Goal: Task Accomplishment & Management: Use online tool/utility

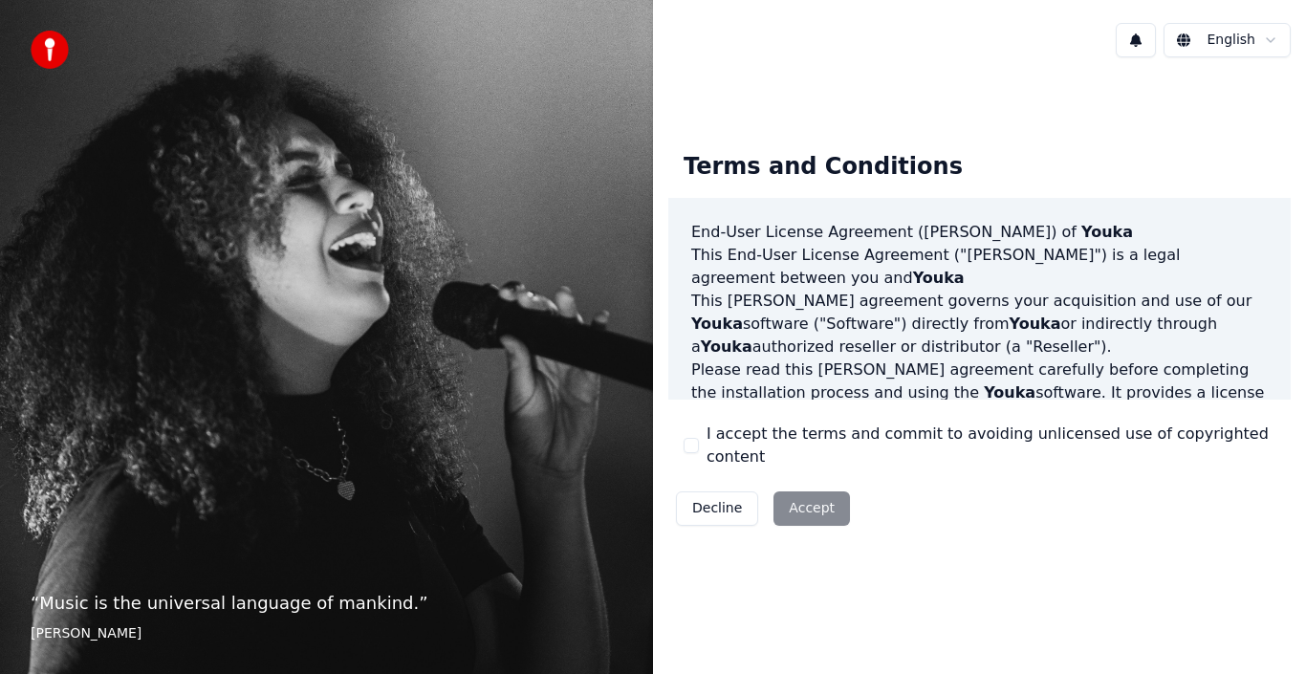
click at [697, 442] on button "I accept the terms and commit to avoiding unlicensed use of copyrighted content" at bounding box center [691, 445] width 15 height 15
click at [801, 497] on button "Accept" at bounding box center [812, 509] width 77 height 34
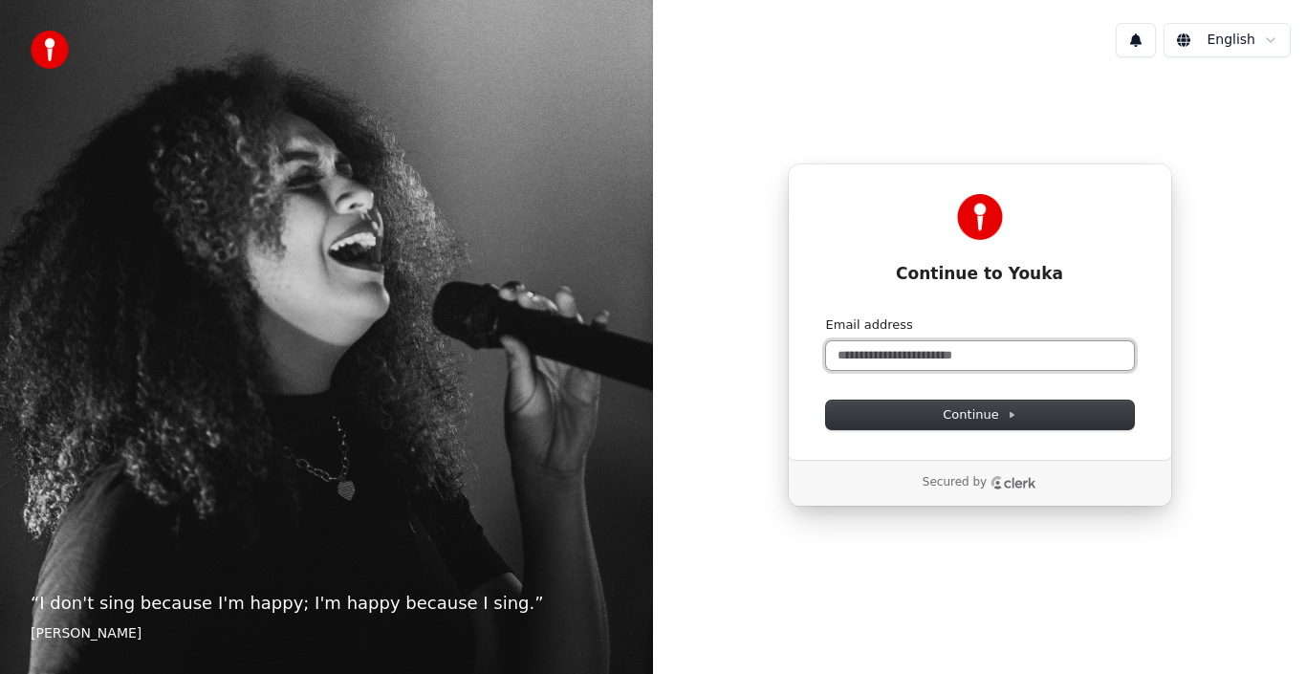
click at [946, 357] on input "Email address" at bounding box center [980, 355] width 308 height 29
click at [947, 357] on input "Email address" at bounding box center [980, 355] width 308 height 29
type input "*"
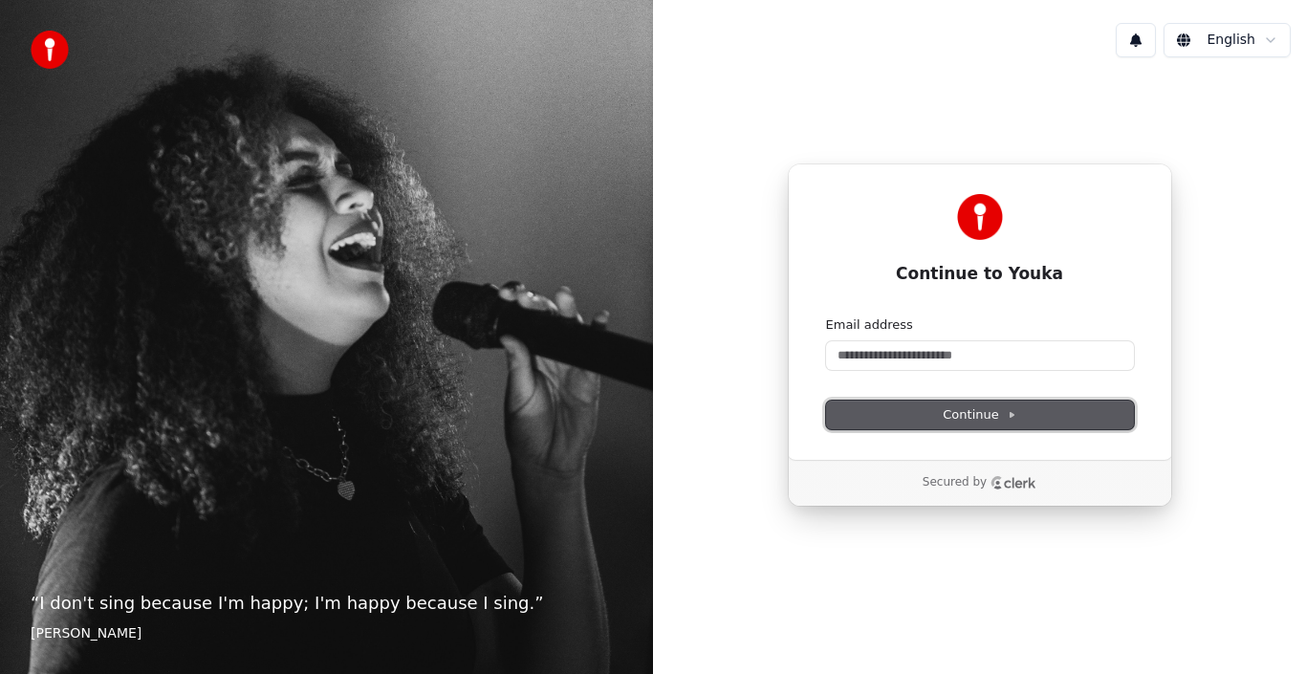
click at [960, 417] on span "Continue" at bounding box center [979, 414] width 73 height 17
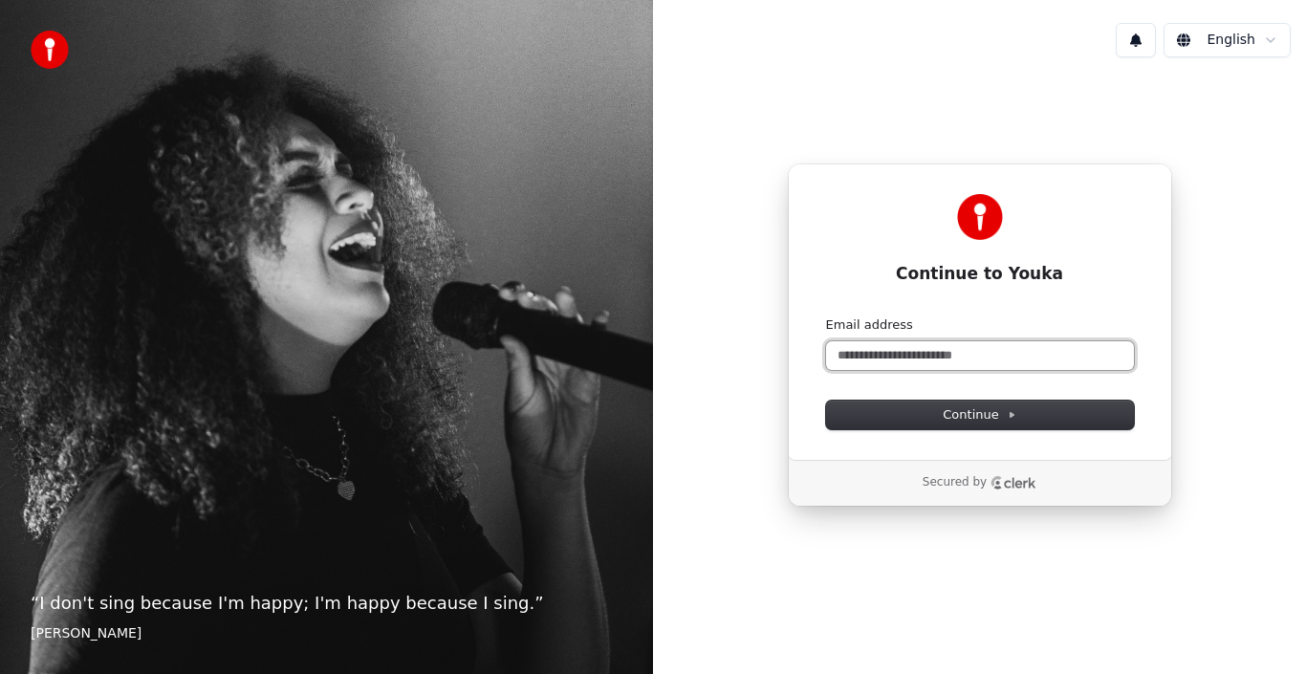
click at [911, 356] on input "Email address" at bounding box center [980, 355] width 308 height 29
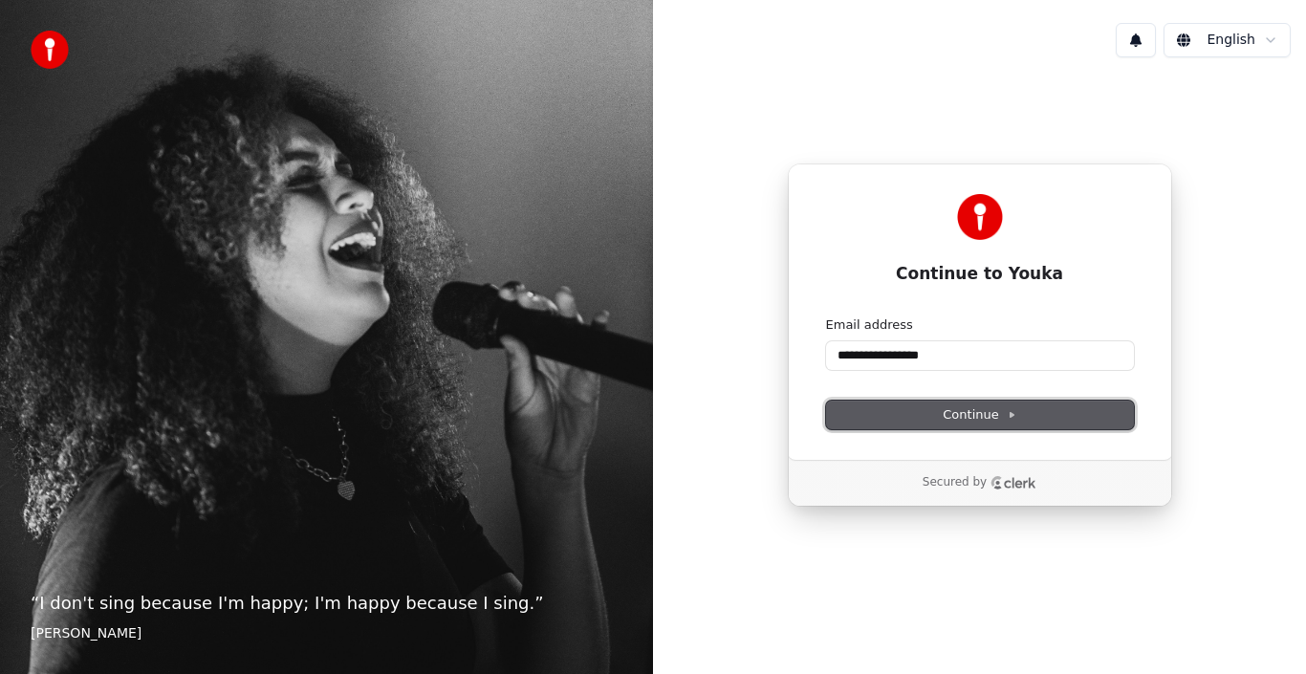
click at [994, 413] on span "Continue" at bounding box center [979, 414] width 73 height 17
type input "**********"
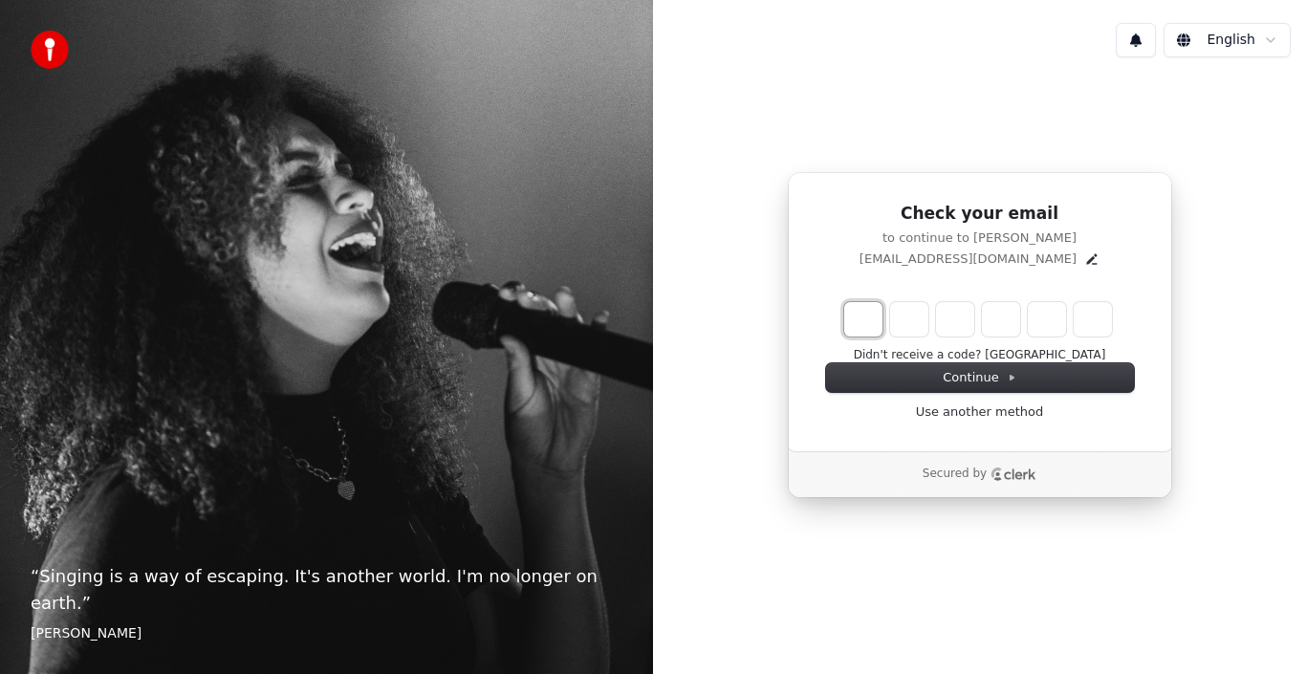
type input "*"
type input "**"
type input "*"
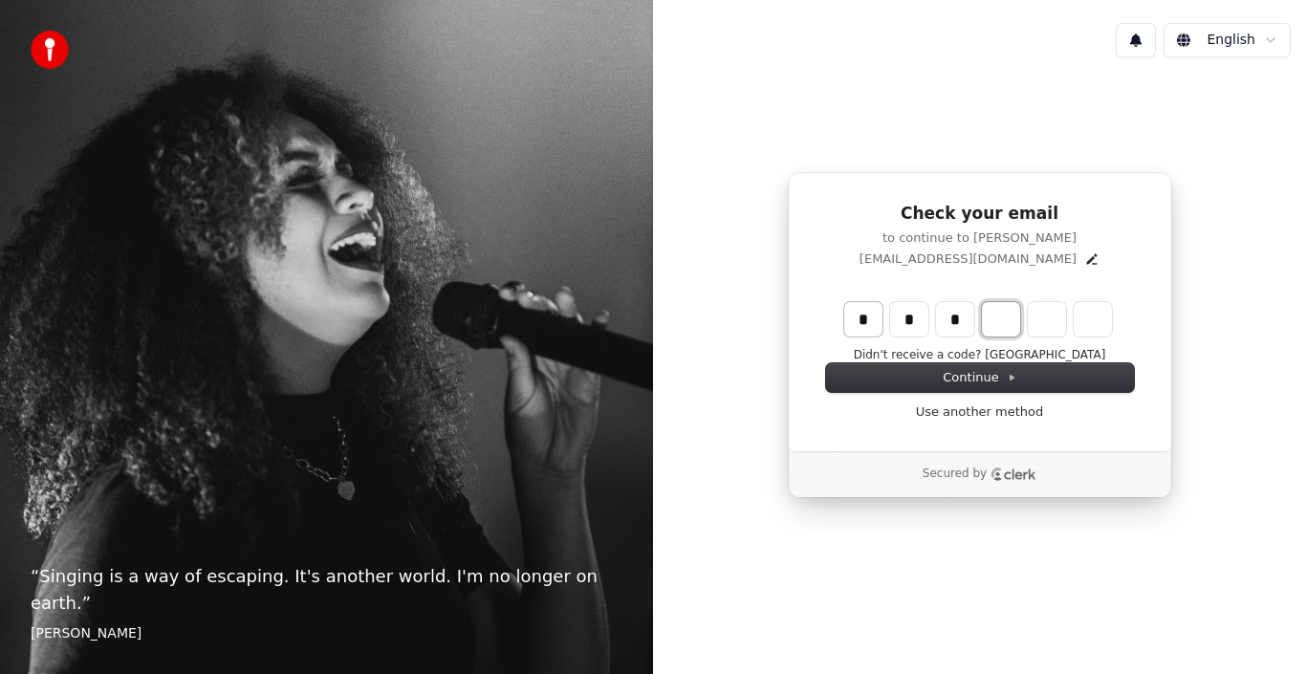
type input "***"
type input "*"
type input "****"
type input "*"
type input "******"
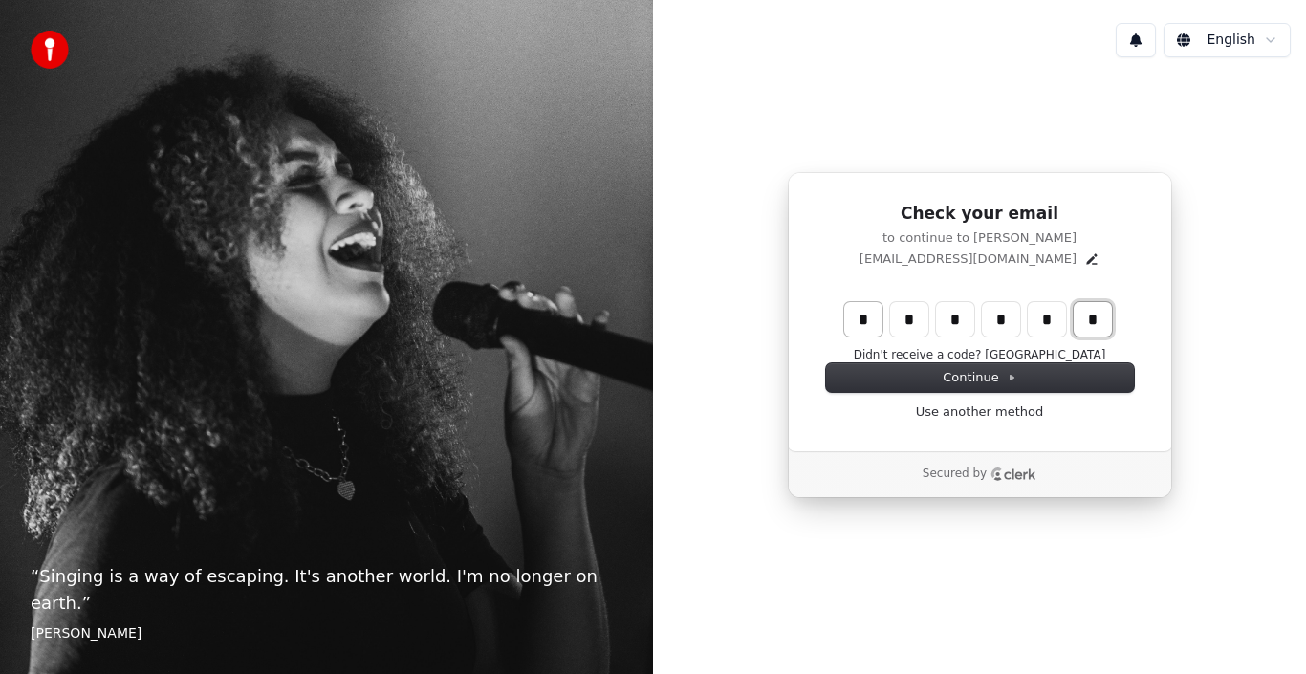
type input "*"
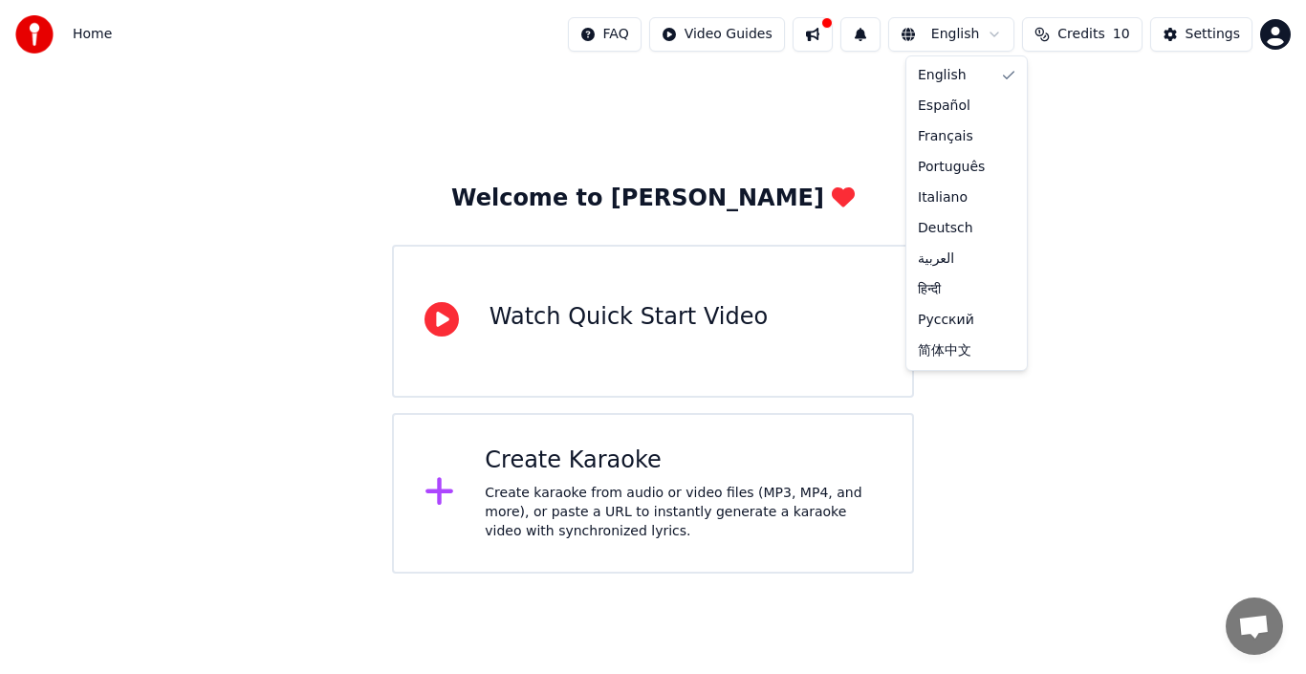
click at [1003, 36] on html "Home FAQ Video Guides English Credits 10 Settings Welcome to Youka Watch Quick …" at bounding box center [653, 287] width 1306 height 574
click at [1155, 125] on html "Home FAQ Video Guides English Credits 10 Settings Welcome to Youka Watch Quick …" at bounding box center [653, 287] width 1306 height 574
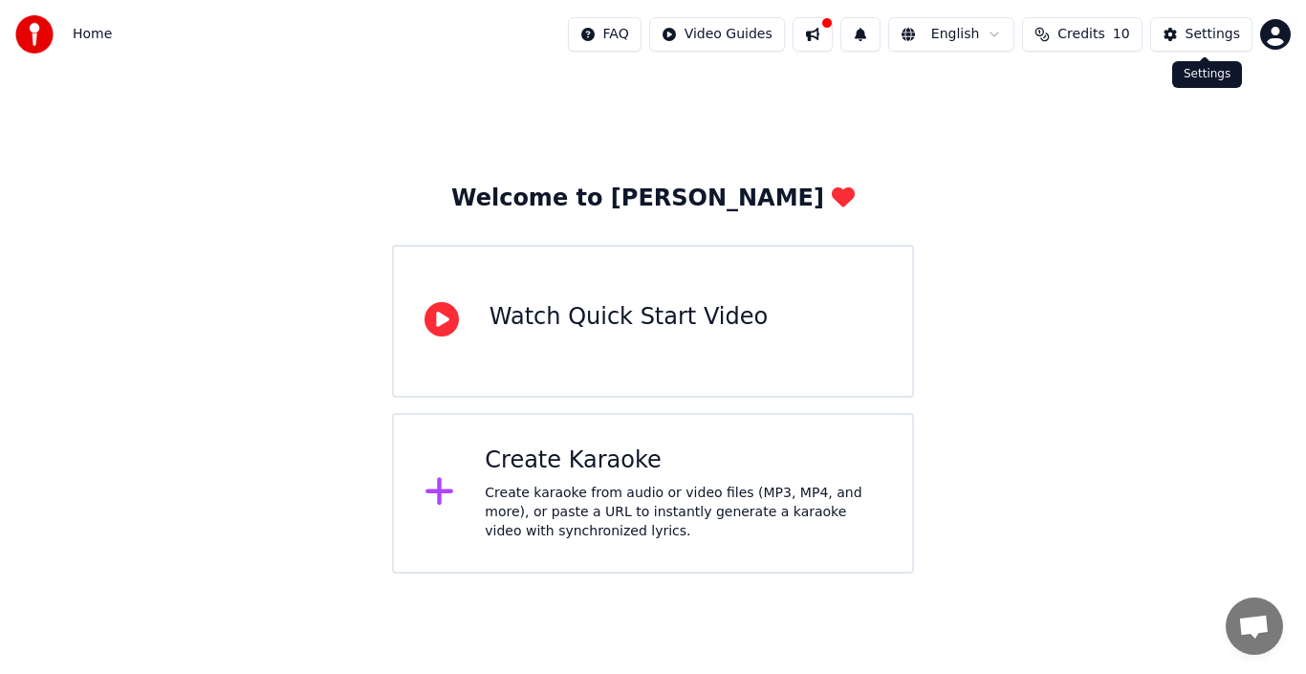
click at [1174, 34] on button "Settings" at bounding box center [1202, 34] width 102 height 34
click at [999, 34] on html "Home FAQ Video Guides English Credits 9 Settings Welcome to Youka Watch Quick S…" at bounding box center [653, 287] width 1306 height 574
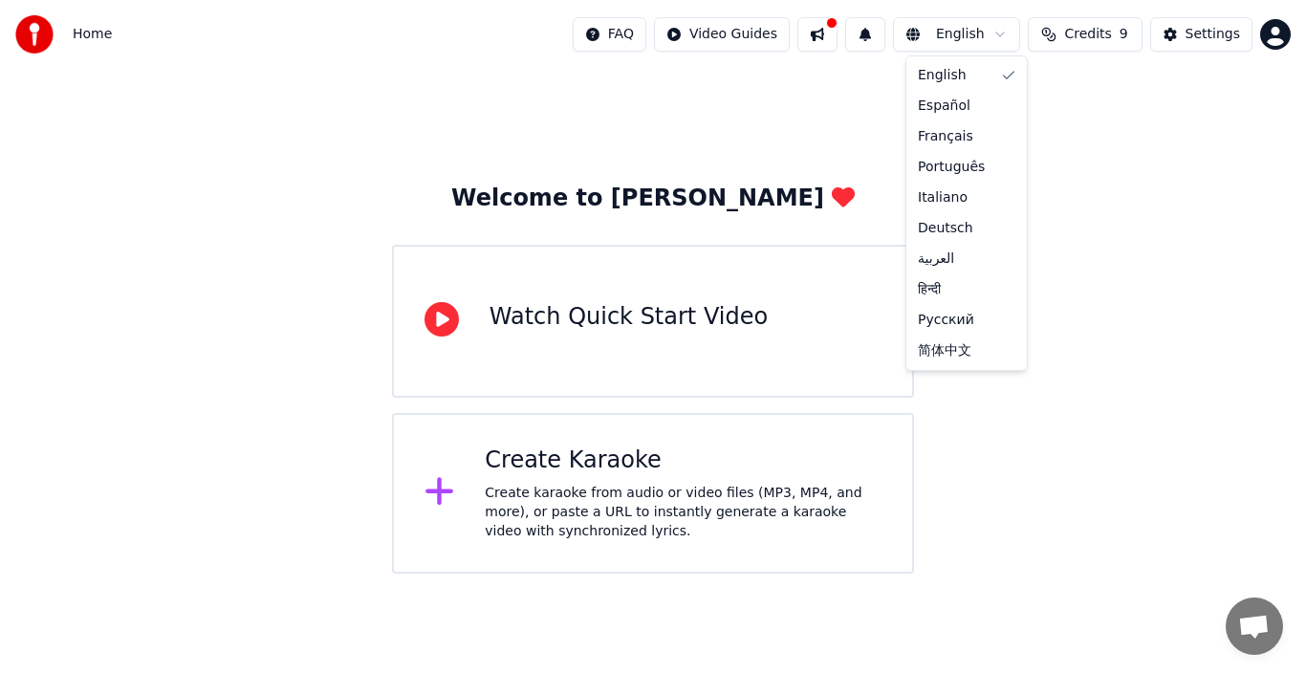
click at [1144, 158] on html "Home FAQ Video Guides English Credits 9 Settings Welcome to Youka Watch Quick S…" at bounding box center [653, 287] width 1306 height 574
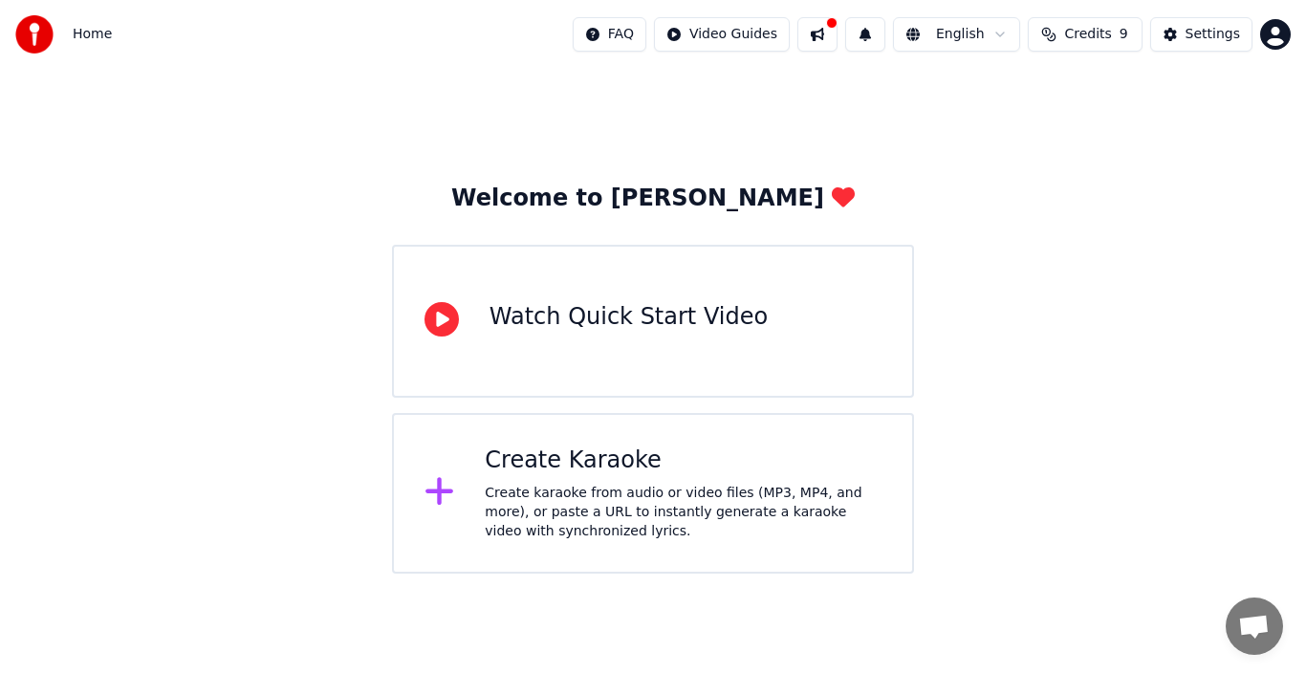
click at [557, 320] on div "Watch Quick Start Video" at bounding box center [629, 317] width 278 height 31
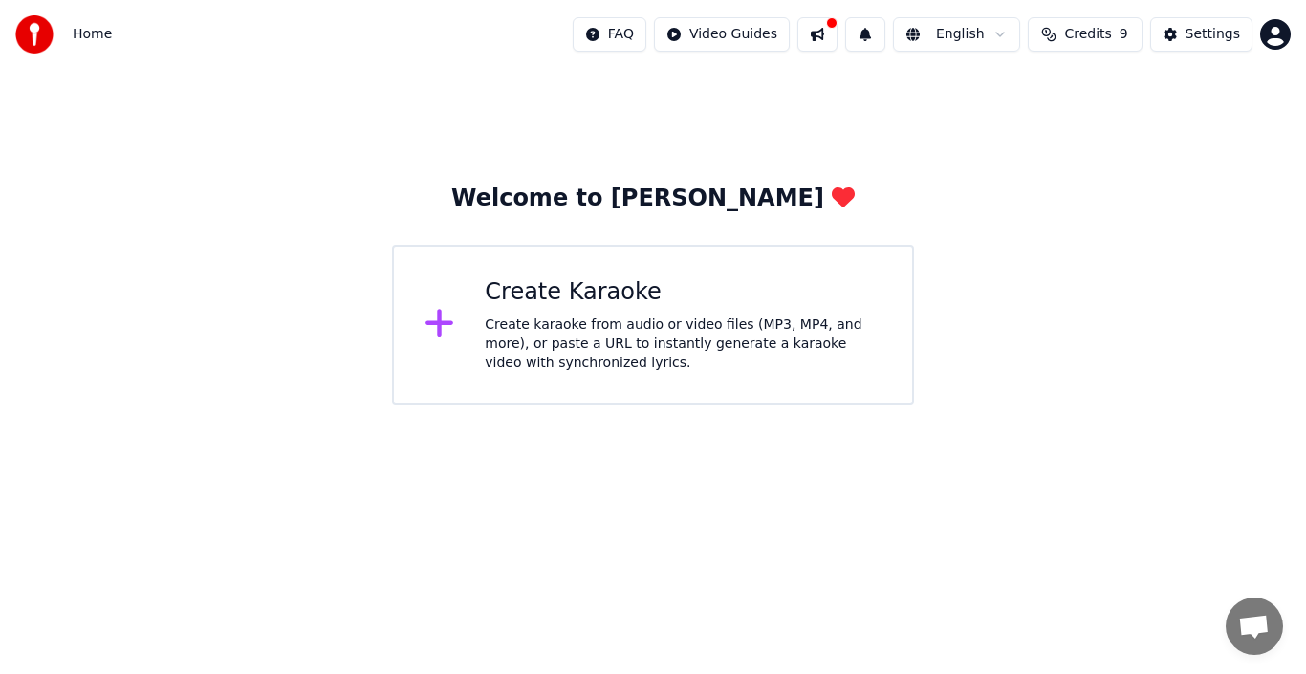
click at [551, 330] on div "Create karaoke from audio or video files (MP3, MP4, and more), or paste a URL t…" at bounding box center [683, 344] width 397 height 57
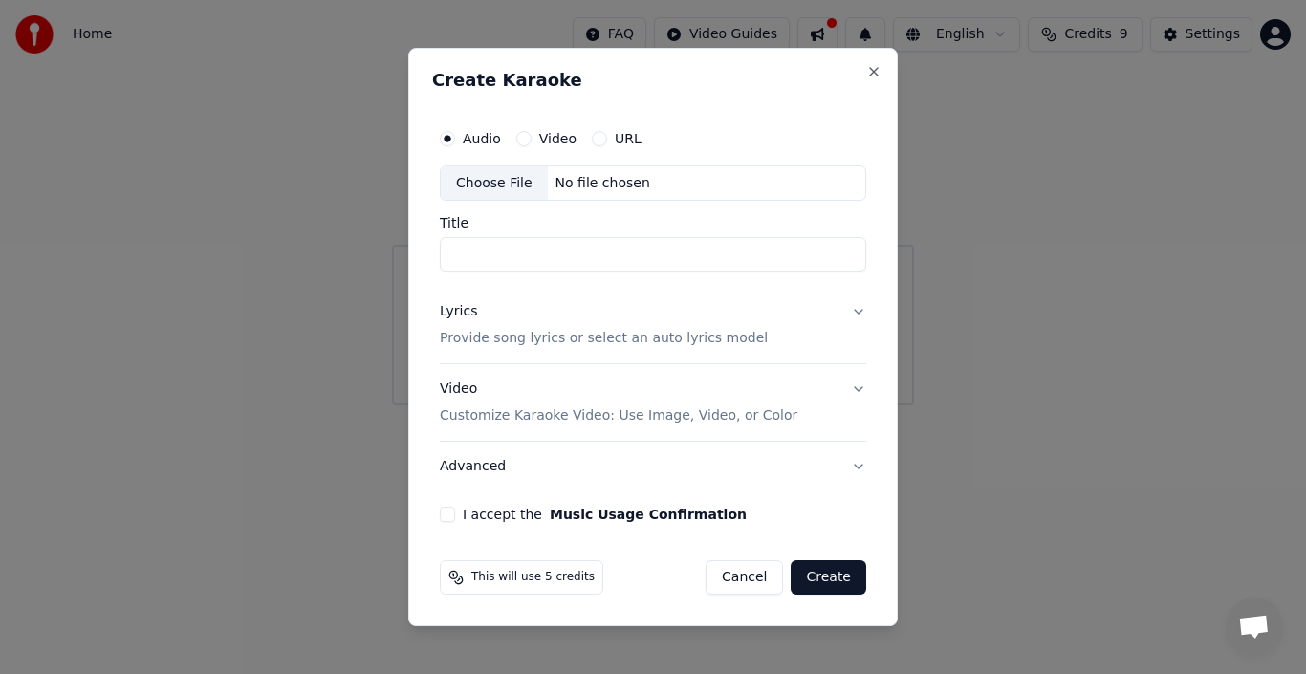
click at [508, 189] on div "Choose File" at bounding box center [494, 183] width 107 height 34
type input "**********"
click at [855, 312] on button "Lyrics Provide song lyrics or select an auto lyrics model" at bounding box center [653, 326] width 427 height 77
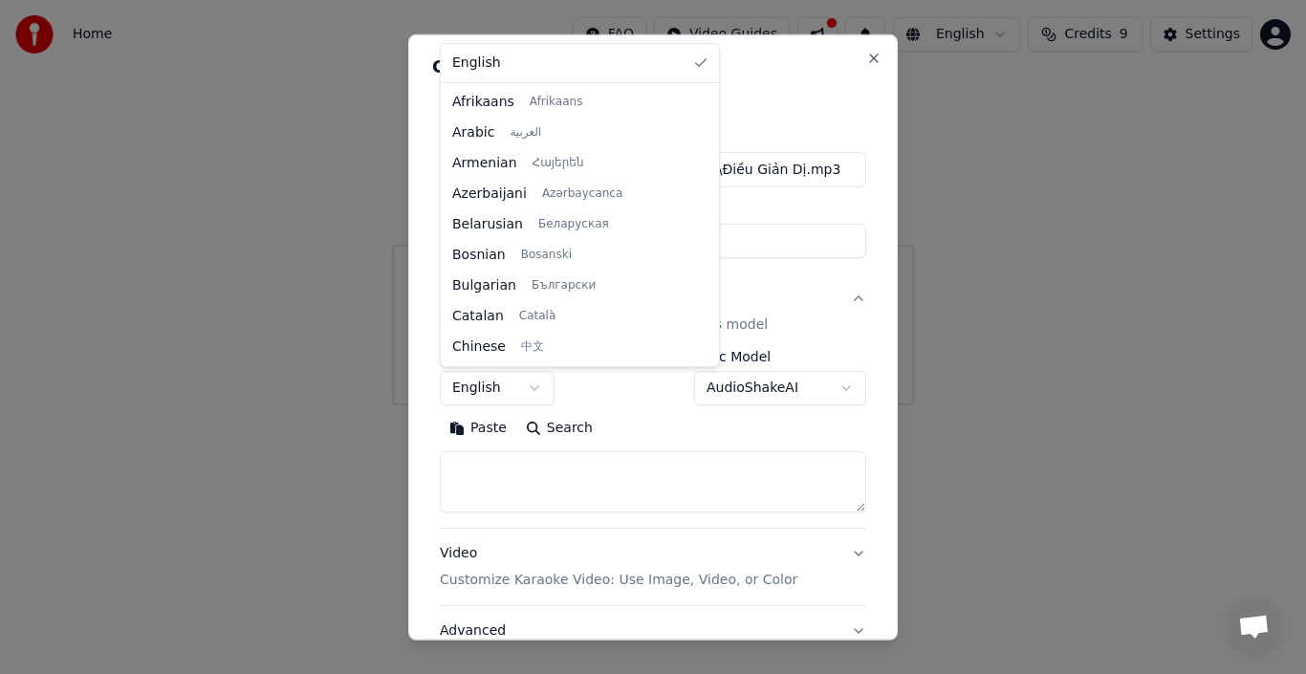
click at [538, 389] on body "**********" at bounding box center [653, 203] width 1306 height 406
click at [843, 105] on body "**********" at bounding box center [653, 203] width 1306 height 406
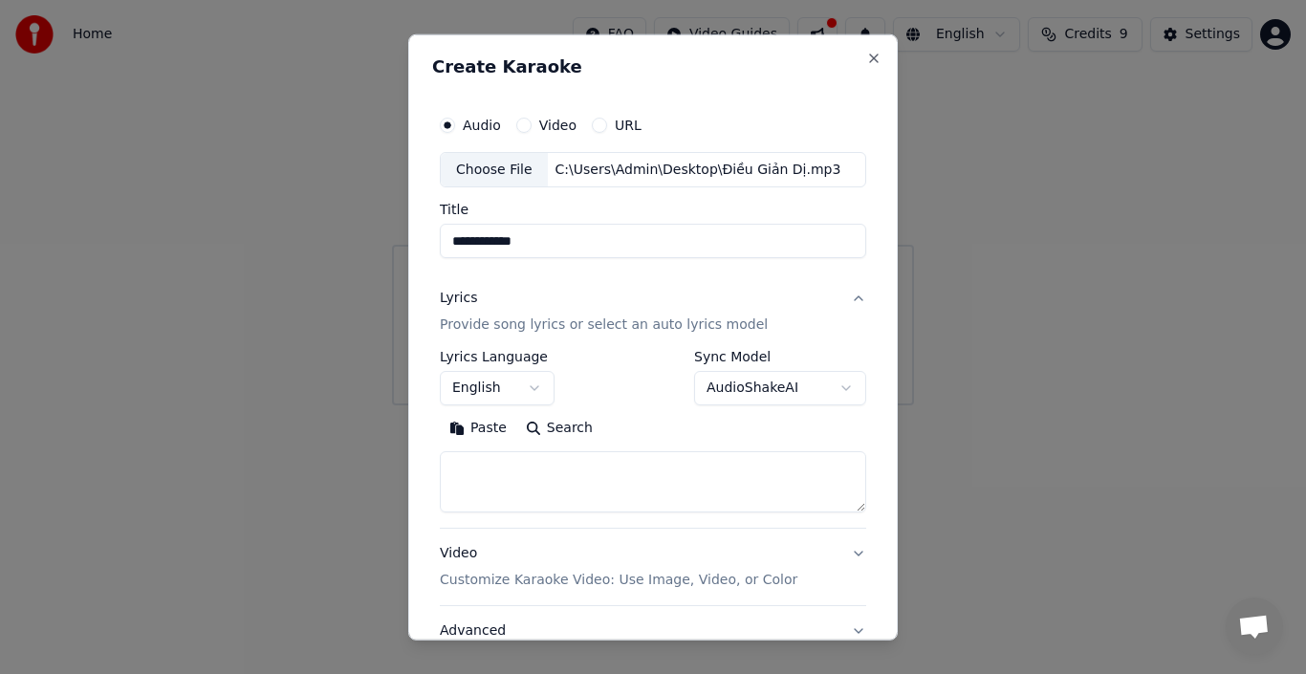
click at [466, 299] on div "Lyrics" at bounding box center [458, 298] width 37 height 19
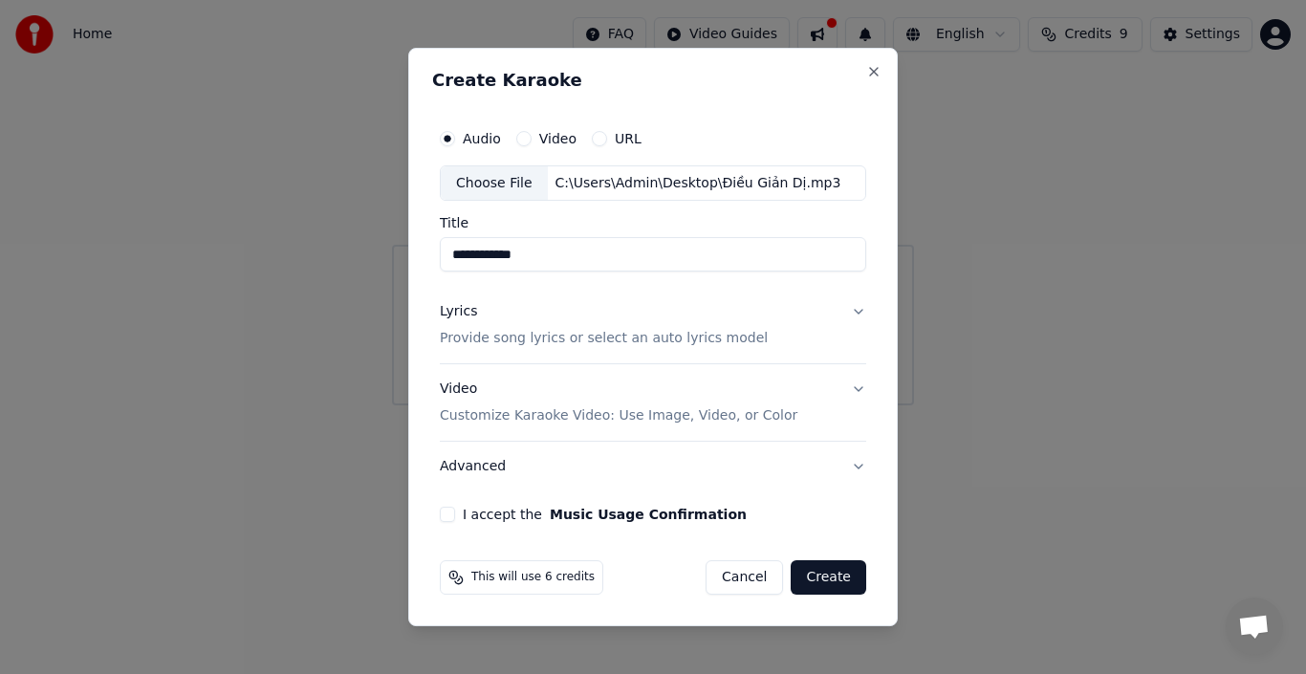
click at [862, 309] on button "Lyrics Provide song lyrics or select an auto lyrics model" at bounding box center [653, 326] width 427 height 77
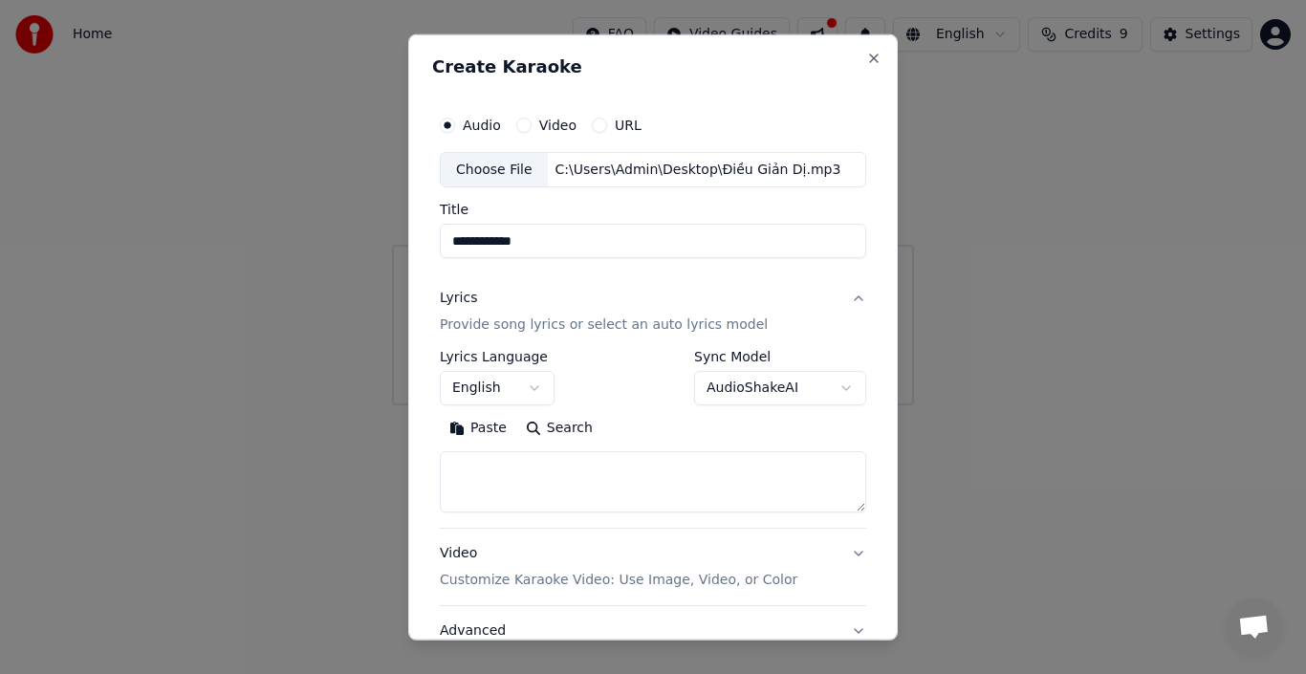
click at [478, 476] on textarea at bounding box center [653, 481] width 427 height 61
paste textarea "**********"
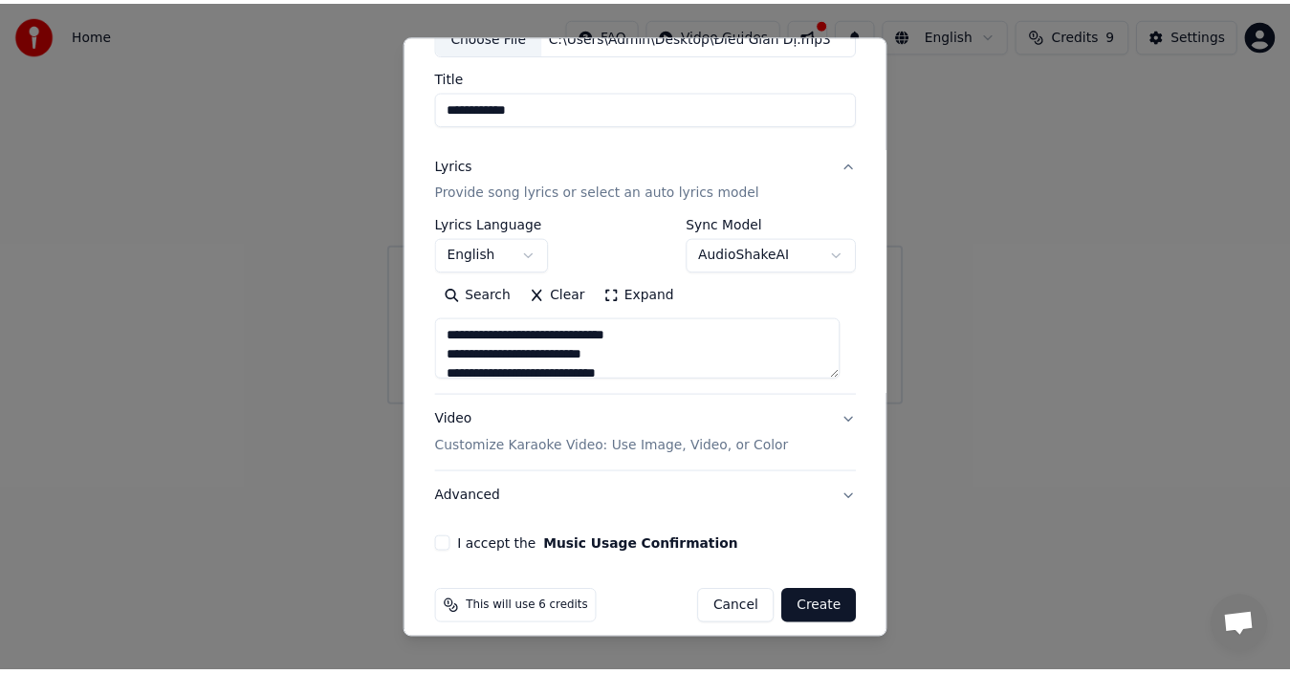
scroll to position [150, 0]
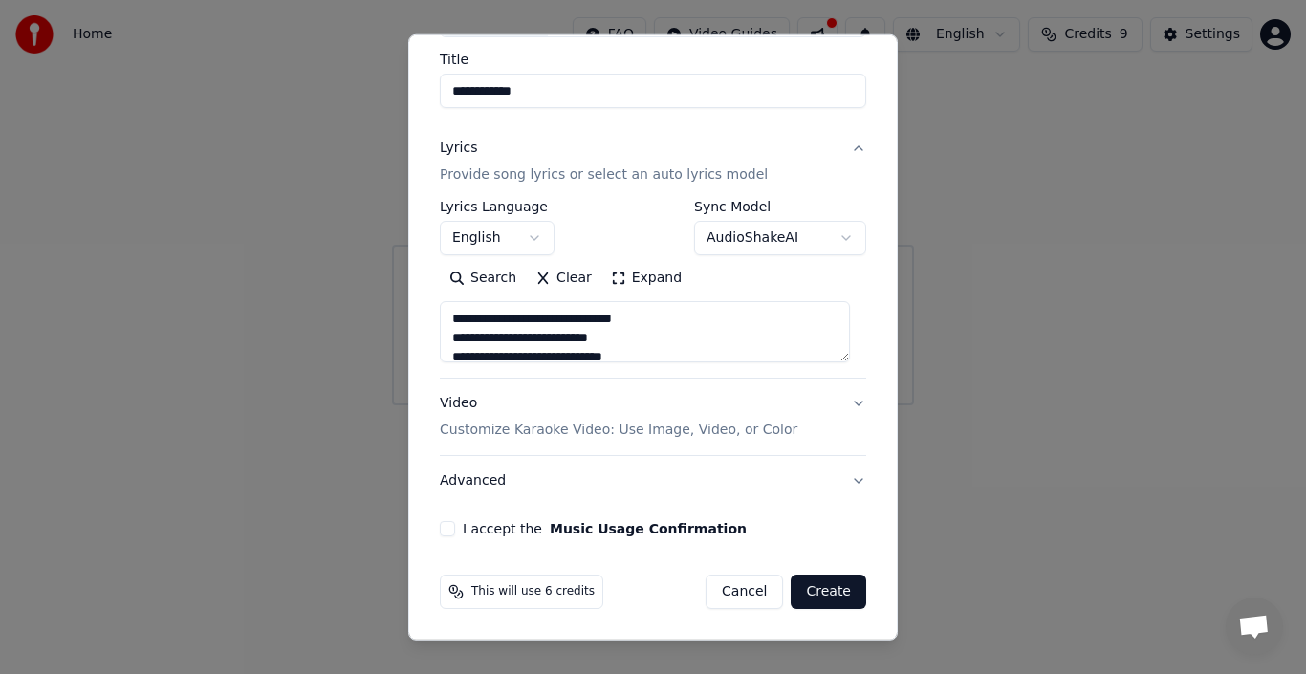
type textarea "**********"
click at [831, 237] on body "**********" at bounding box center [653, 203] width 1306 height 406
click at [891, 178] on body "**********" at bounding box center [653, 203] width 1306 height 406
click at [450, 527] on button "I accept the Music Usage Confirmation" at bounding box center [447, 528] width 15 height 15
click at [821, 594] on button "Create" at bounding box center [829, 592] width 76 height 34
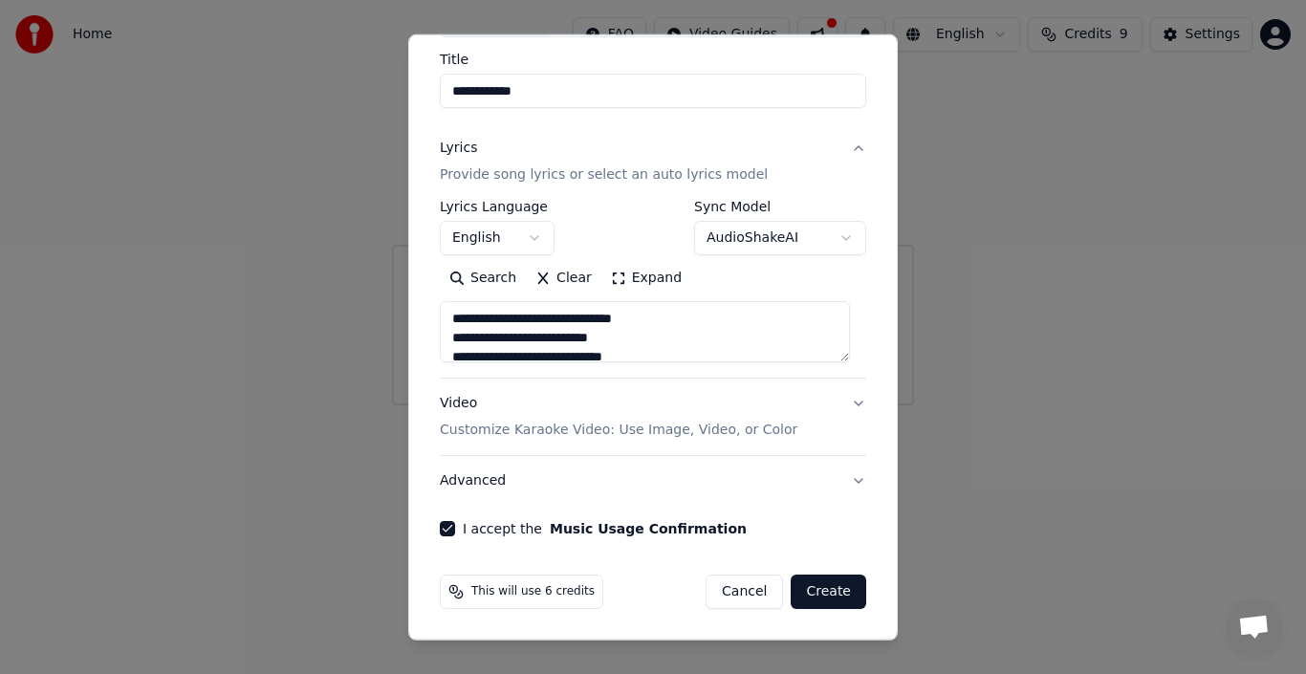
select select "**"
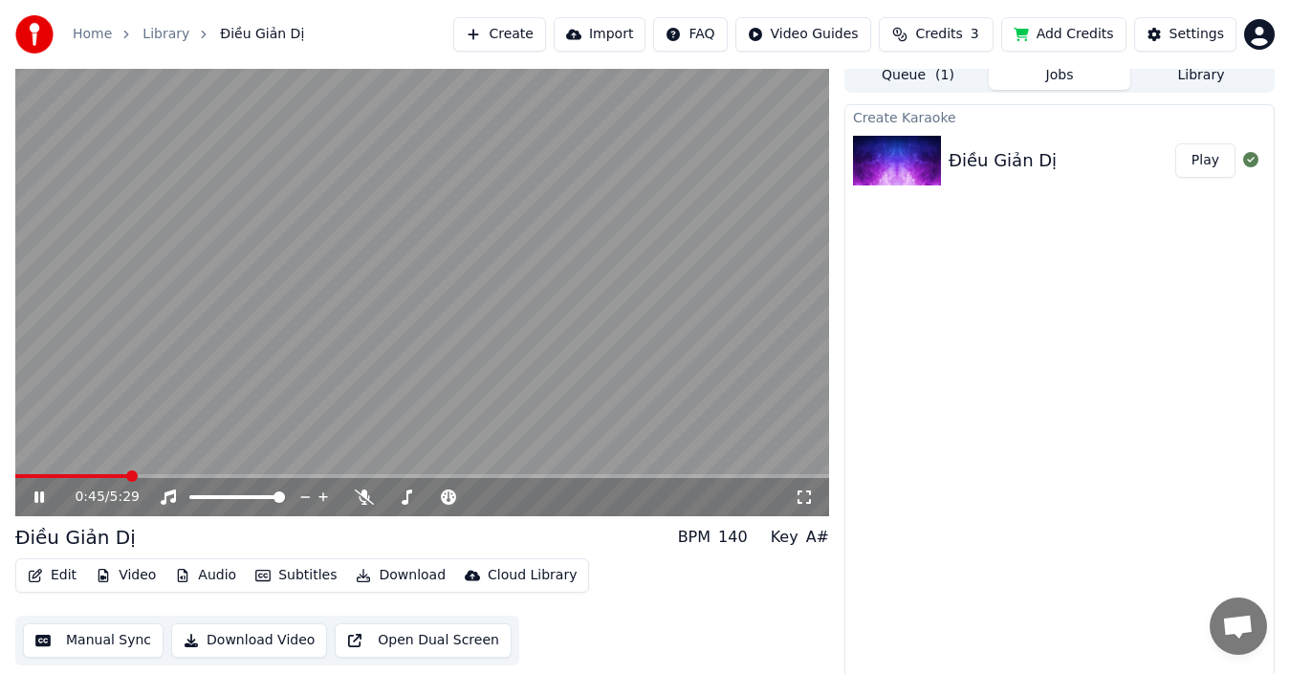
scroll to position [13, 0]
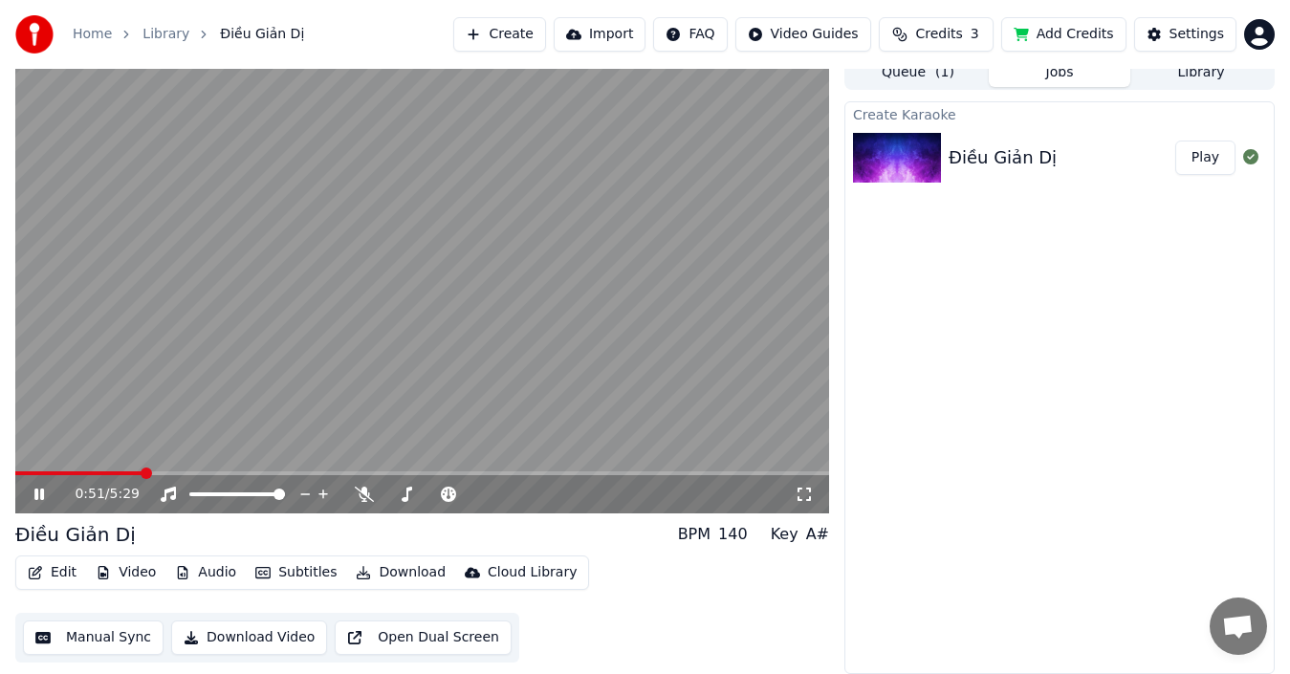
click at [43, 493] on icon at bounding box center [39, 494] width 10 height 11
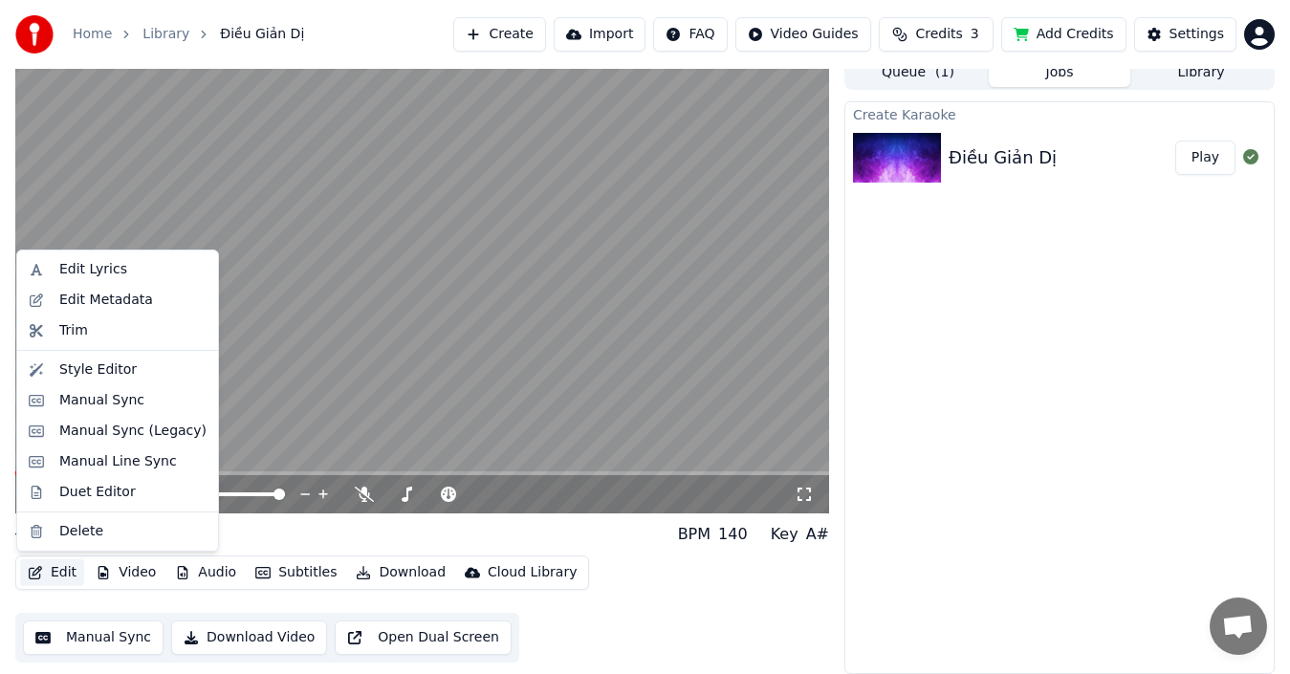
click at [62, 573] on button "Edit" at bounding box center [52, 573] width 64 height 27
click at [104, 273] on div "Edit Lyrics" at bounding box center [93, 269] width 68 height 19
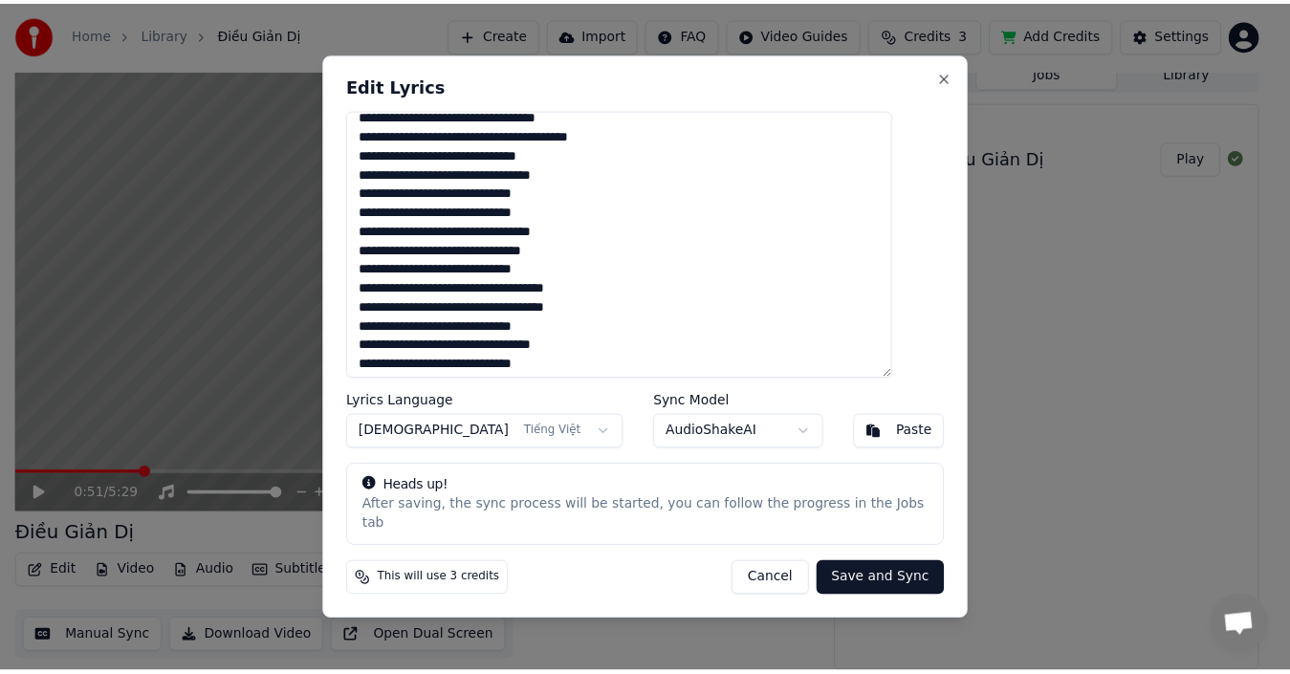
scroll to position [0, 0]
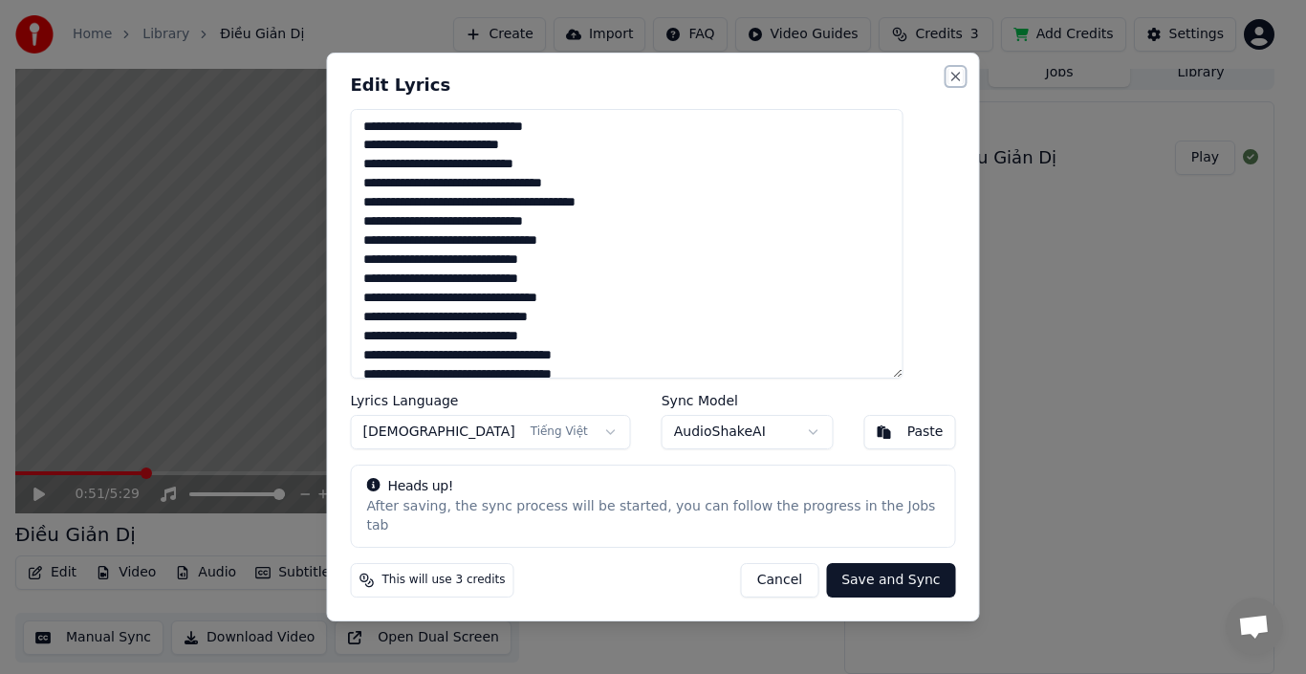
click at [949, 80] on button "Close" at bounding box center [956, 76] width 15 height 15
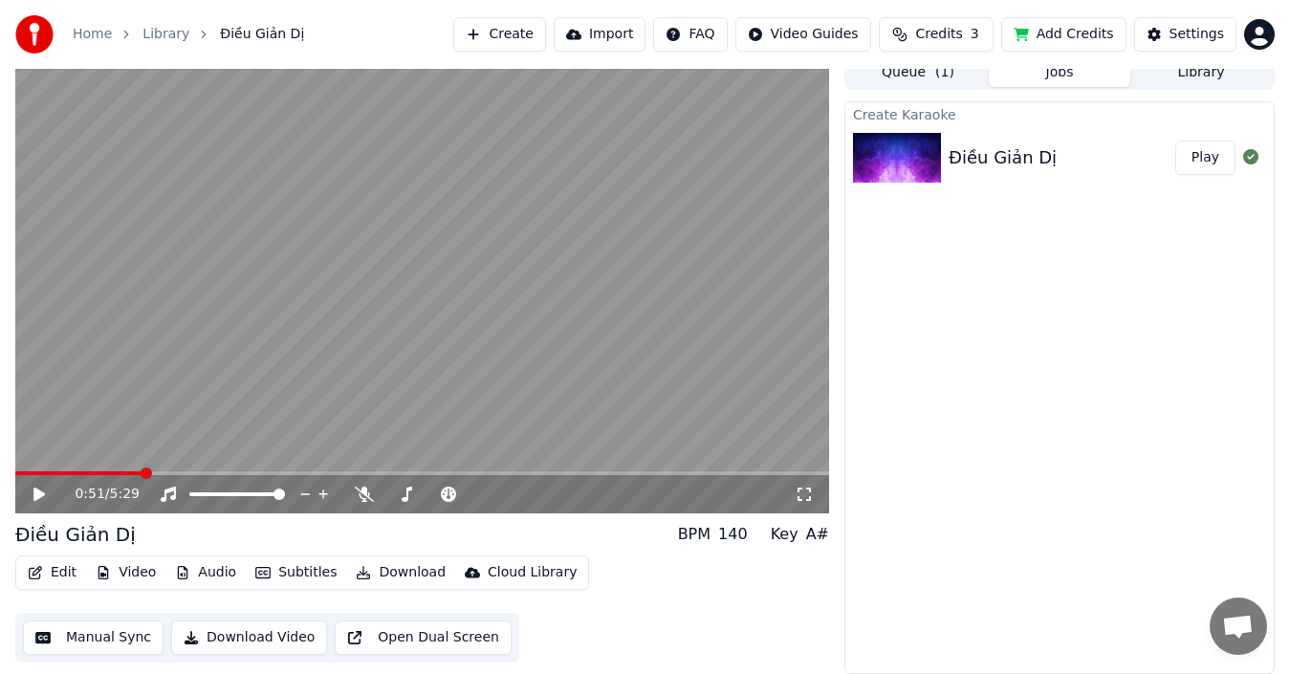
click at [119, 641] on button "Manual Sync" at bounding box center [93, 638] width 141 height 34
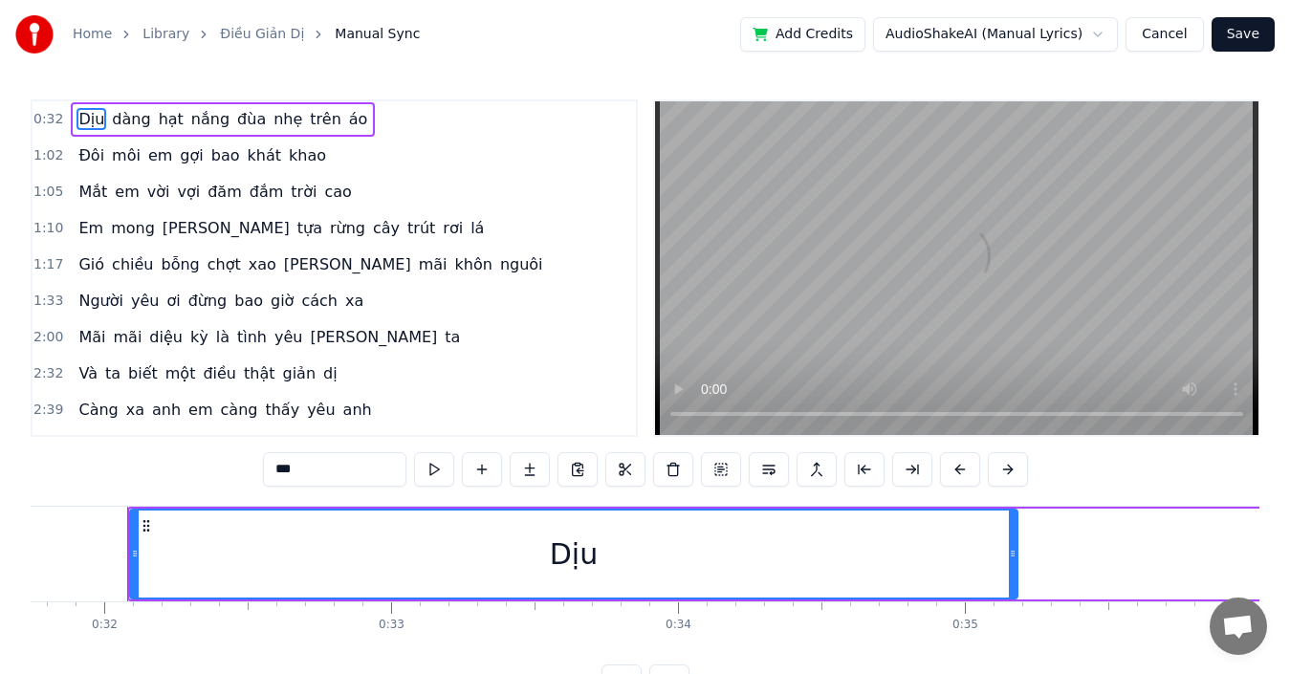
scroll to position [0, 9109]
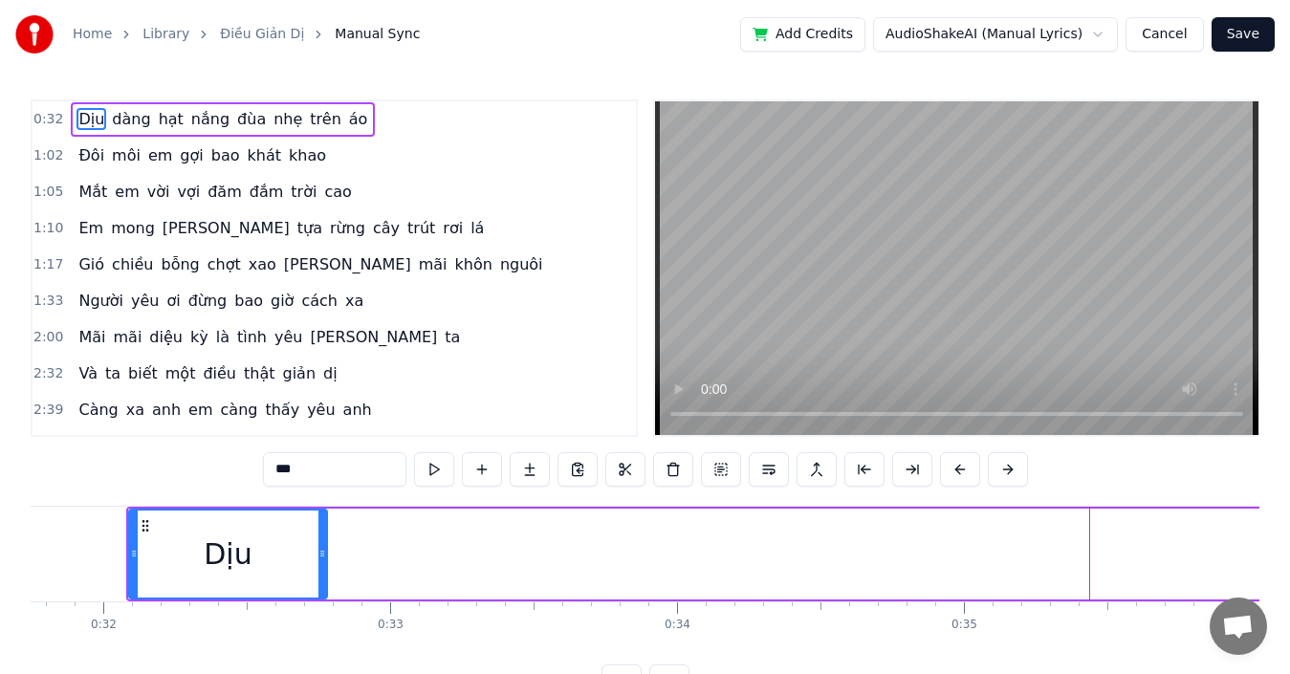
drag, startPoint x: 1010, startPoint y: 578, endPoint x: 320, endPoint y: 569, distance: 689.6
click at [320, 569] on div at bounding box center [322, 554] width 8 height 87
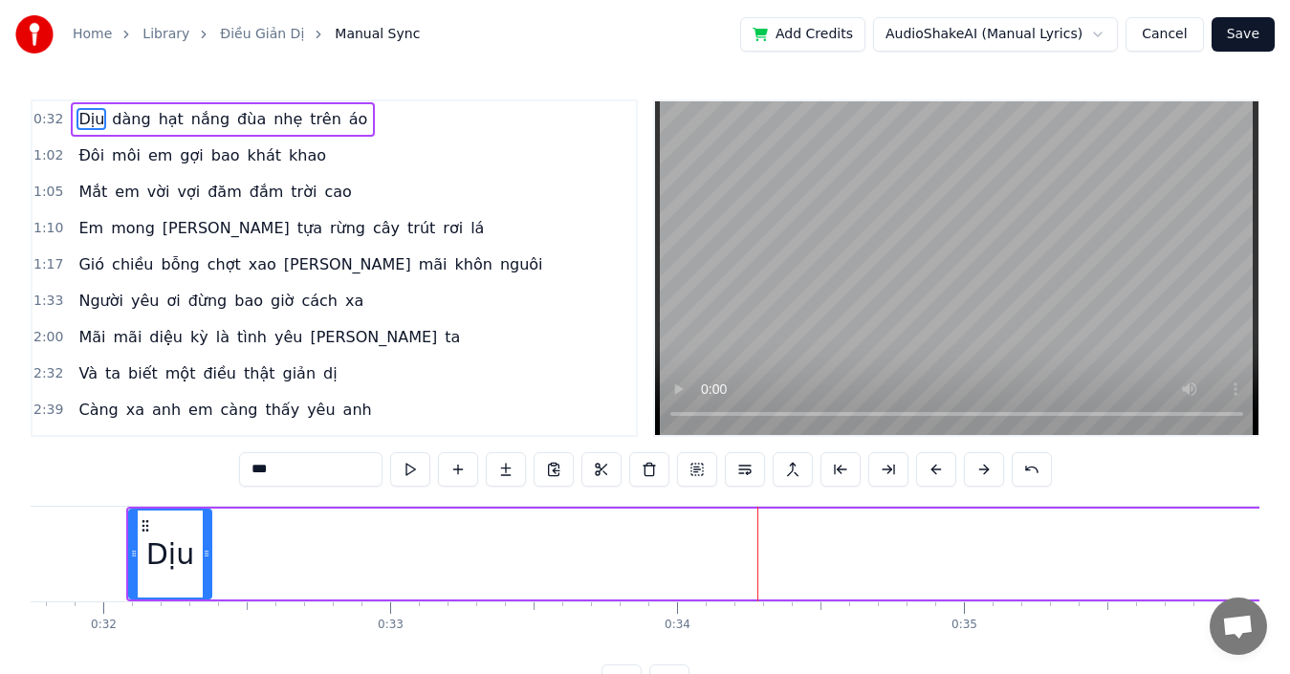
drag, startPoint x: 319, startPoint y: 583, endPoint x: 204, endPoint y: 583, distance: 115.7
click at [204, 583] on div at bounding box center [207, 554] width 8 height 87
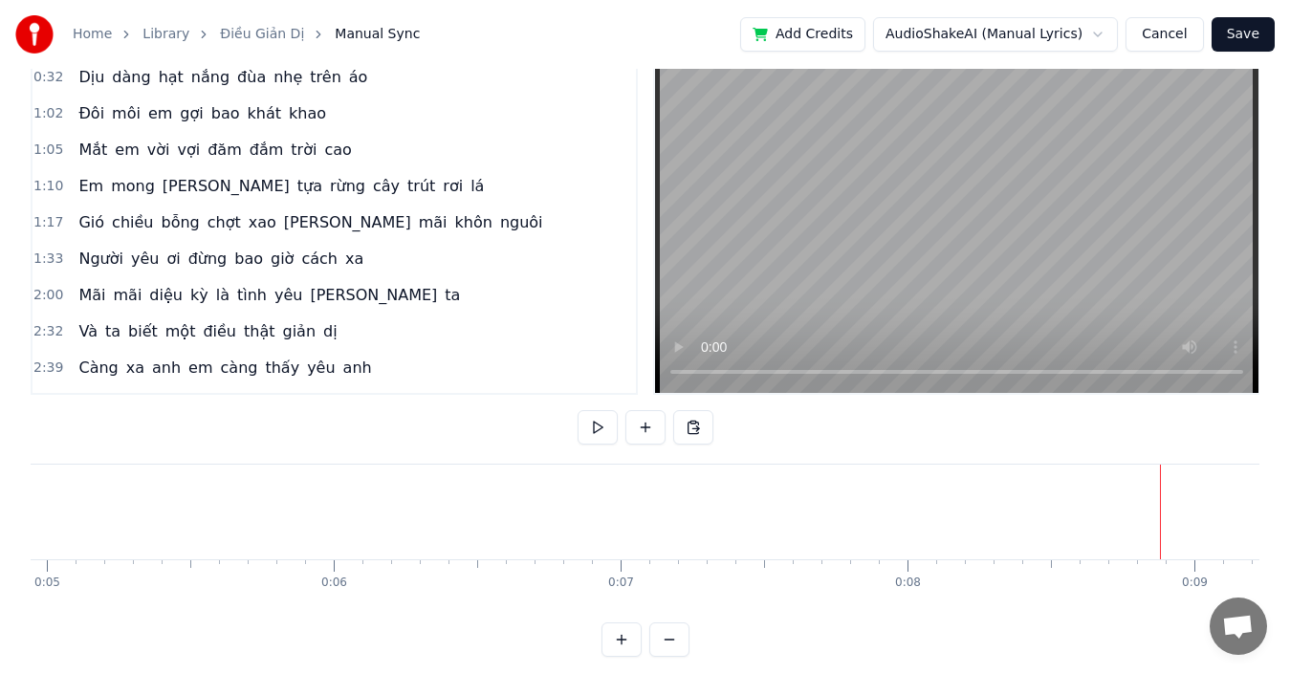
scroll to position [72, 0]
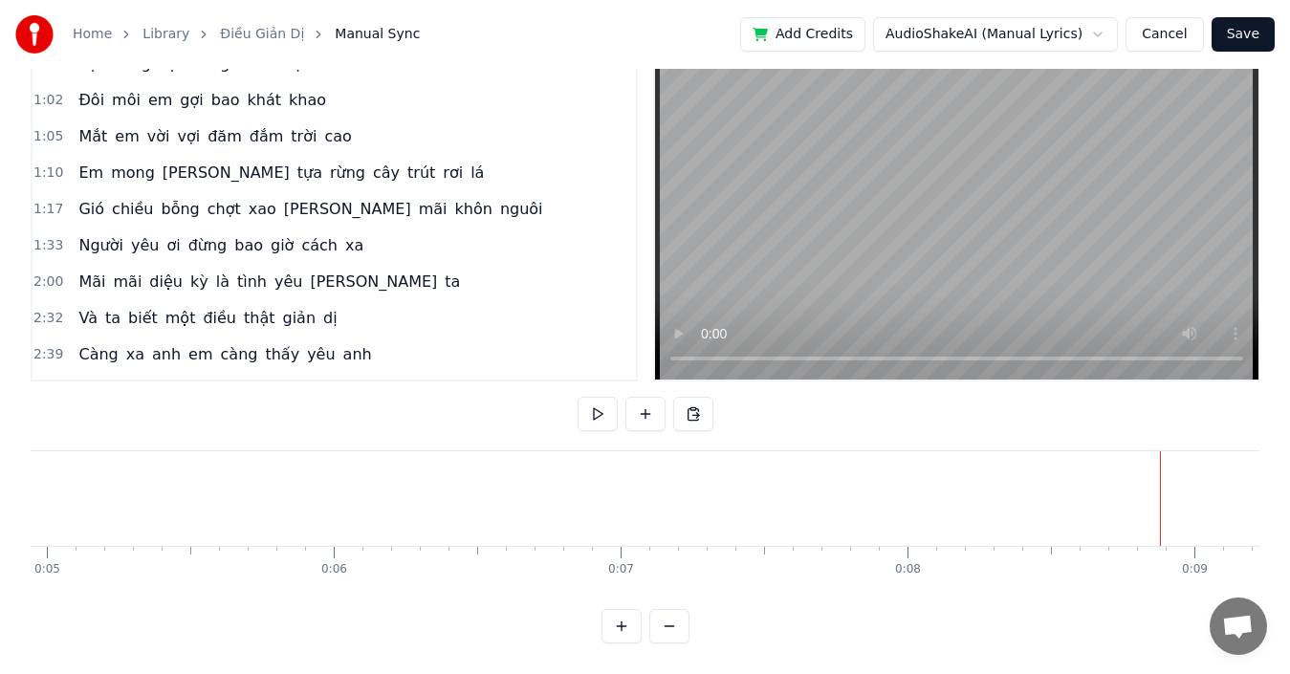
click at [670, 625] on button at bounding box center [669, 626] width 40 height 34
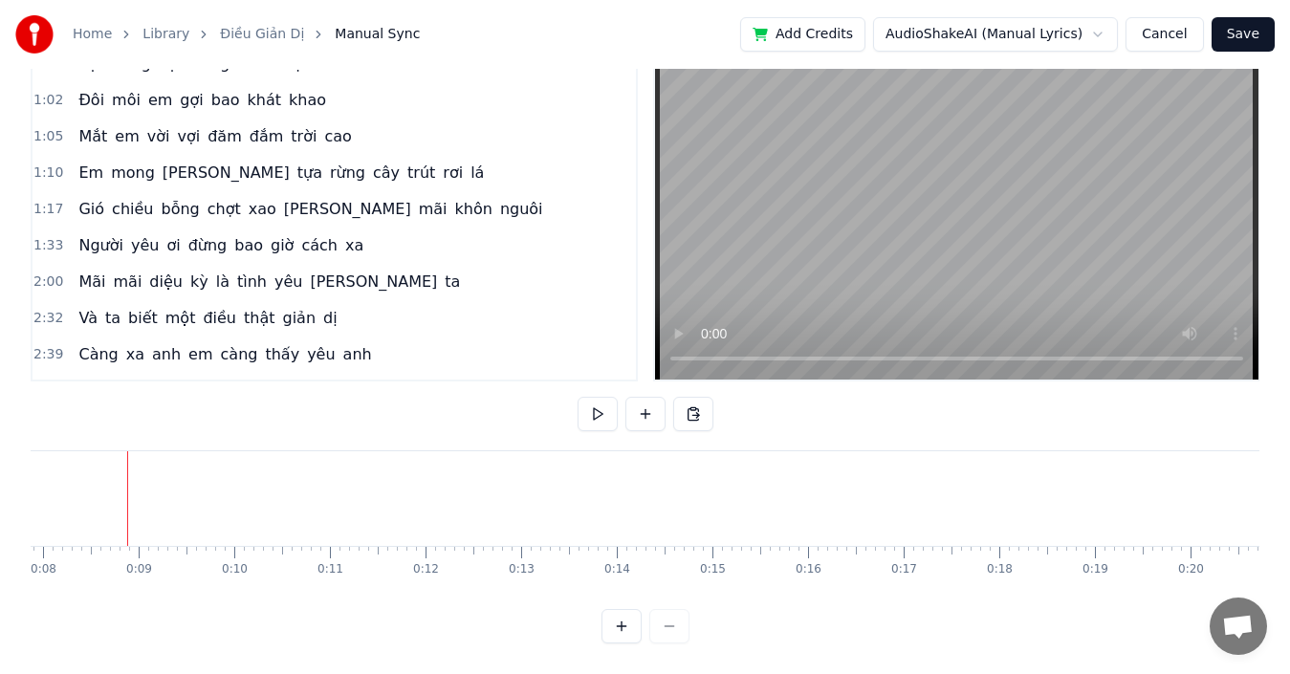
click at [670, 625] on div at bounding box center [646, 626] width 88 height 34
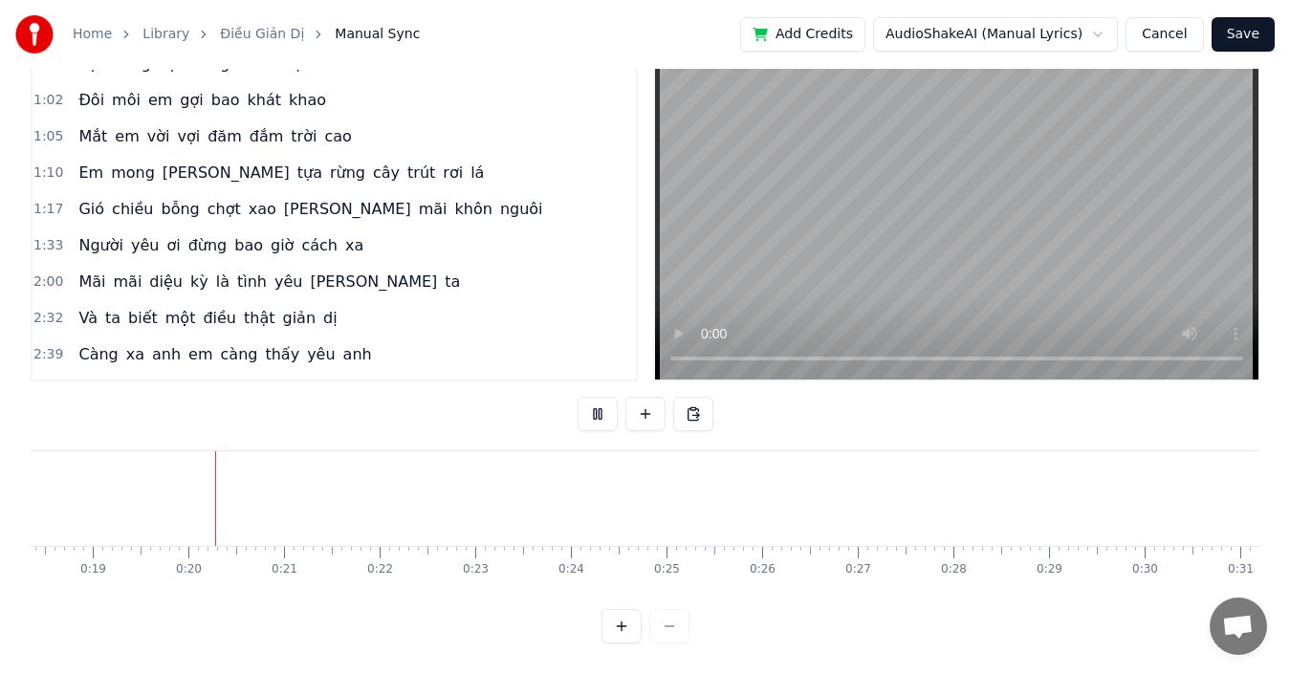
scroll to position [0, 1810]
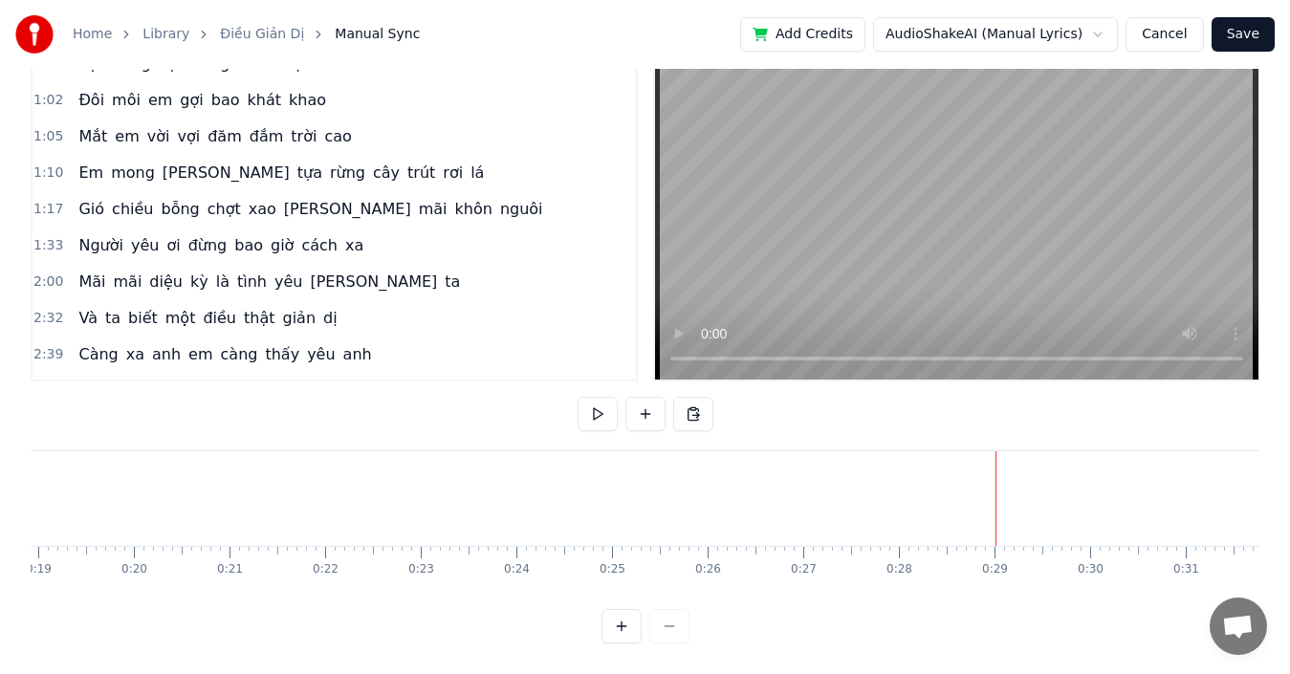
click at [673, 628] on div at bounding box center [646, 626] width 88 height 34
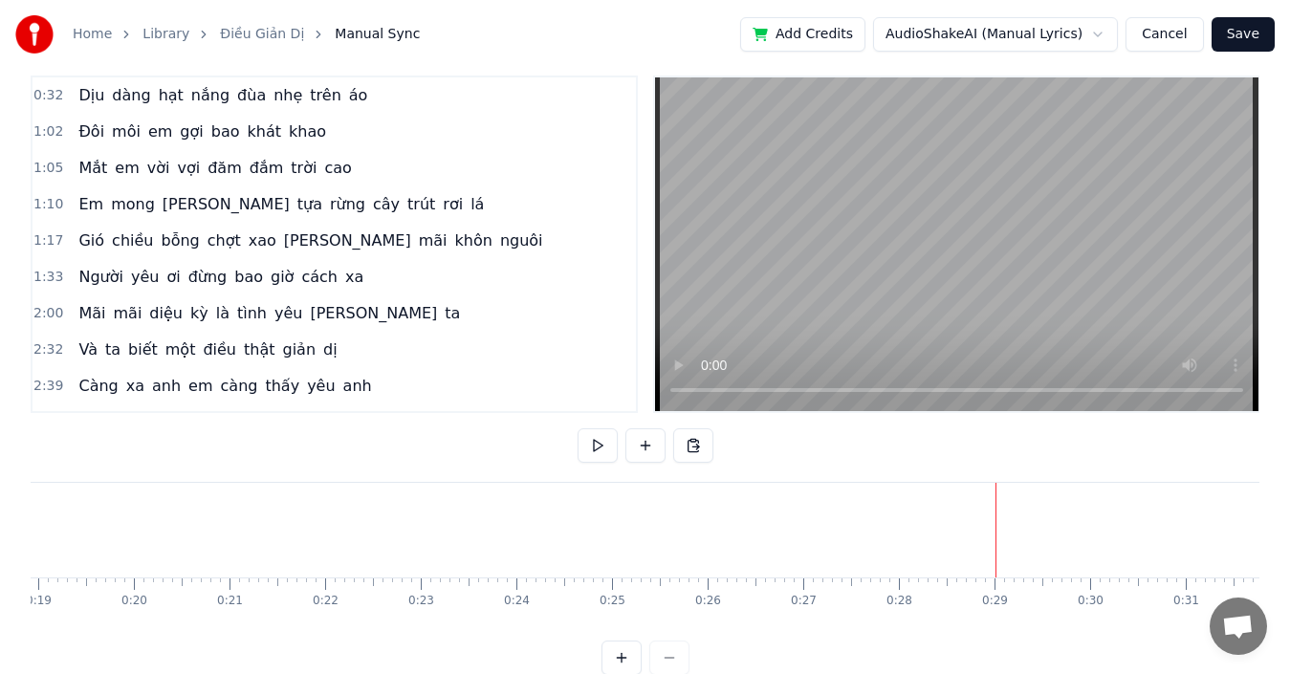
scroll to position [0, 0]
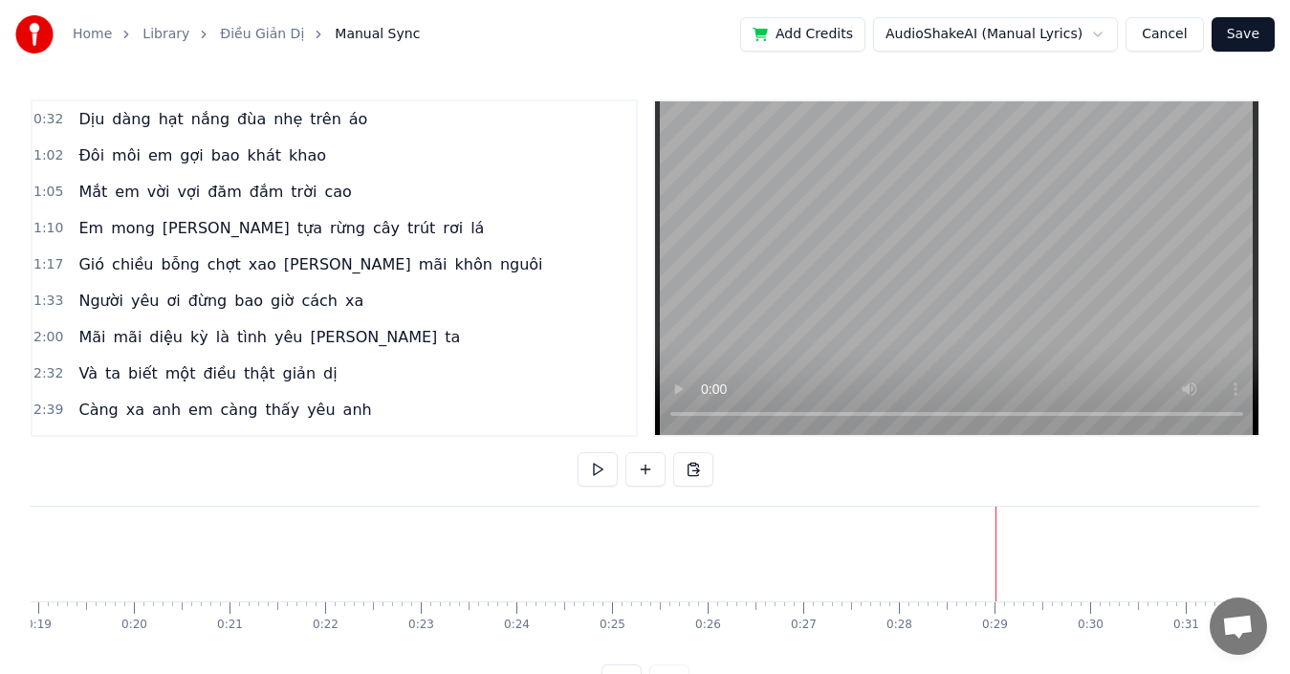
click at [71, 127] on div "Dịu dàng hạt nắng đùa nhẹ trên áo" at bounding box center [223, 119] width 304 height 34
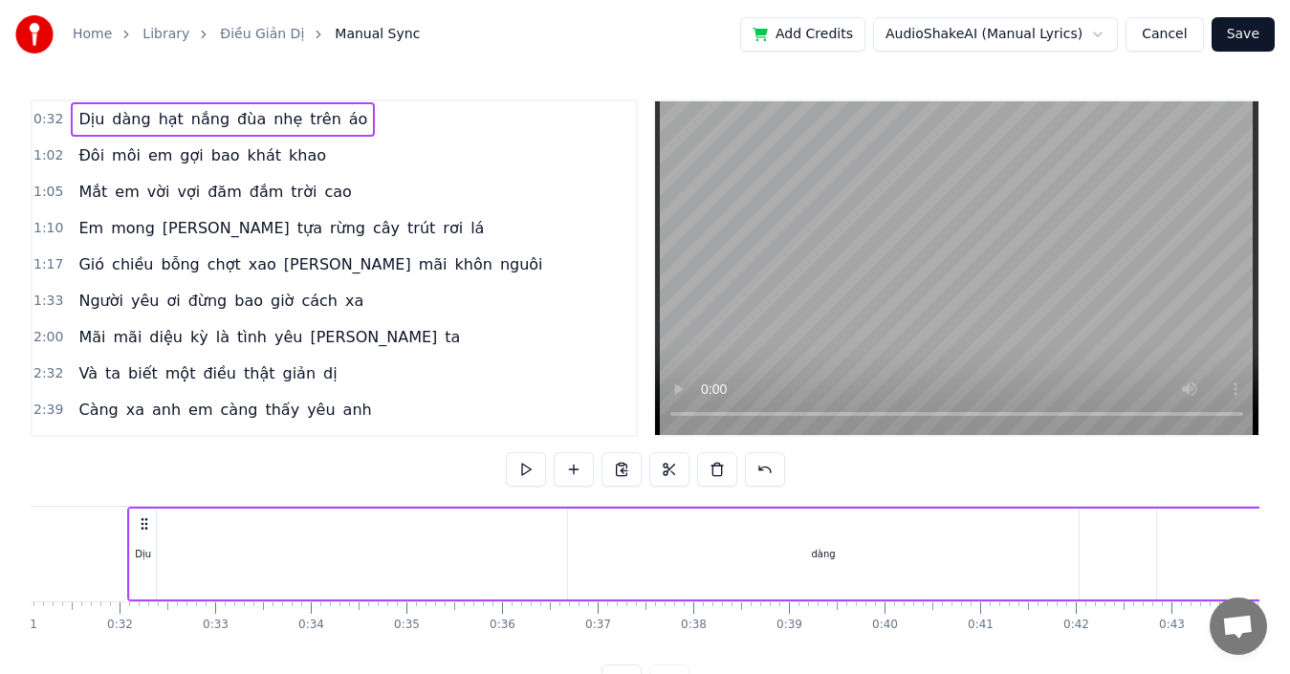
scroll to position [0, 2973]
drag, startPoint x: 272, startPoint y: 546, endPoint x: 370, endPoint y: 555, distance: 98.9
drag, startPoint x: 152, startPoint y: 553, endPoint x: 265, endPoint y: 553, distance: 112.9
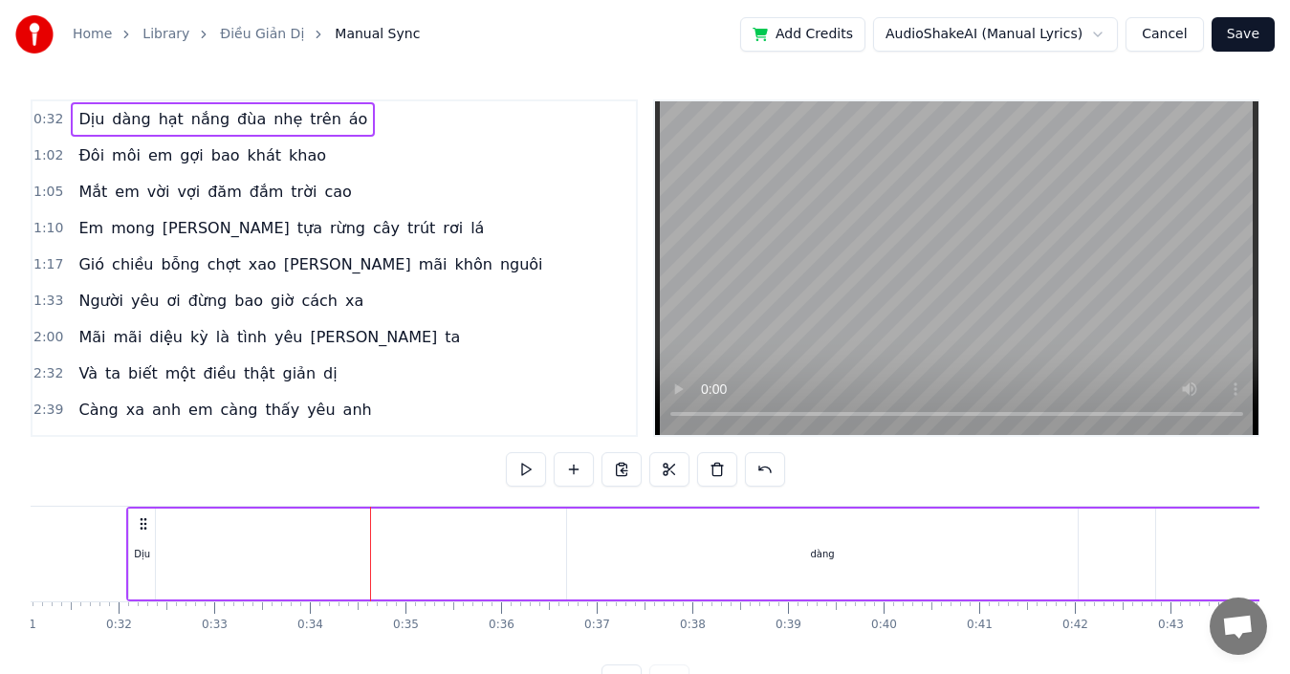
drag, startPoint x: 129, startPoint y: 563, endPoint x: 202, endPoint y: 563, distance: 72.7
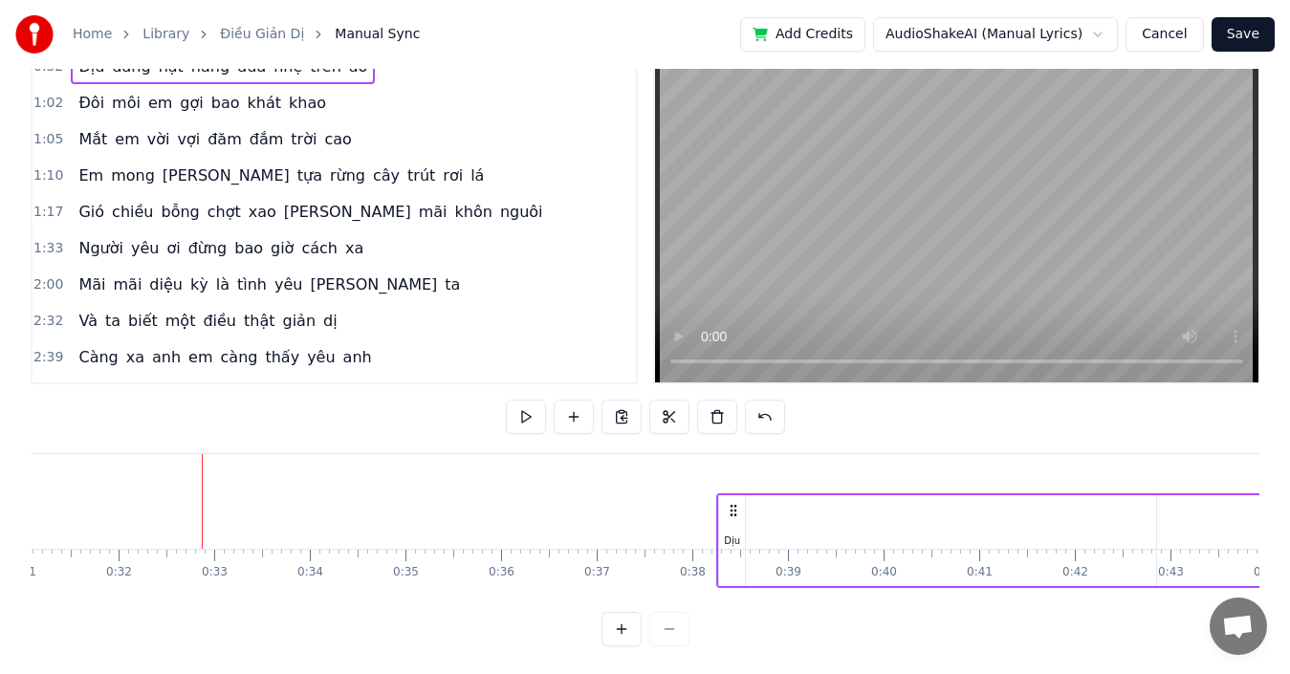
scroll to position [59, 0]
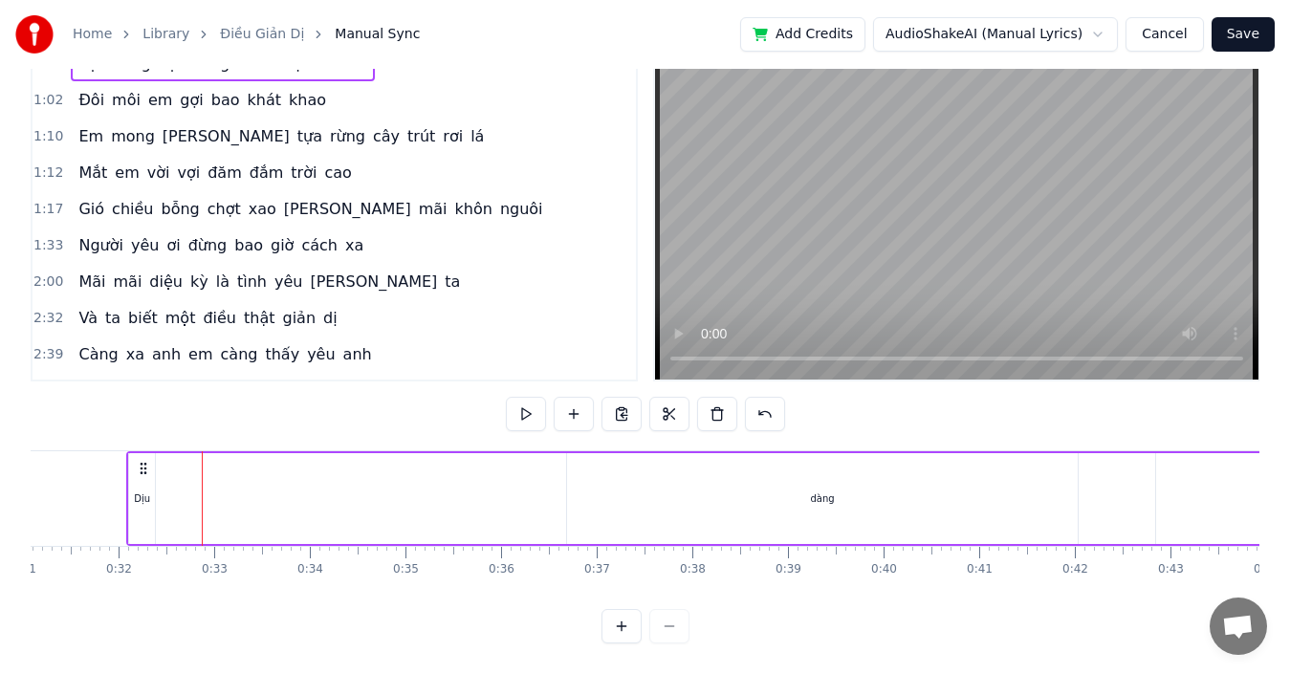
drag, startPoint x: 178, startPoint y: 498, endPoint x: 443, endPoint y: 493, distance: 265.0
drag, startPoint x: 132, startPoint y: 475, endPoint x: 322, endPoint y: 484, distance: 190.5
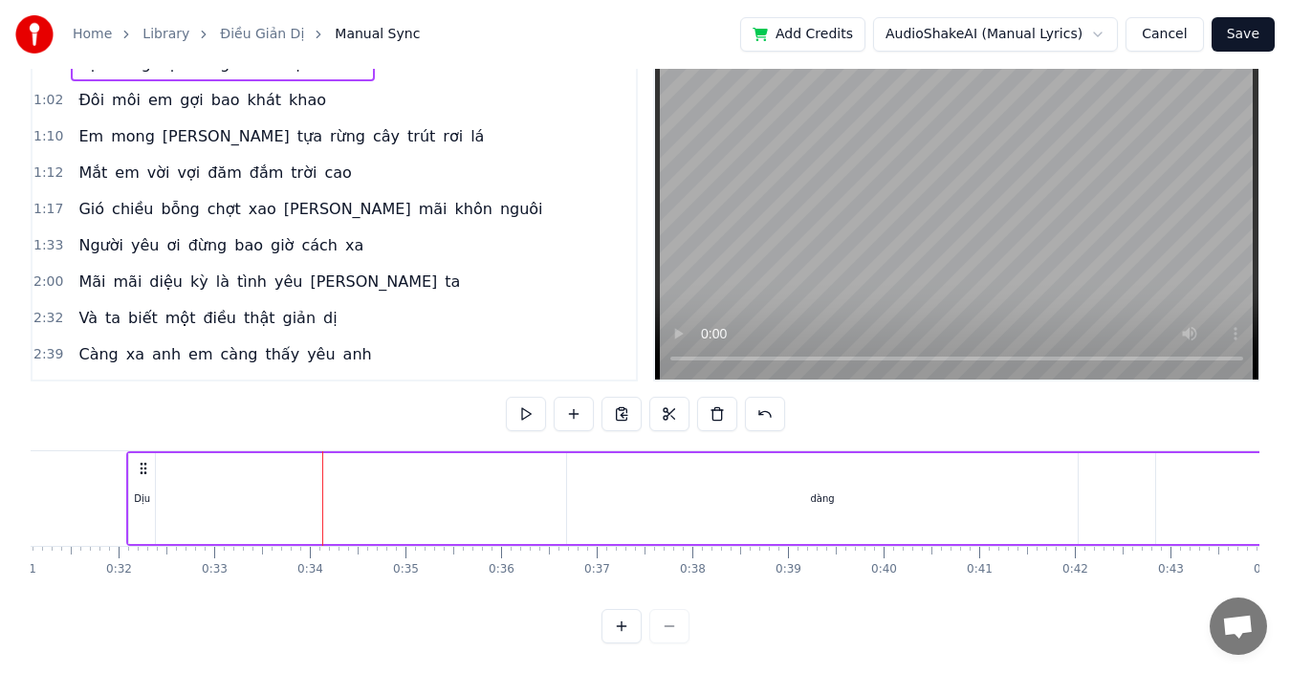
drag, startPoint x: 130, startPoint y: 487, endPoint x: 355, endPoint y: 501, distance: 225.2
click at [580, 496] on div "dàng" at bounding box center [822, 498] width 511 height 91
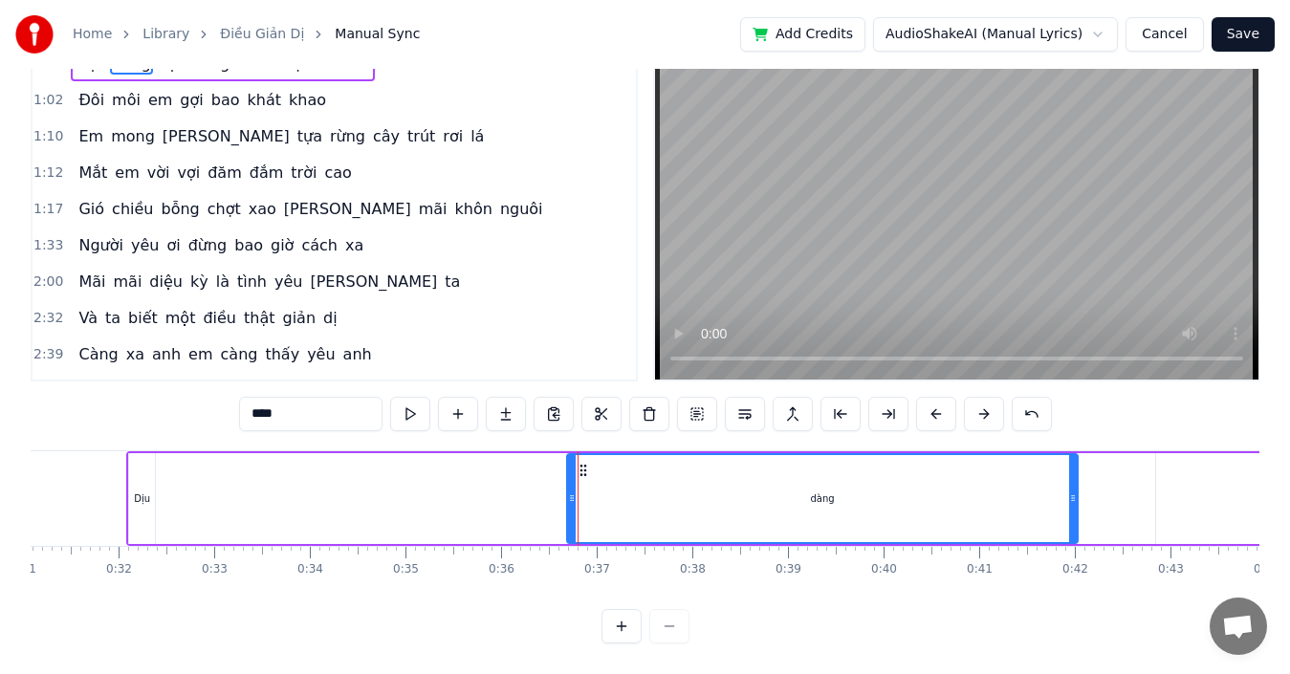
scroll to position [0, 0]
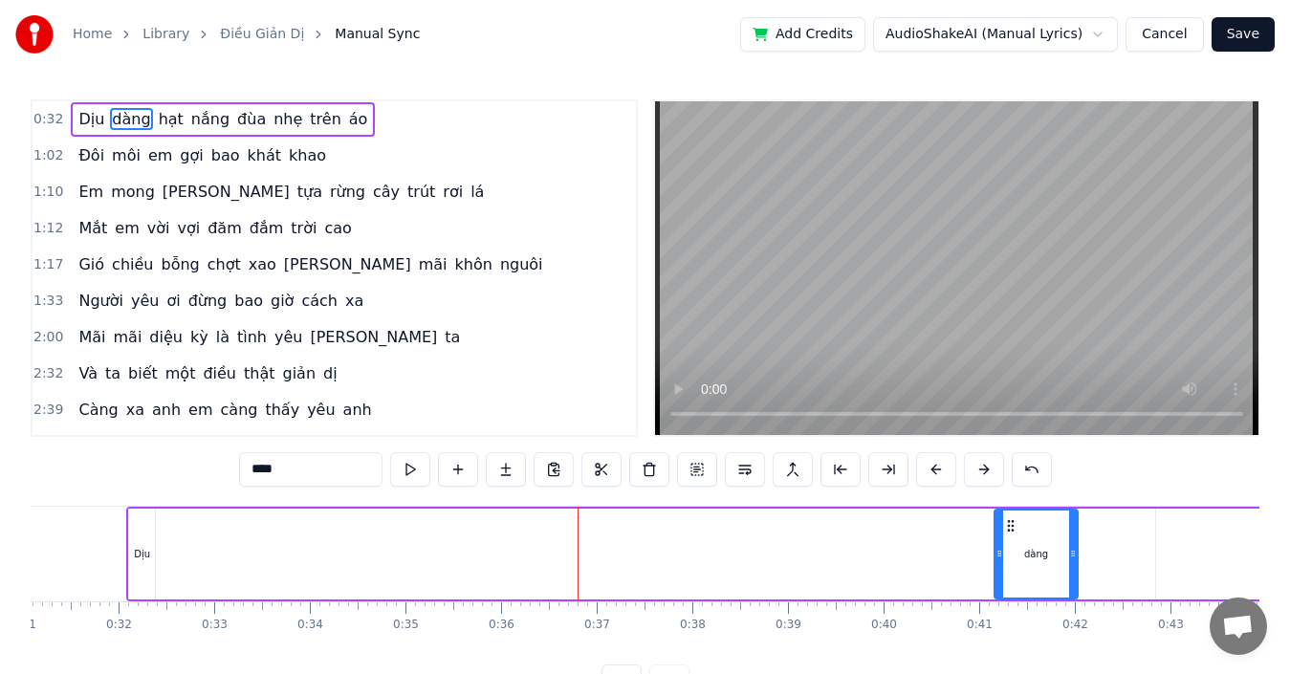
drag, startPoint x: 572, startPoint y: 558, endPoint x: 999, endPoint y: 545, distance: 427.7
click at [999, 545] on div at bounding box center [1000, 554] width 8 height 87
click at [143, 565] on div "Dịu" at bounding box center [142, 554] width 26 height 91
type input "***"
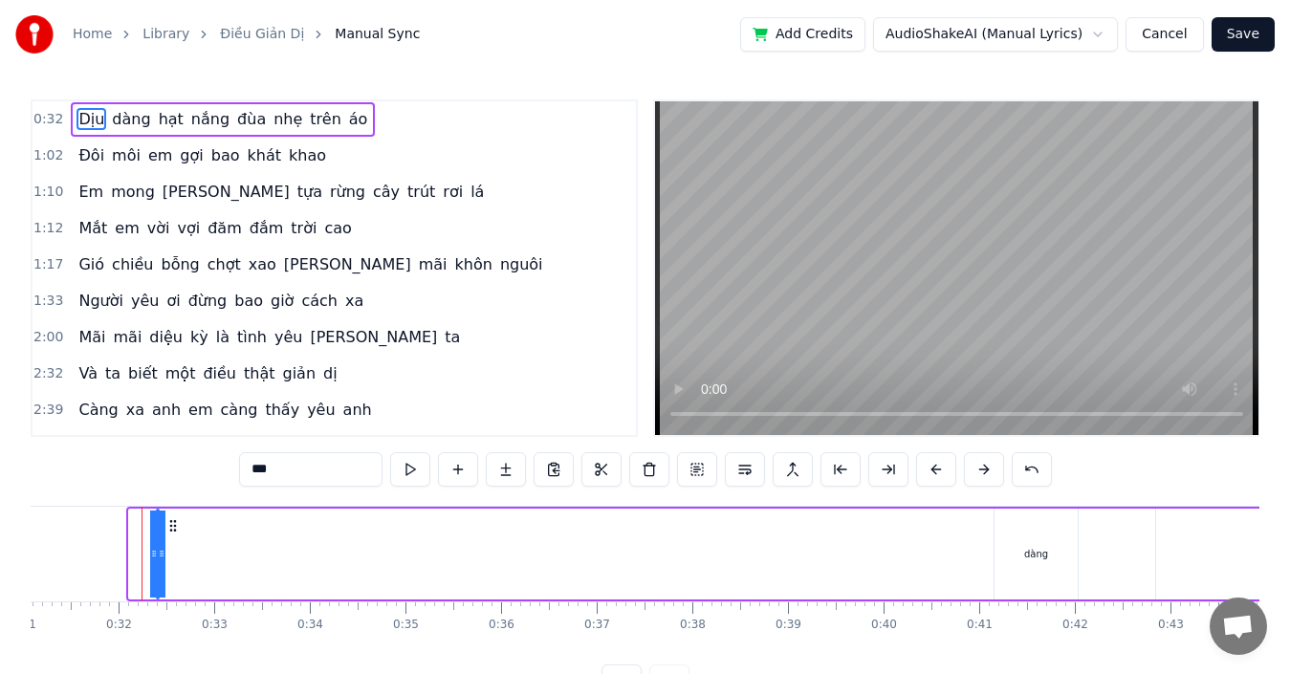
drag, startPoint x: 132, startPoint y: 555, endPoint x: 493, endPoint y: 564, distance: 360.7
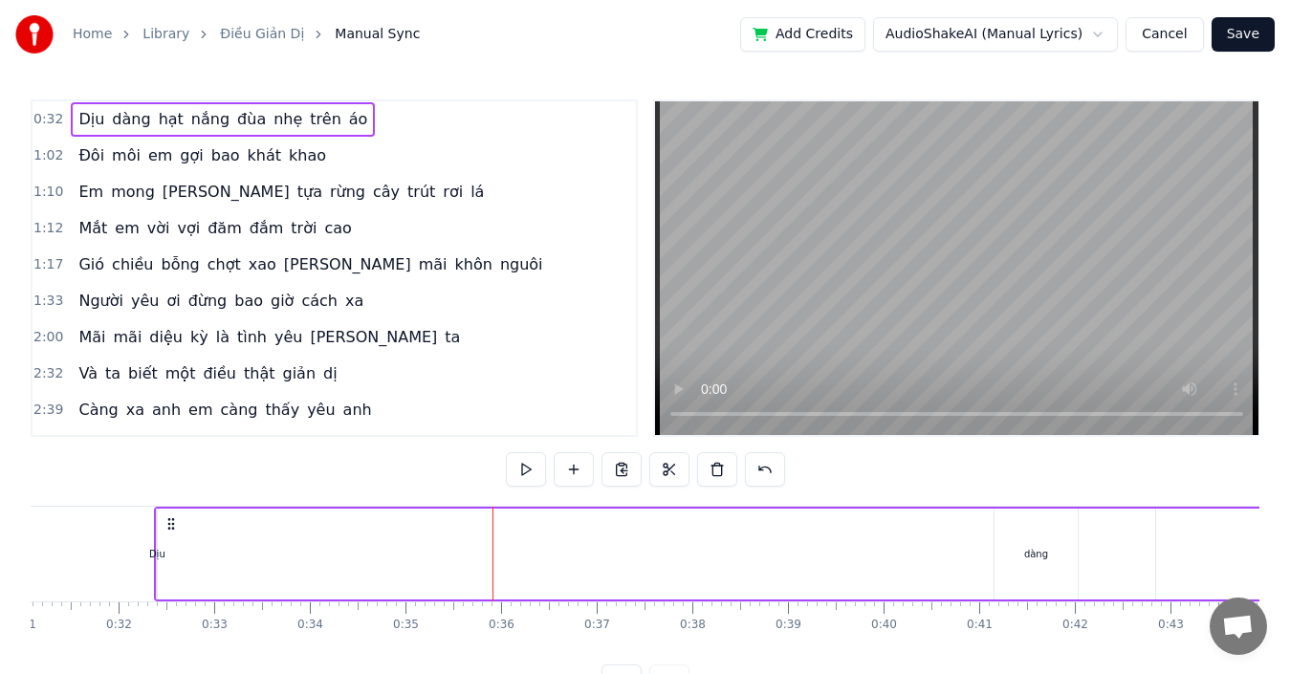
click at [172, 523] on icon at bounding box center [171, 523] width 15 height 15
drag, startPoint x: 157, startPoint y: 565, endPoint x: 416, endPoint y: 579, distance: 259.5
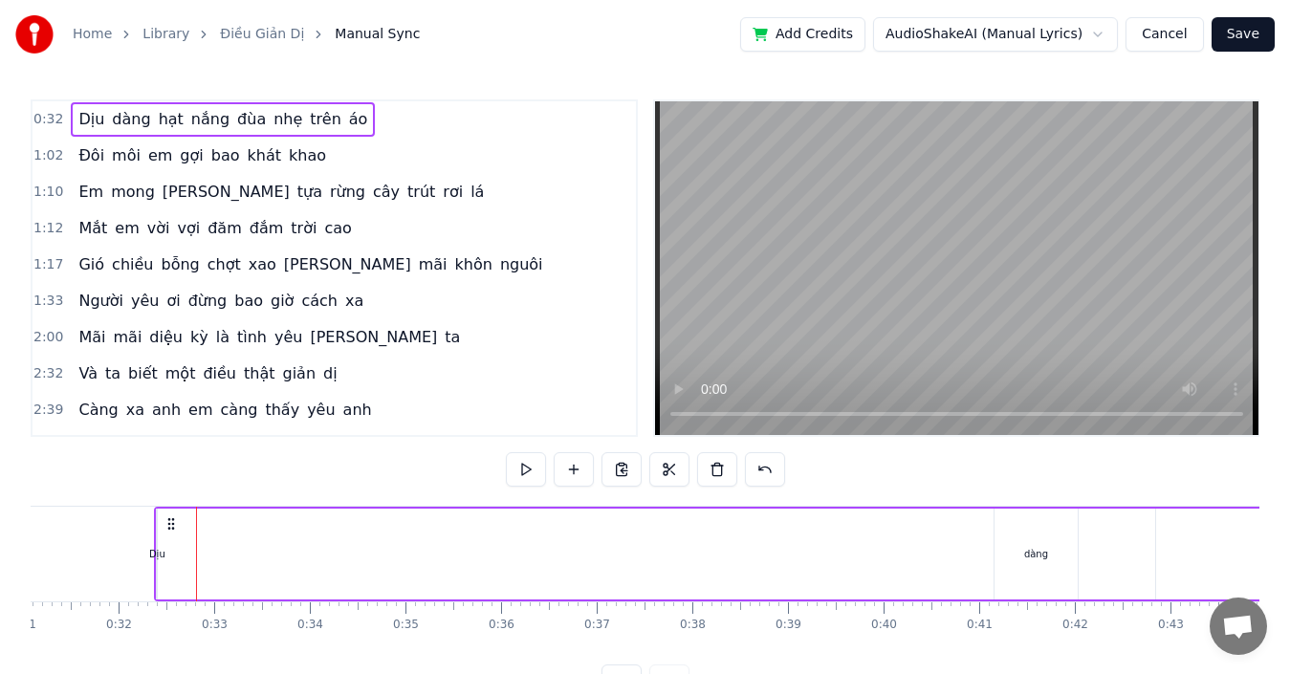
drag, startPoint x: 154, startPoint y: 556, endPoint x: 697, endPoint y: 567, distance: 543.4
drag, startPoint x: 1034, startPoint y: 557, endPoint x: 1098, endPoint y: 553, distance: 64.2
drag, startPoint x: 1009, startPoint y: 553, endPoint x: 1050, endPoint y: 553, distance: 41.1
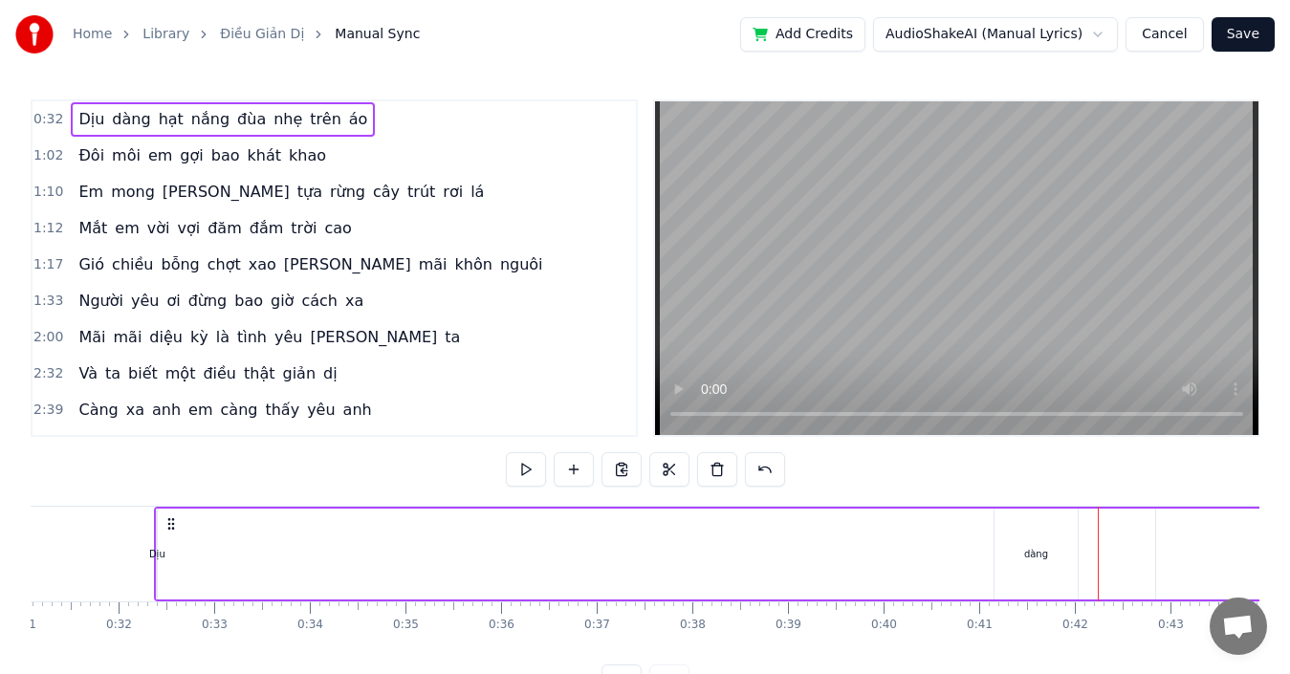
click at [1050, 553] on div "dàng" at bounding box center [1036, 554] width 83 height 91
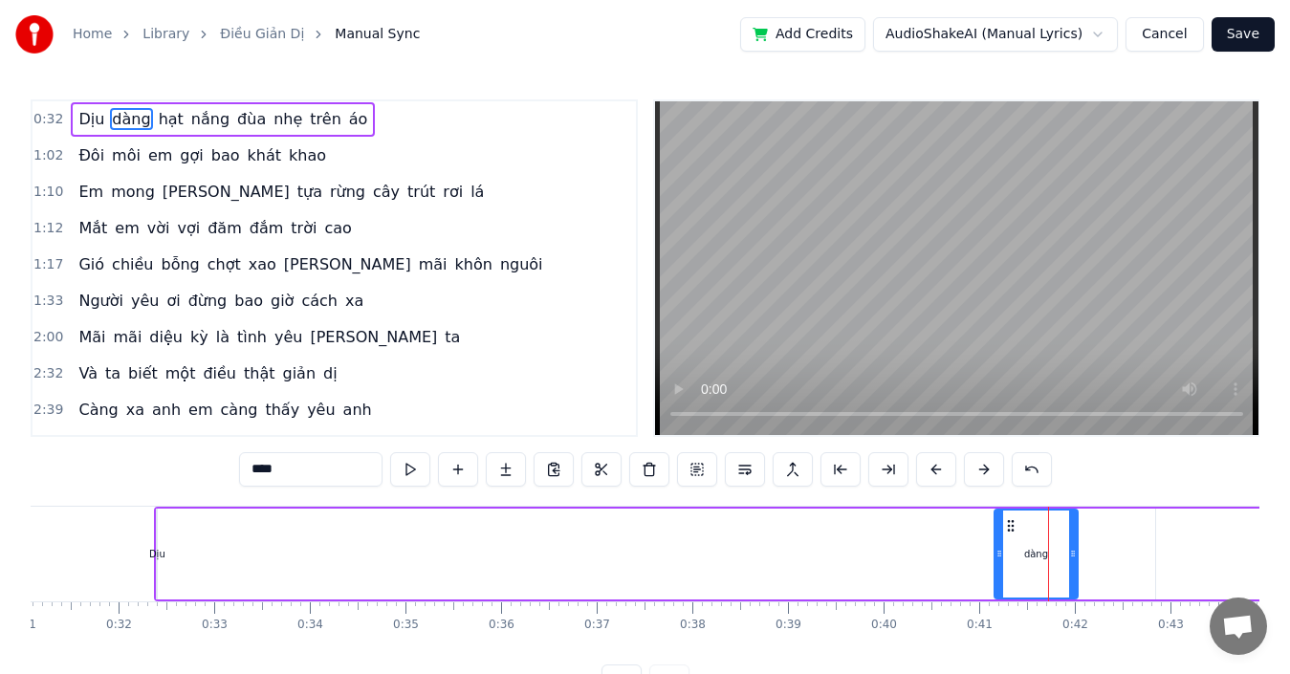
drag, startPoint x: 1036, startPoint y: 558, endPoint x: 1068, endPoint y: 558, distance: 32.5
click at [1068, 558] on div "dàng" at bounding box center [1036, 554] width 81 height 87
drag, startPoint x: 1073, startPoint y: 559, endPoint x: 1023, endPoint y: 564, distance: 50.1
click at [1023, 564] on div at bounding box center [1024, 554] width 8 height 87
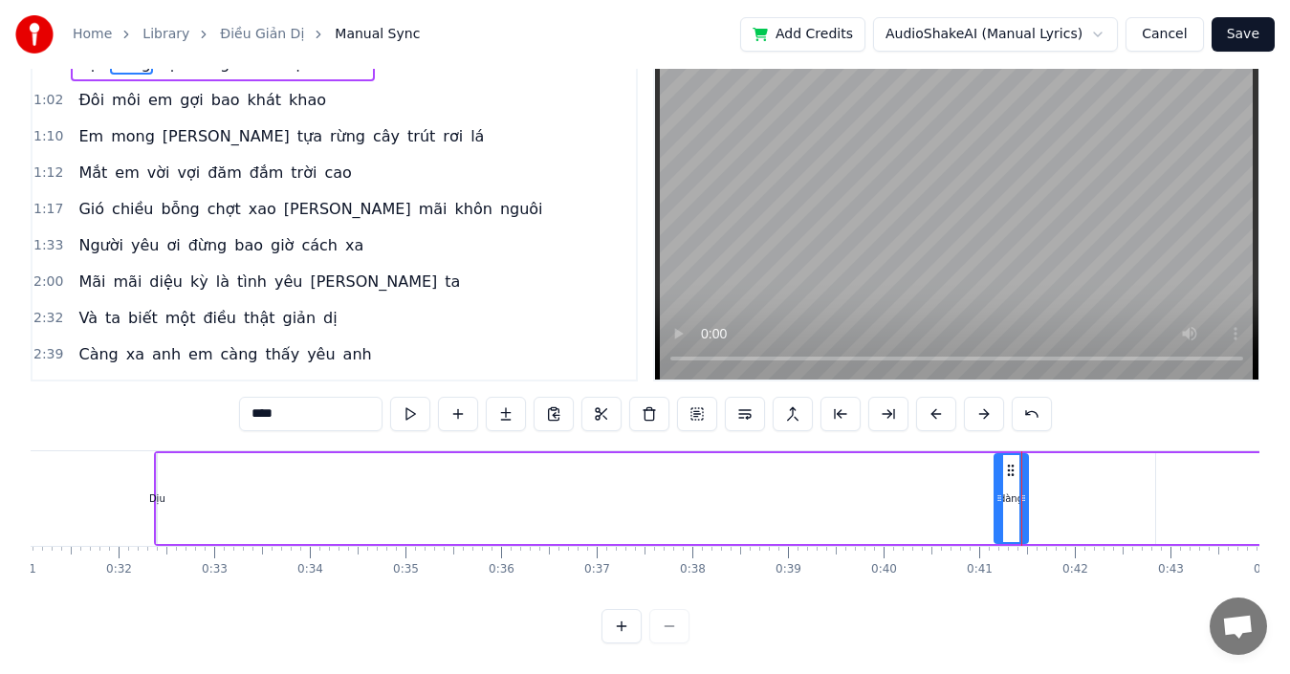
scroll to position [72, 0]
click at [672, 626] on div at bounding box center [646, 626] width 88 height 34
click at [671, 625] on div at bounding box center [646, 626] width 88 height 34
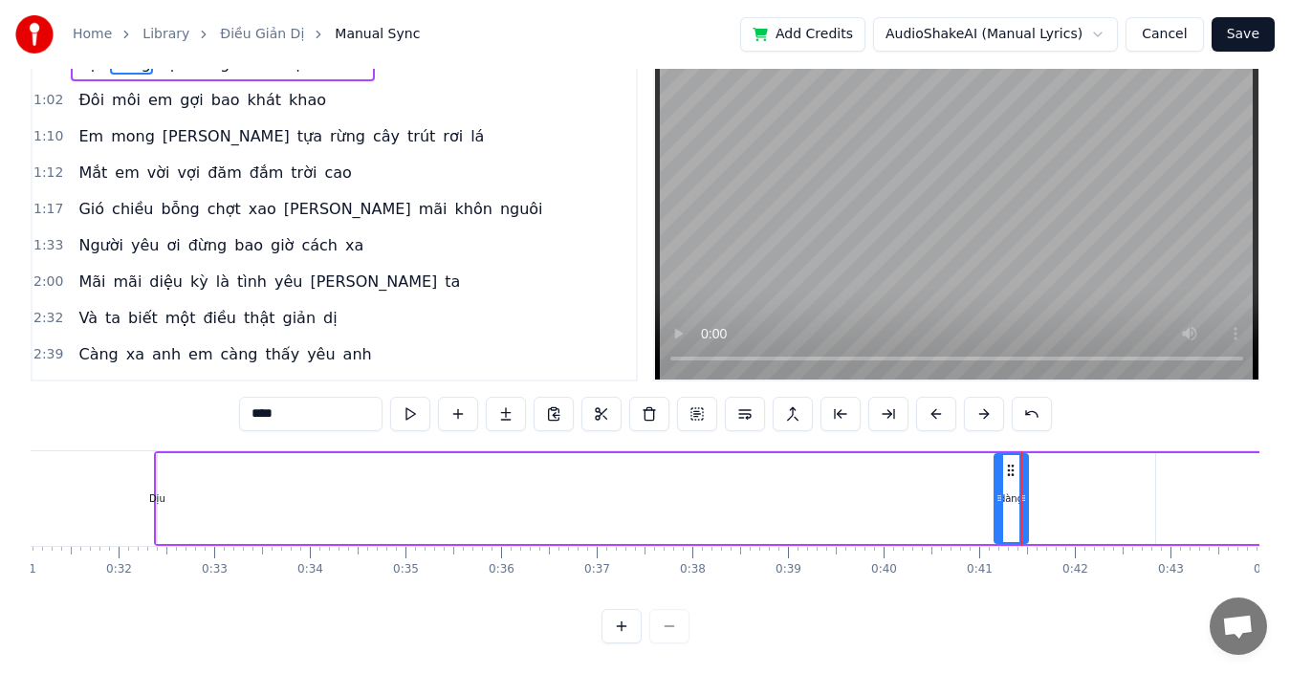
click at [621, 630] on button at bounding box center [622, 626] width 40 height 34
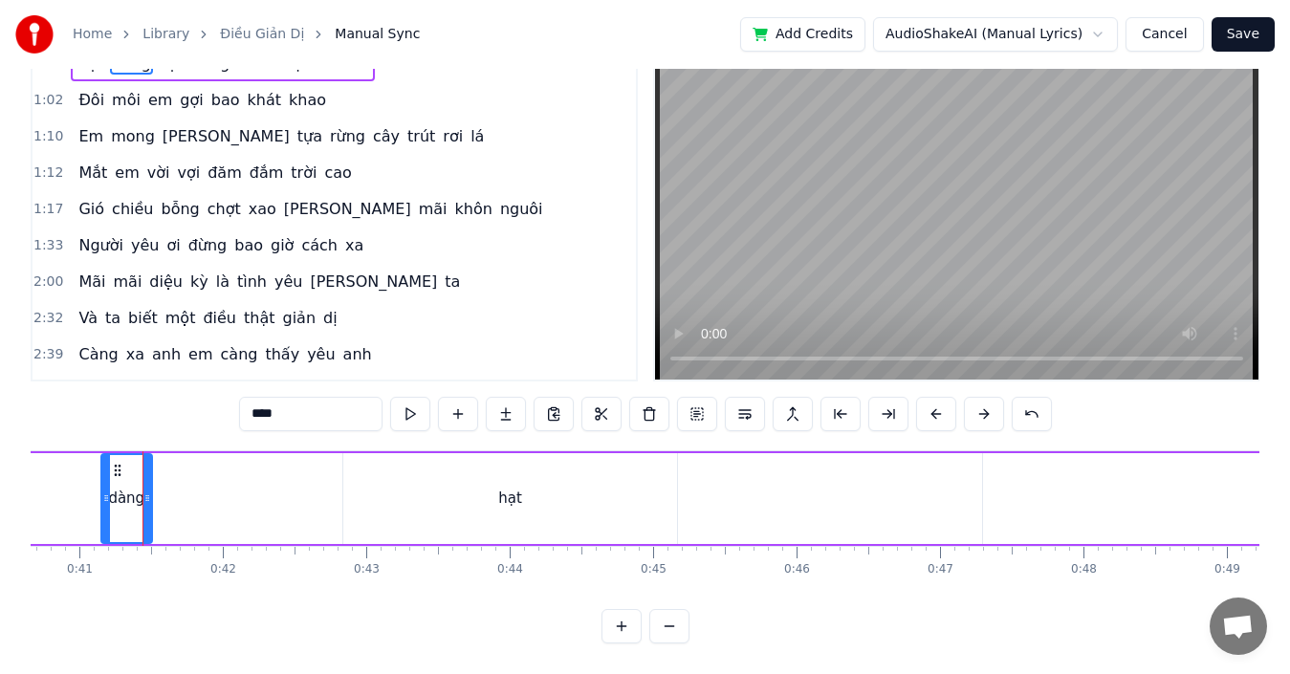
scroll to position [0, 5849]
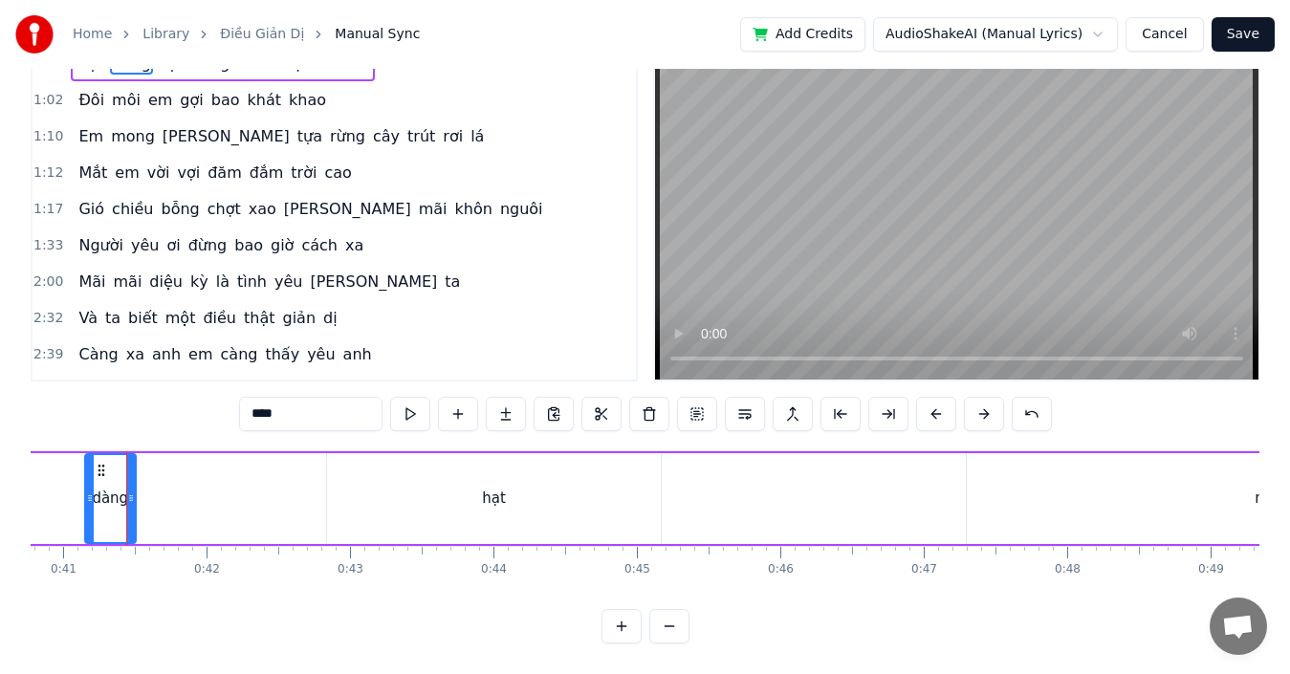
click at [670, 625] on button at bounding box center [669, 626] width 40 height 34
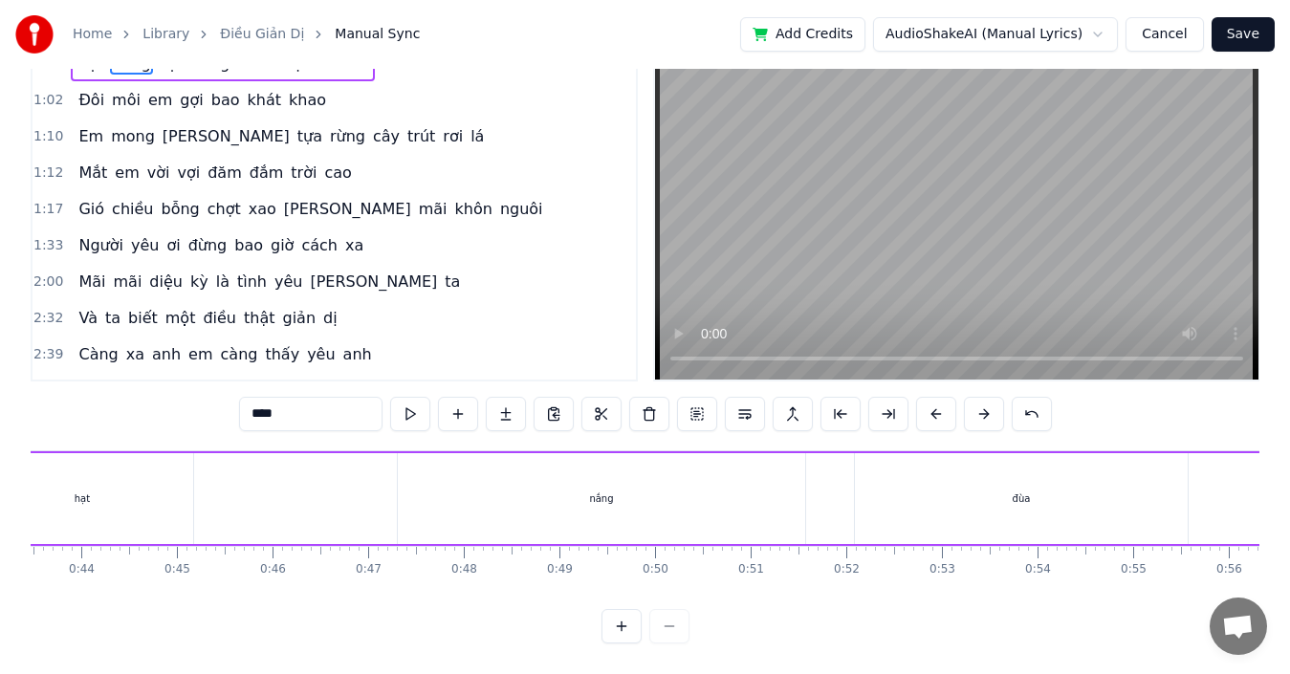
scroll to position [0, 3868]
drag, startPoint x: 384, startPoint y: 483, endPoint x: 369, endPoint y: 489, distance: 16.3
click at [369, 489] on div "hạt" at bounding box center [372, 498] width 222 height 91
type input "***"
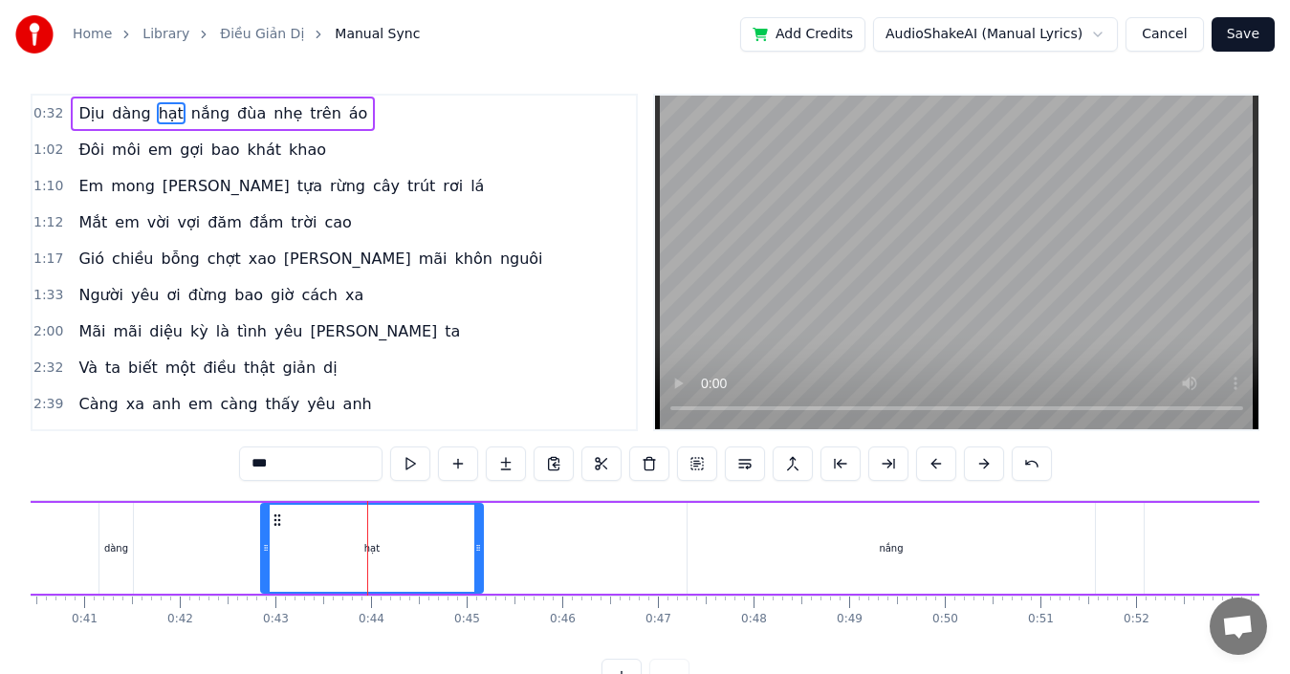
scroll to position [0, 0]
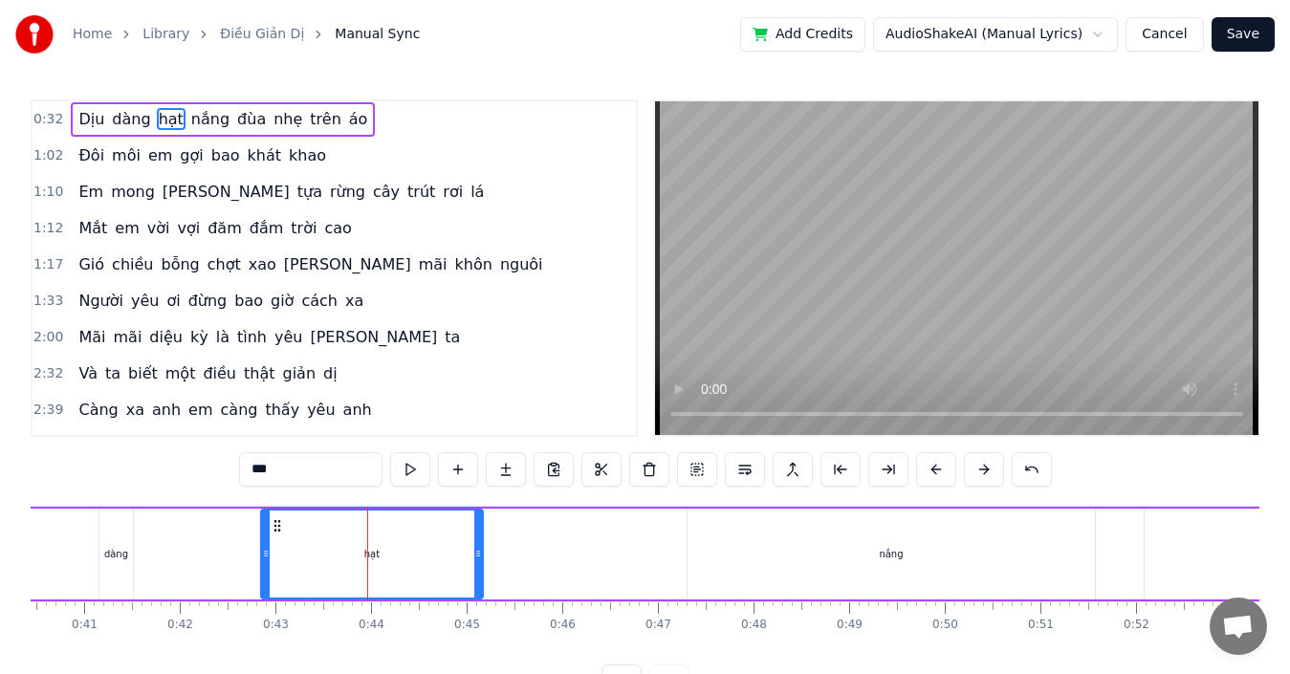
click at [569, 556] on div "Dịu dàng hạt nắng đùa nhẹ trên áo" at bounding box center [680, 554] width 2842 height 95
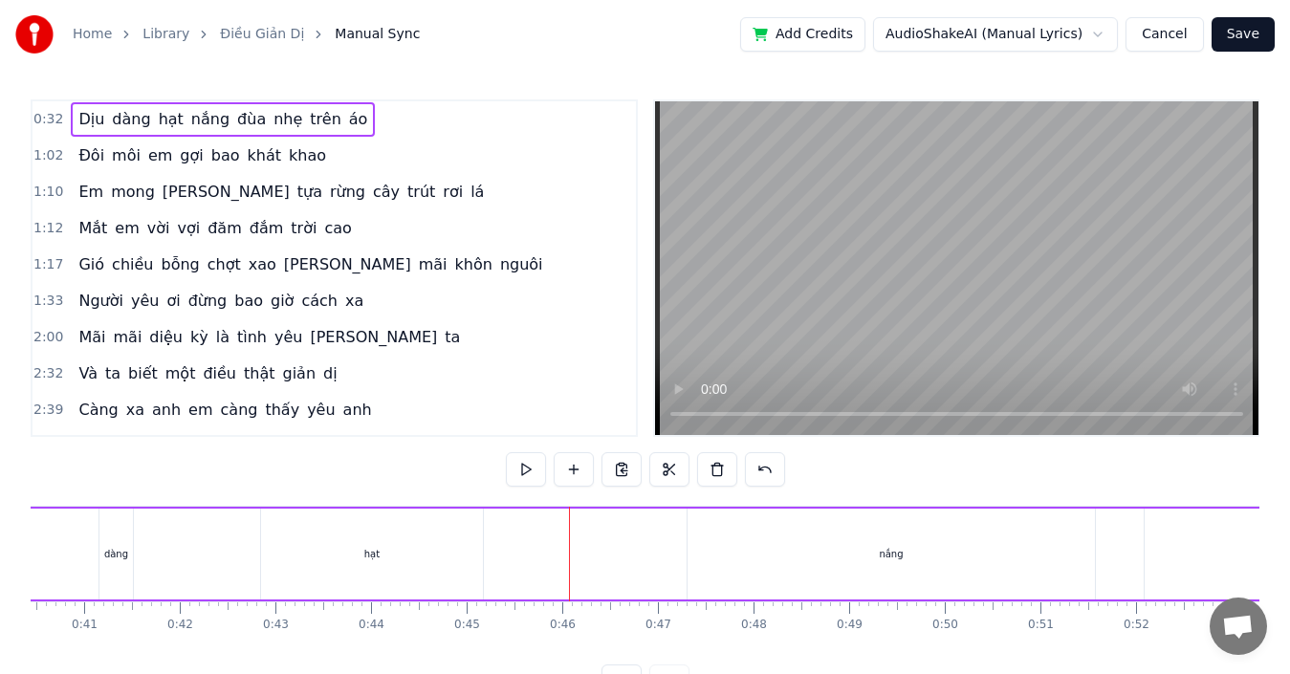
drag, startPoint x: 777, startPoint y: 551, endPoint x: 733, endPoint y: 554, distance: 44.1
click at [733, 554] on div "nắng" at bounding box center [891, 554] width 407 height 91
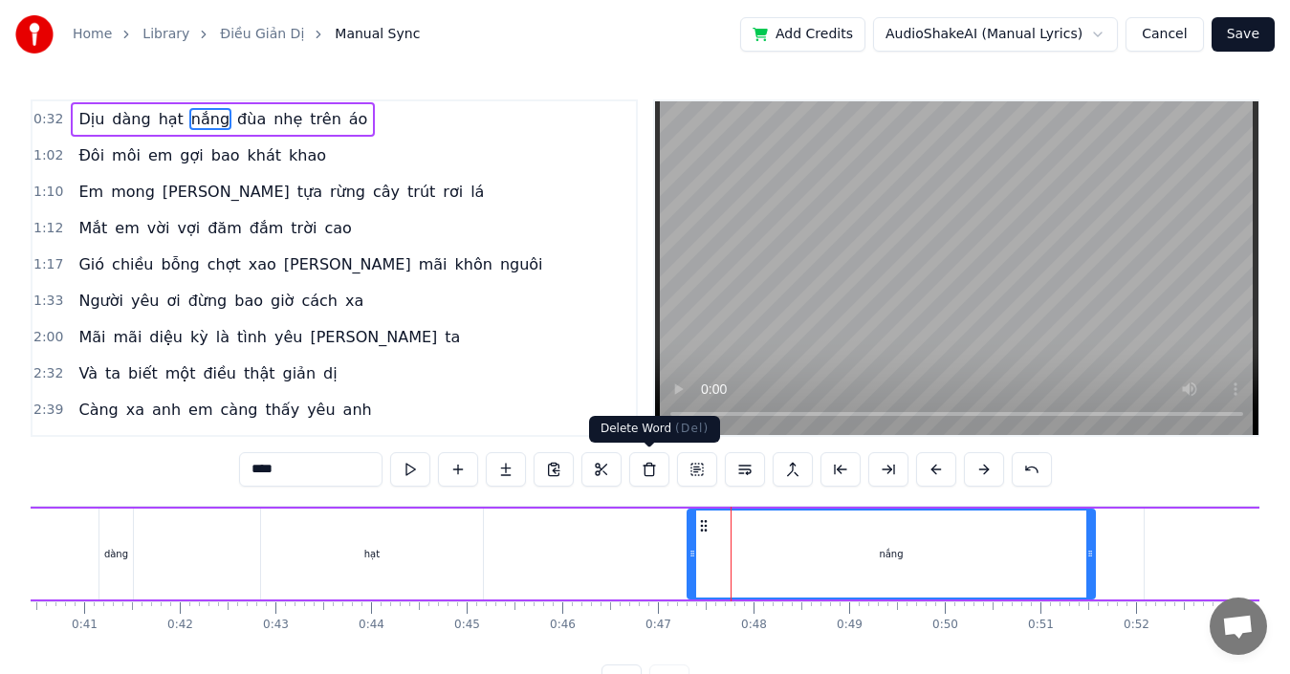
click at [653, 474] on button at bounding box center [649, 469] width 40 height 34
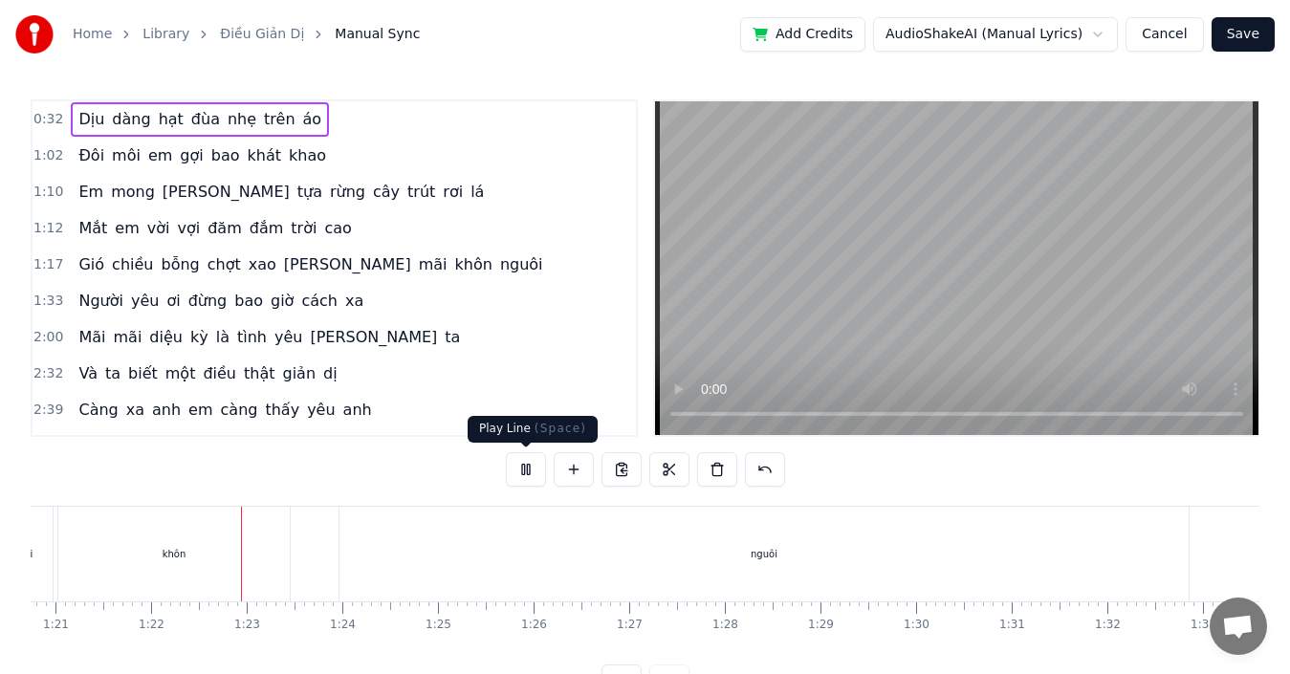
scroll to position [0, 7796]
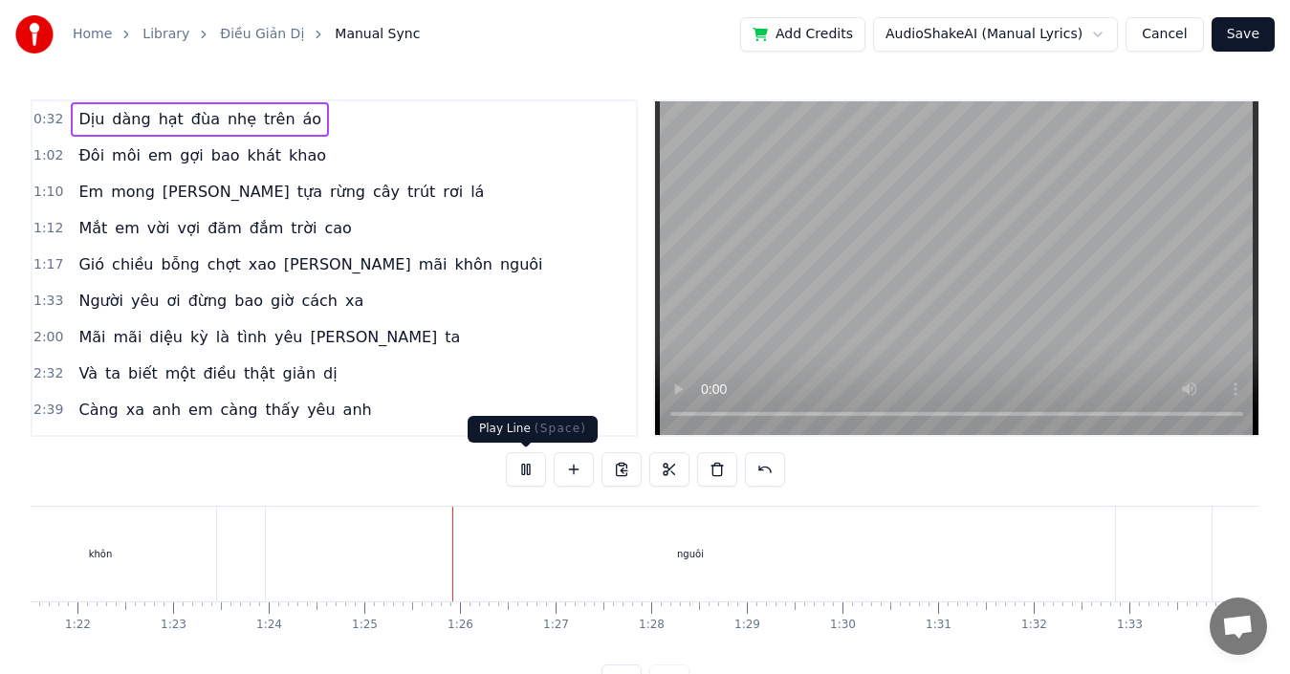
click at [524, 471] on button at bounding box center [526, 469] width 40 height 34
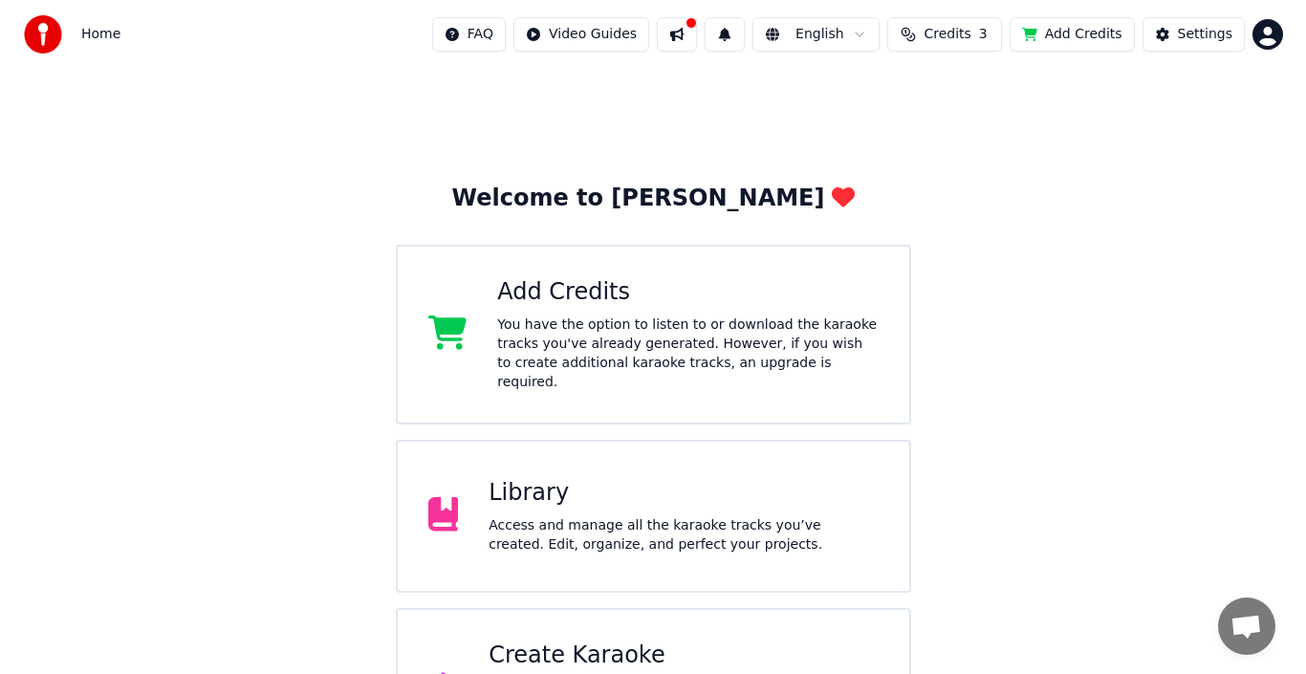
scroll to position [76, 0]
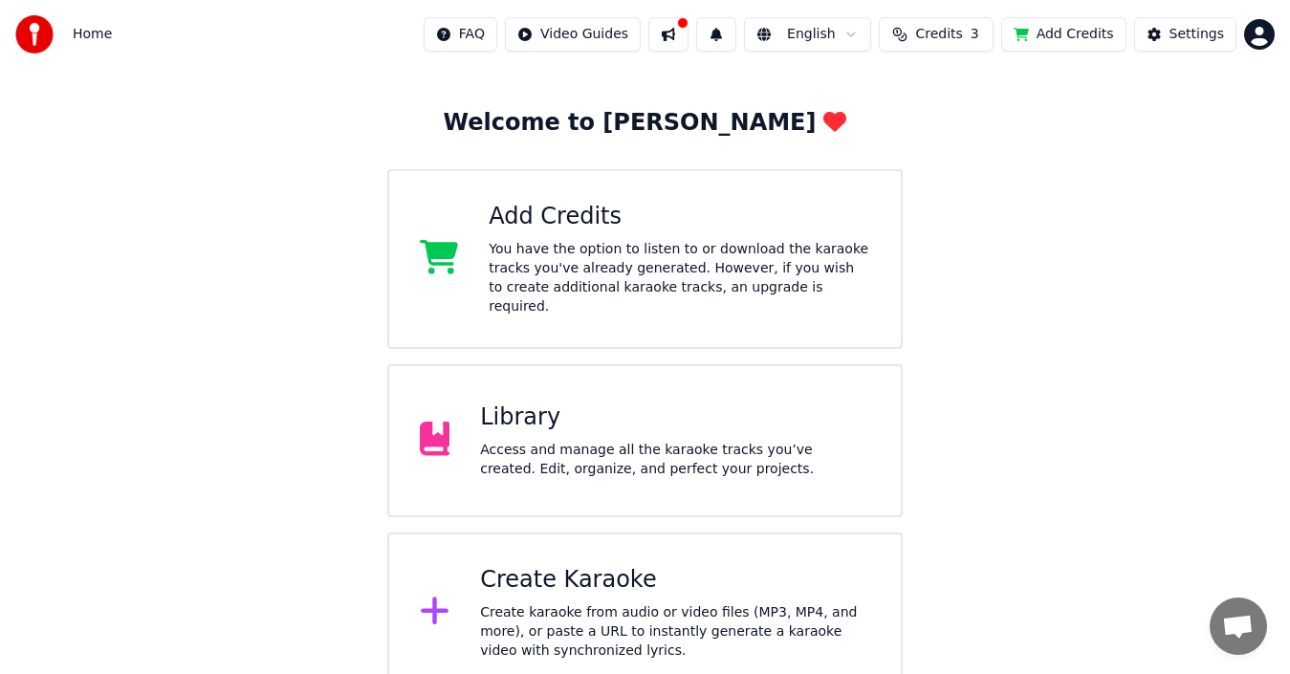
click at [507, 603] on div "Create karaoke from audio or video files (MP3, MP4, and more), or paste a URL t…" at bounding box center [675, 631] width 390 height 57
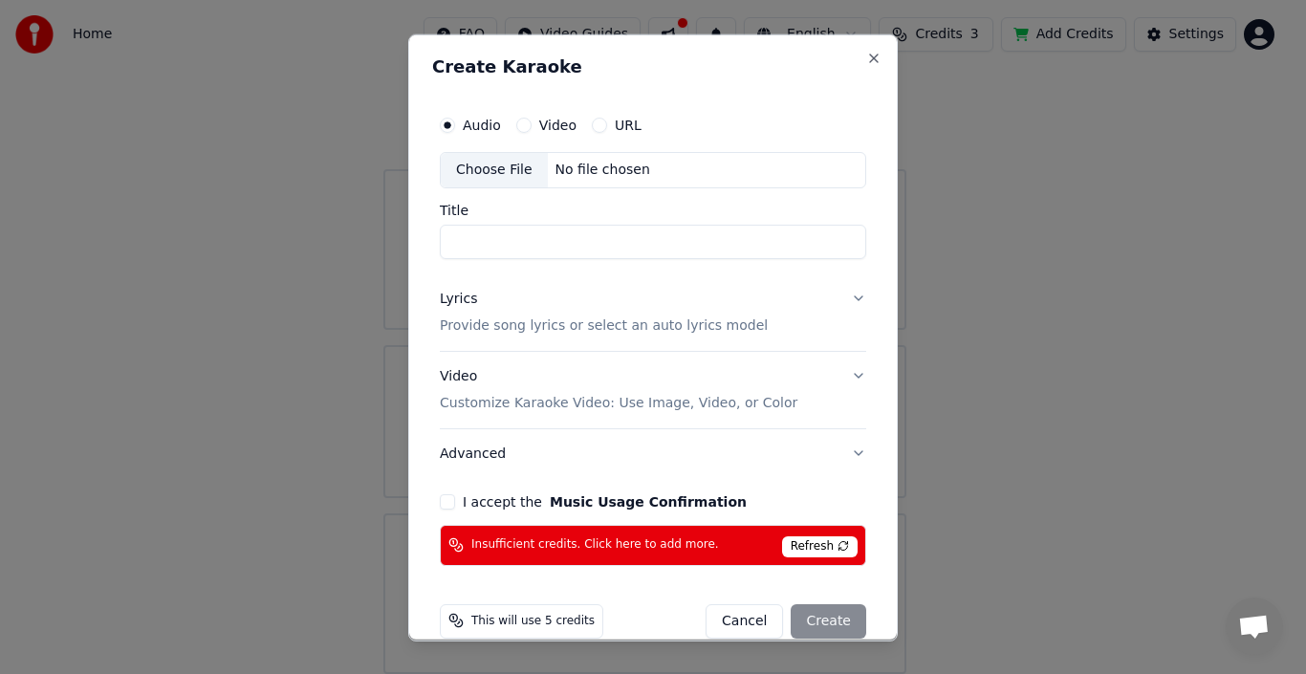
click at [491, 173] on div "Choose File" at bounding box center [494, 169] width 107 height 34
type input "**********"
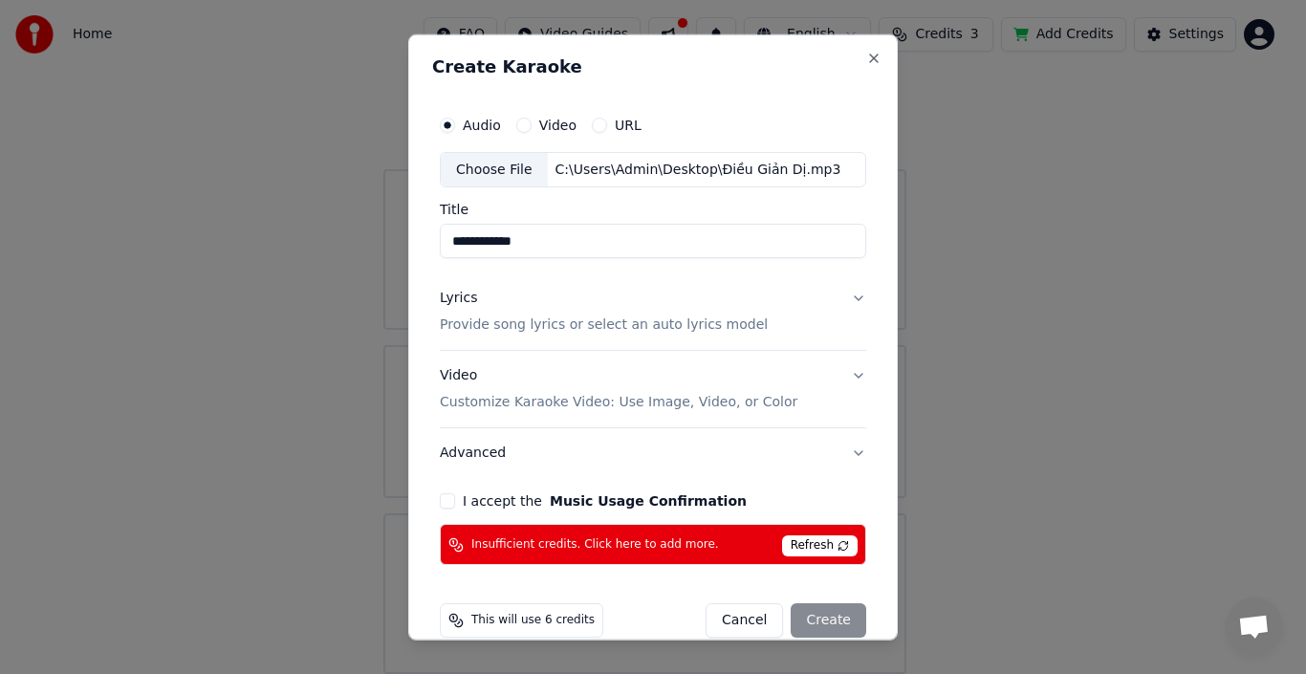
click at [845, 295] on button "Lyrics Provide song lyrics or select an auto lyrics model" at bounding box center [653, 312] width 427 height 77
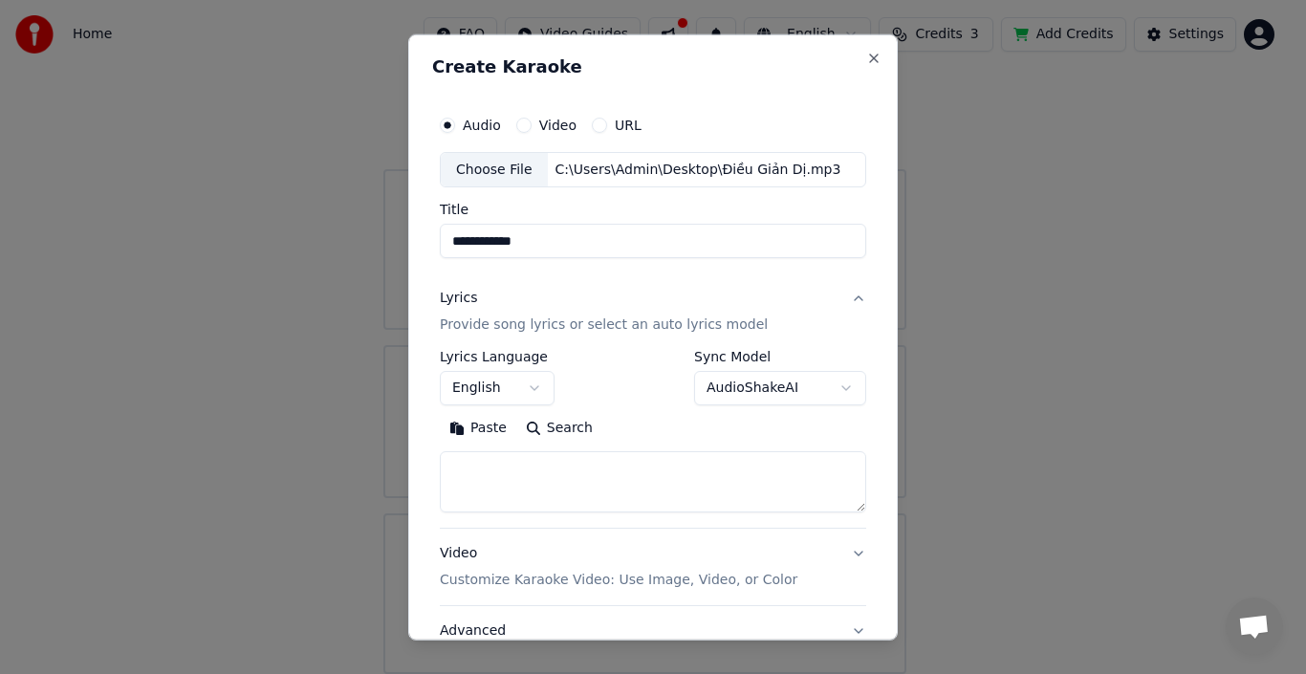
click at [596, 486] on textarea at bounding box center [653, 481] width 427 height 61
paste textarea "**********"
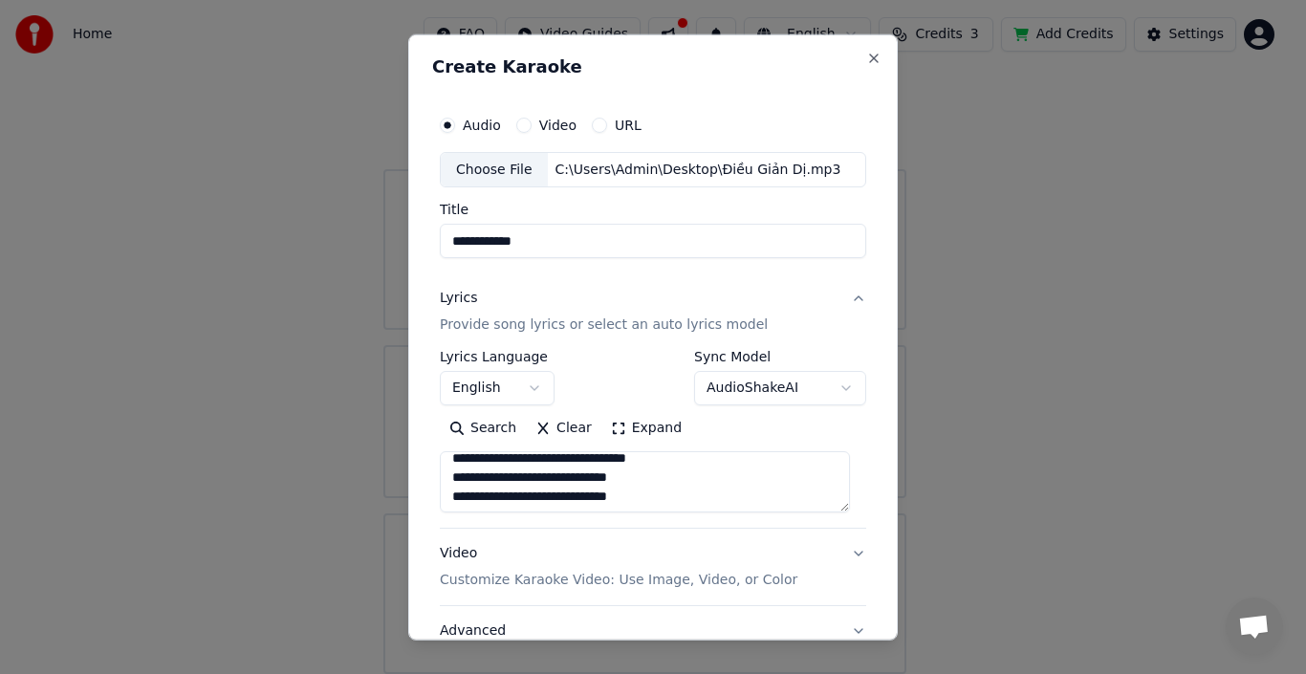
scroll to position [90, 0]
click at [453, 476] on textarea "**********" at bounding box center [645, 481] width 410 height 61
click at [450, 476] on textarea "**********" at bounding box center [645, 481] width 410 height 61
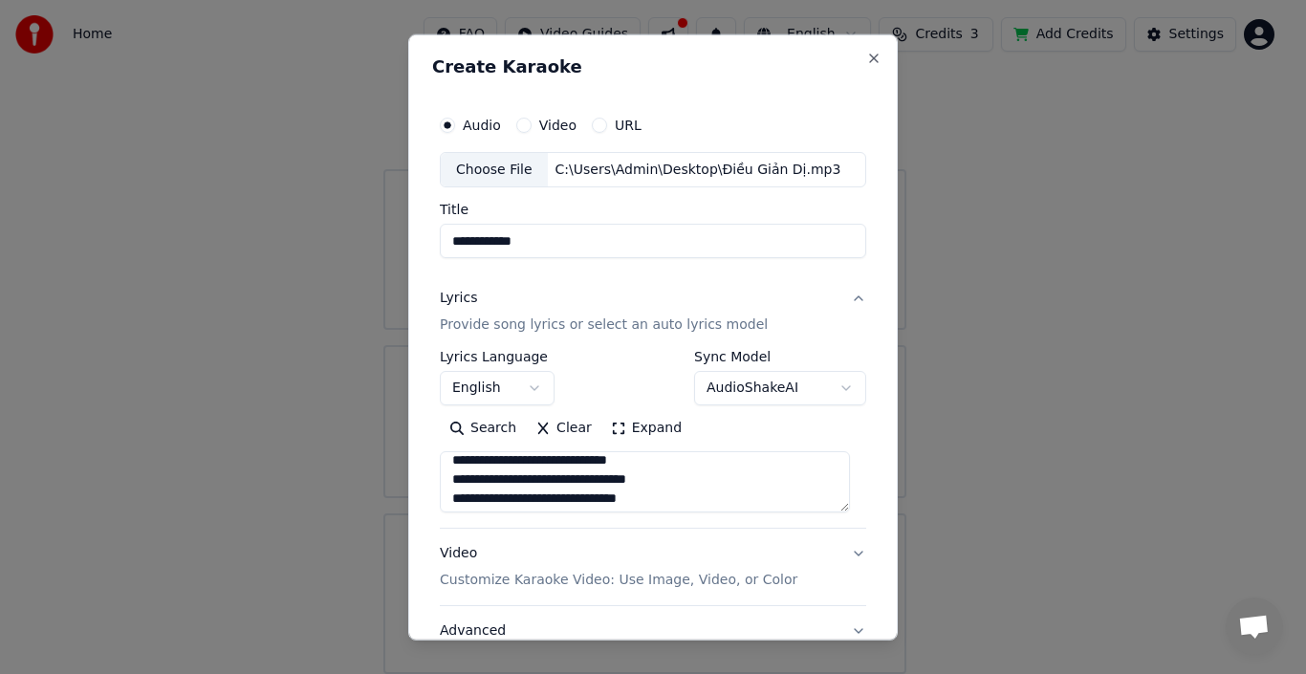
scroll to position [147, 0]
click at [672, 477] on textarea "**********" at bounding box center [645, 481] width 410 height 61
click at [450, 466] on textarea "**********" at bounding box center [645, 481] width 410 height 61
click at [460, 465] on textarea "**********" at bounding box center [645, 481] width 410 height 61
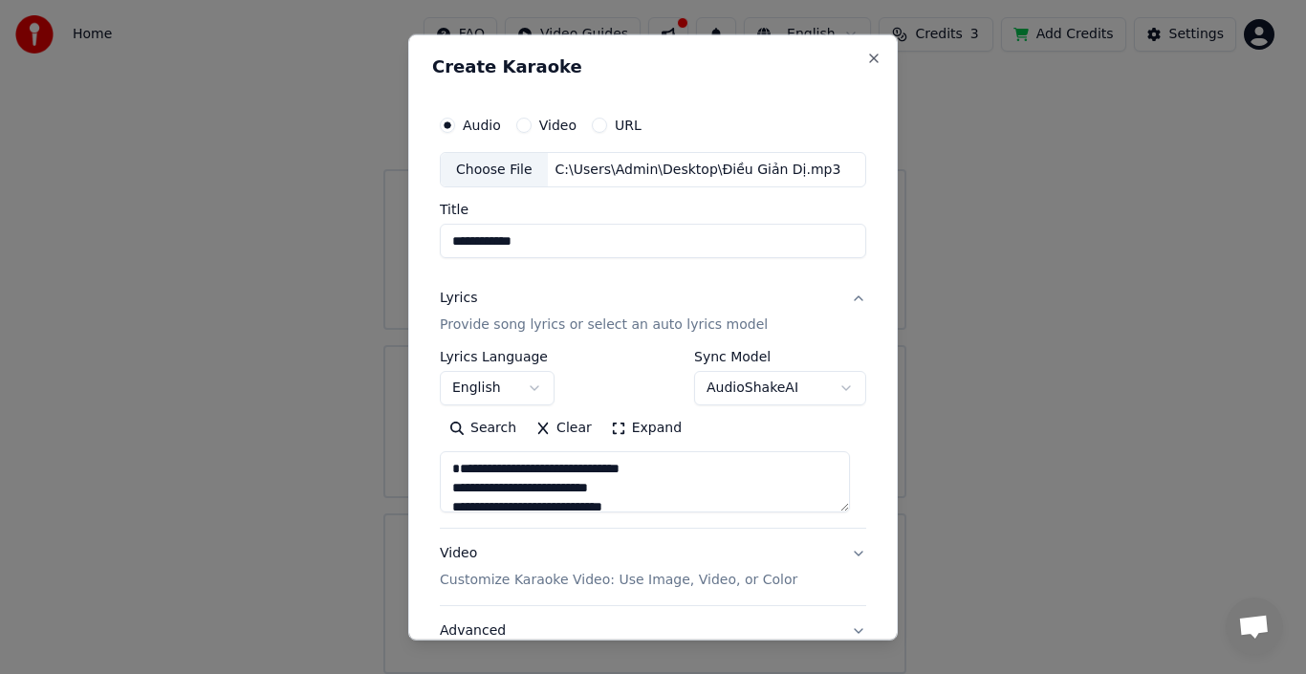
paste textarea "**********"
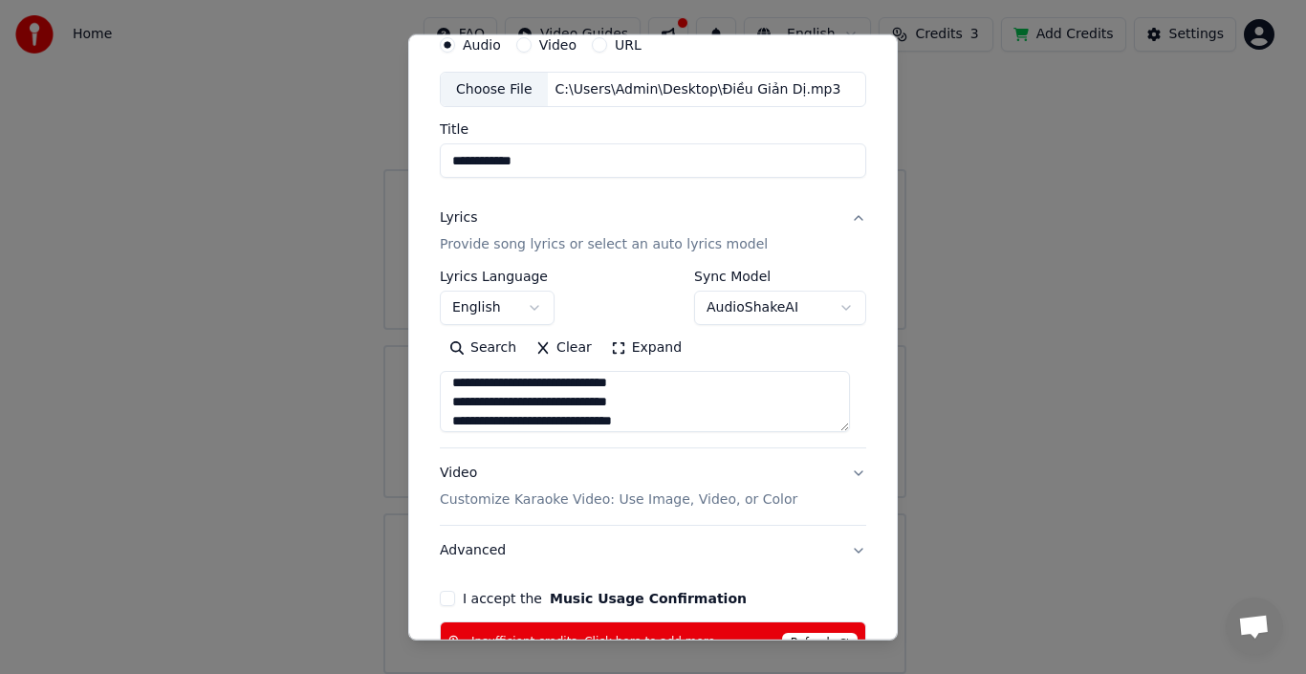
scroll to position [191, 0]
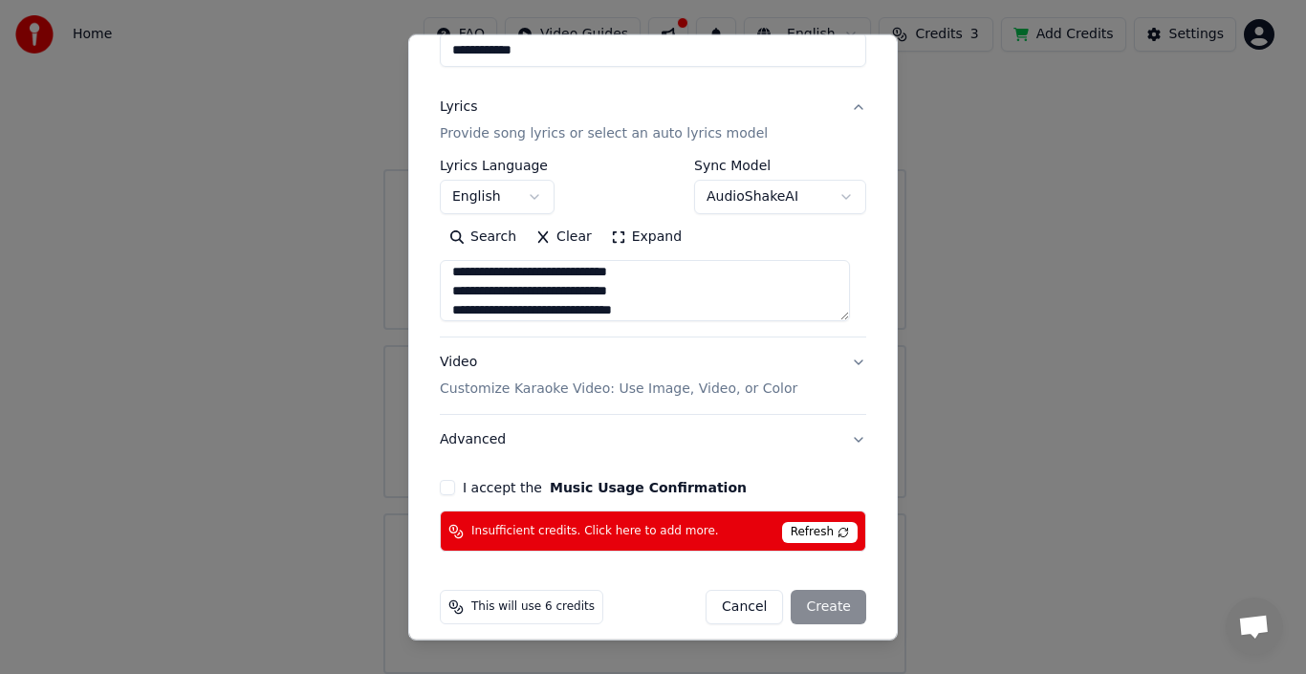
type textarea "**********"
click at [446, 486] on button "I accept the Music Usage Confirmation" at bounding box center [447, 487] width 15 height 15
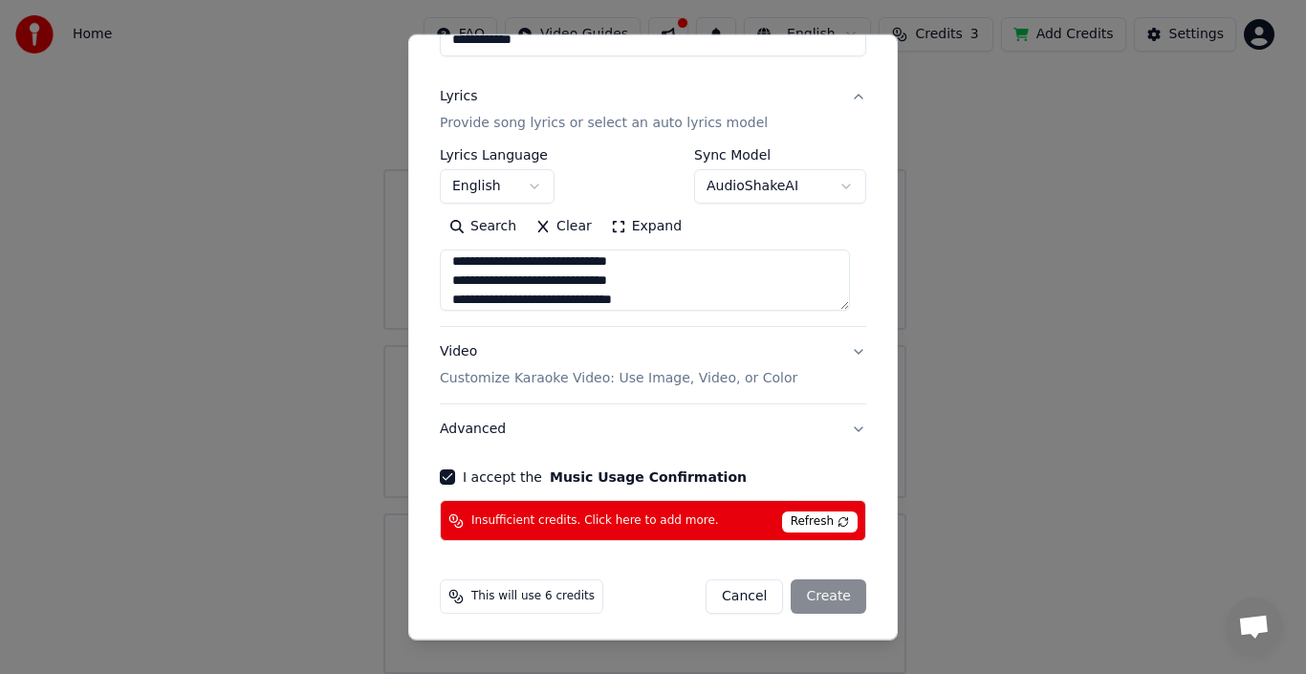
scroll to position [206, 0]
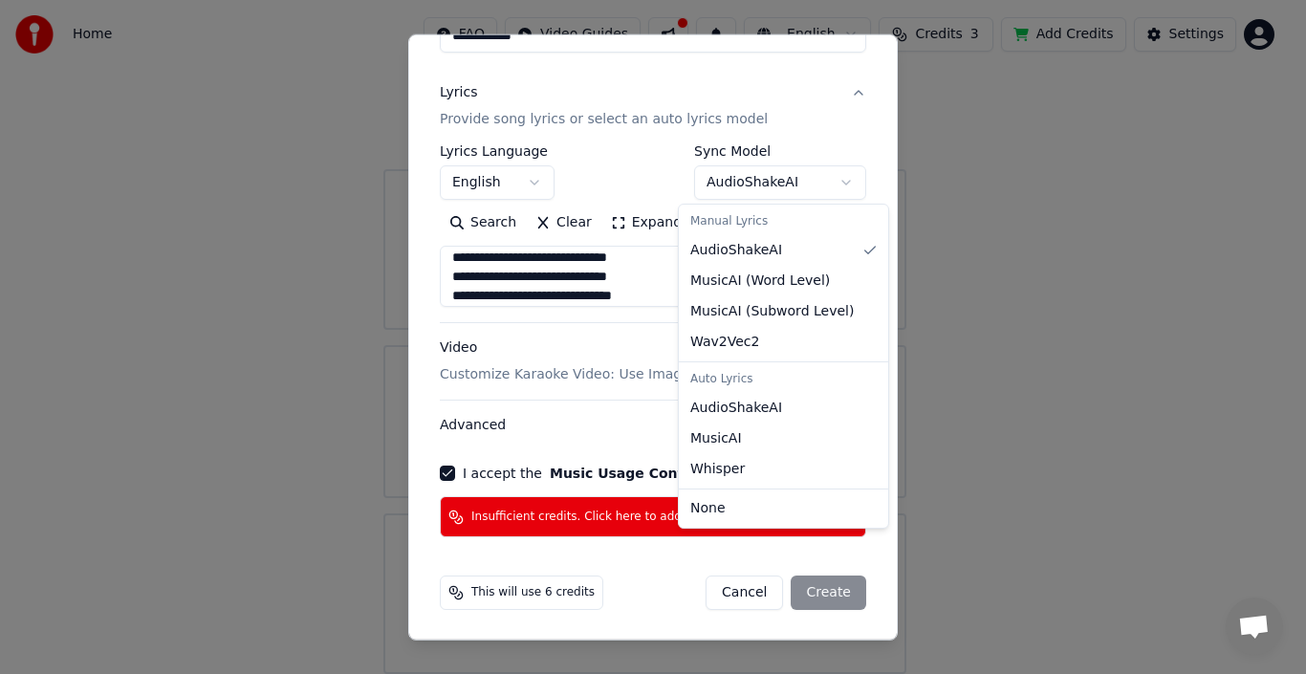
click at [833, 182] on body "**********" at bounding box center [645, 299] width 1290 height 750
click at [742, 384] on div "Auto Lyrics" at bounding box center [784, 379] width 202 height 27
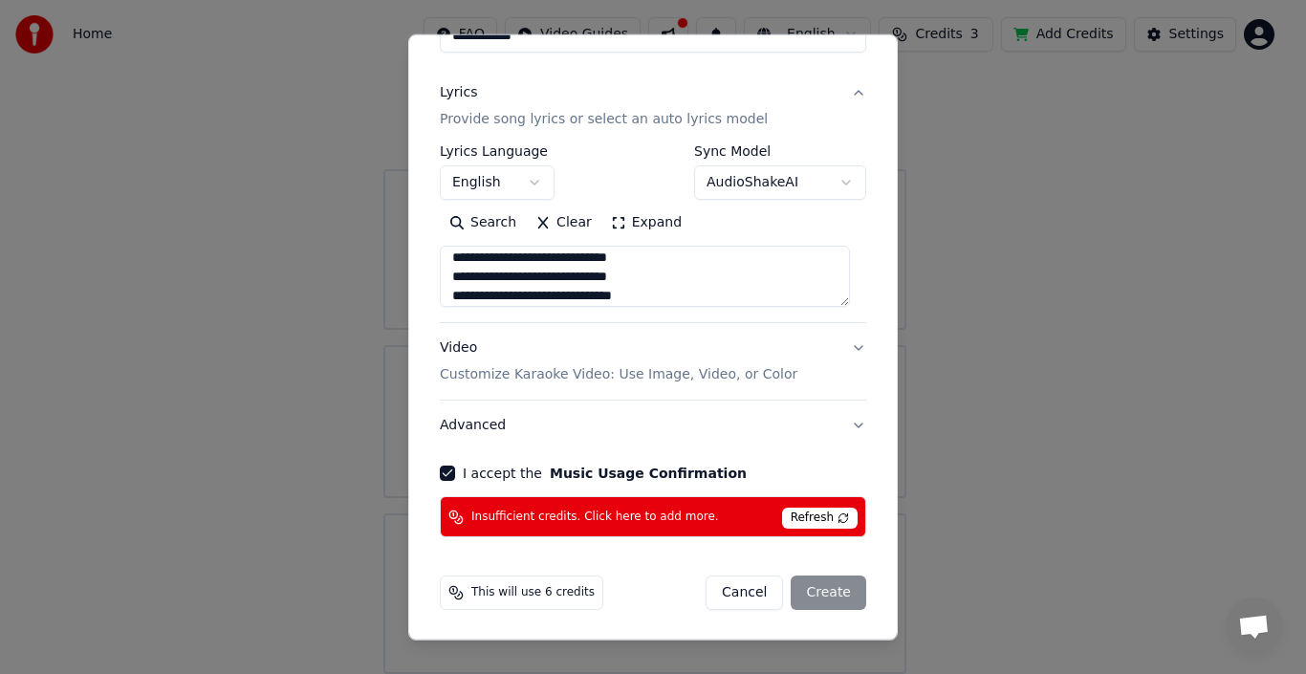
drag, startPoint x: 889, startPoint y: 222, endPoint x: 900, endPoint y: 169, distance: 53.6
click at [900, 169] on div at bounding box center [653, 337] width 1306 height 674
click at [820, 588] on div "Cancel Create" at bounding box center [786, 593] width 161 height 34
click at [831, 593] on div "Cancel Create" at bounding box center [786, 593] width 161 height 34
click at [745, 595] on button "Cancel" at bounding box center [744, 593] width 77 height 34
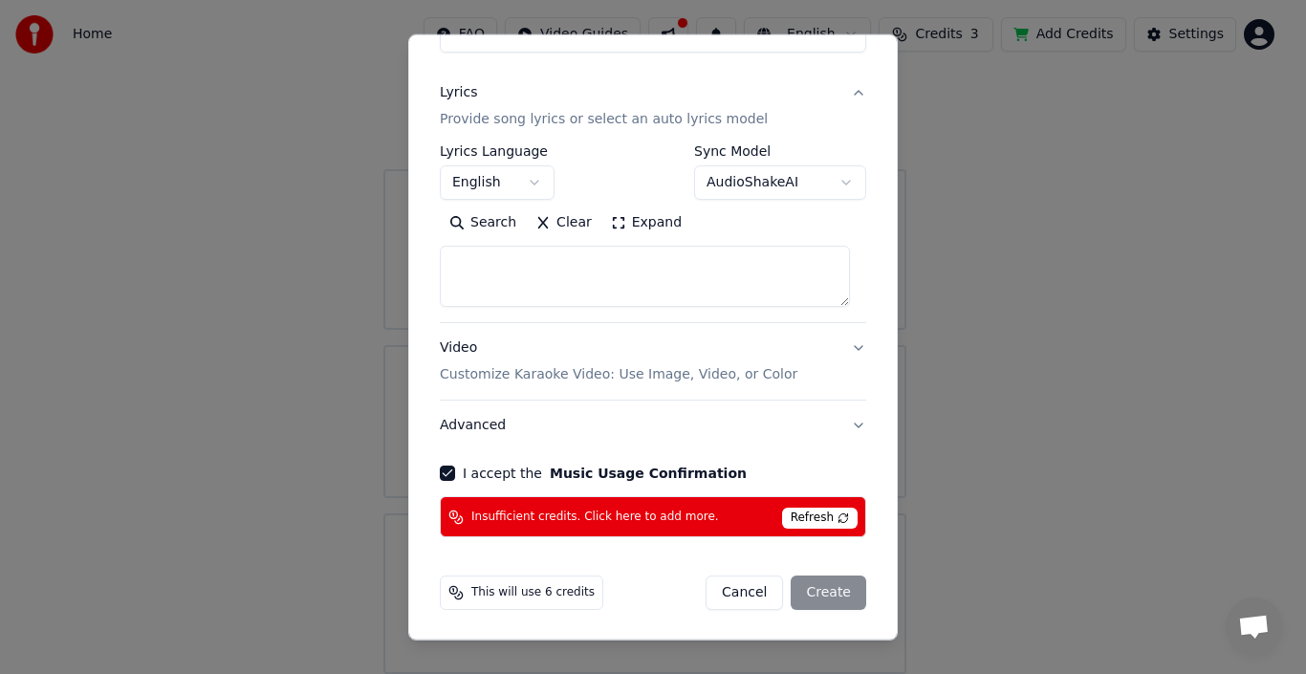
select select
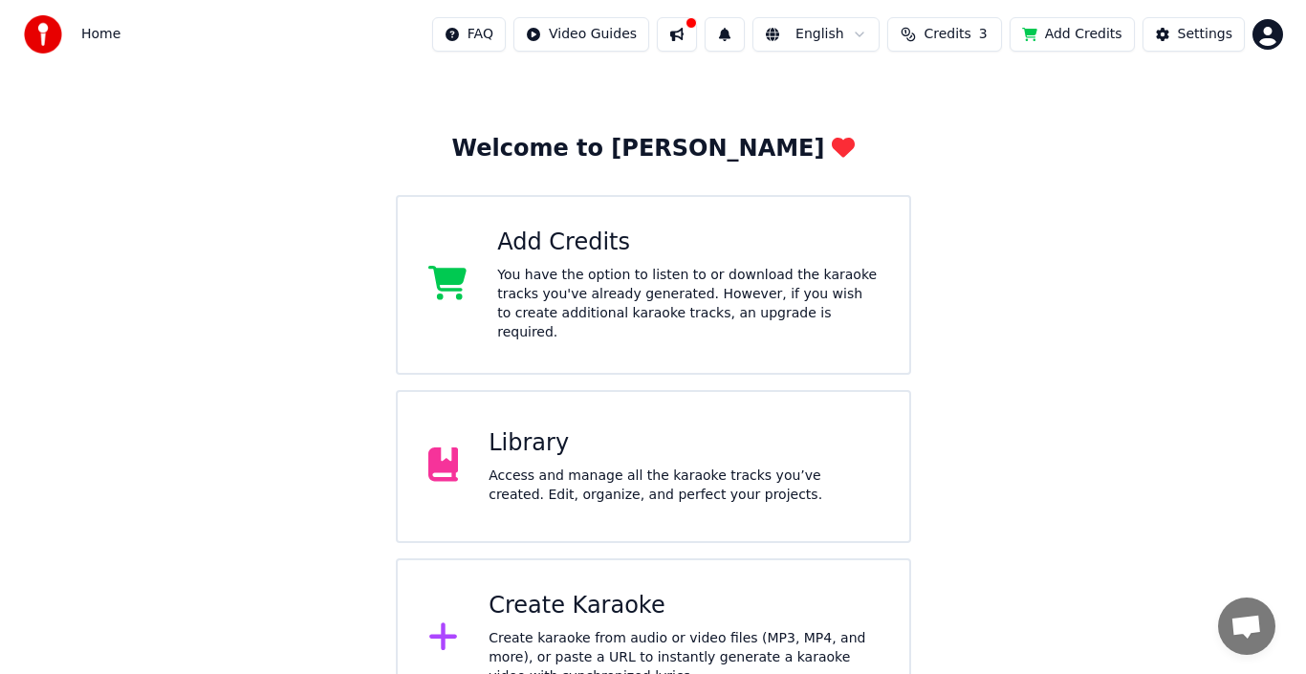
scroll to position [76, 0]
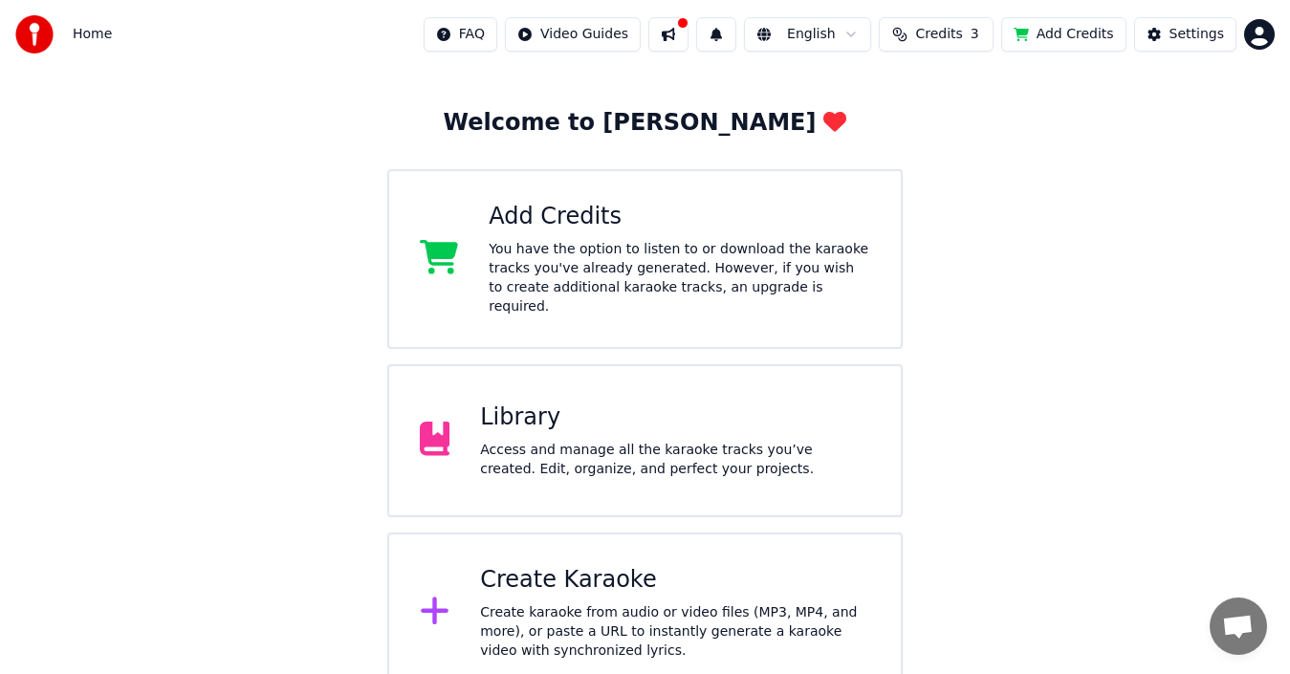
click at [38, 33] on img at bounding box center [34, 34] width 38 height 38
click at [435, 598] on icon at bounding box center [435, 612] width 28 height 28
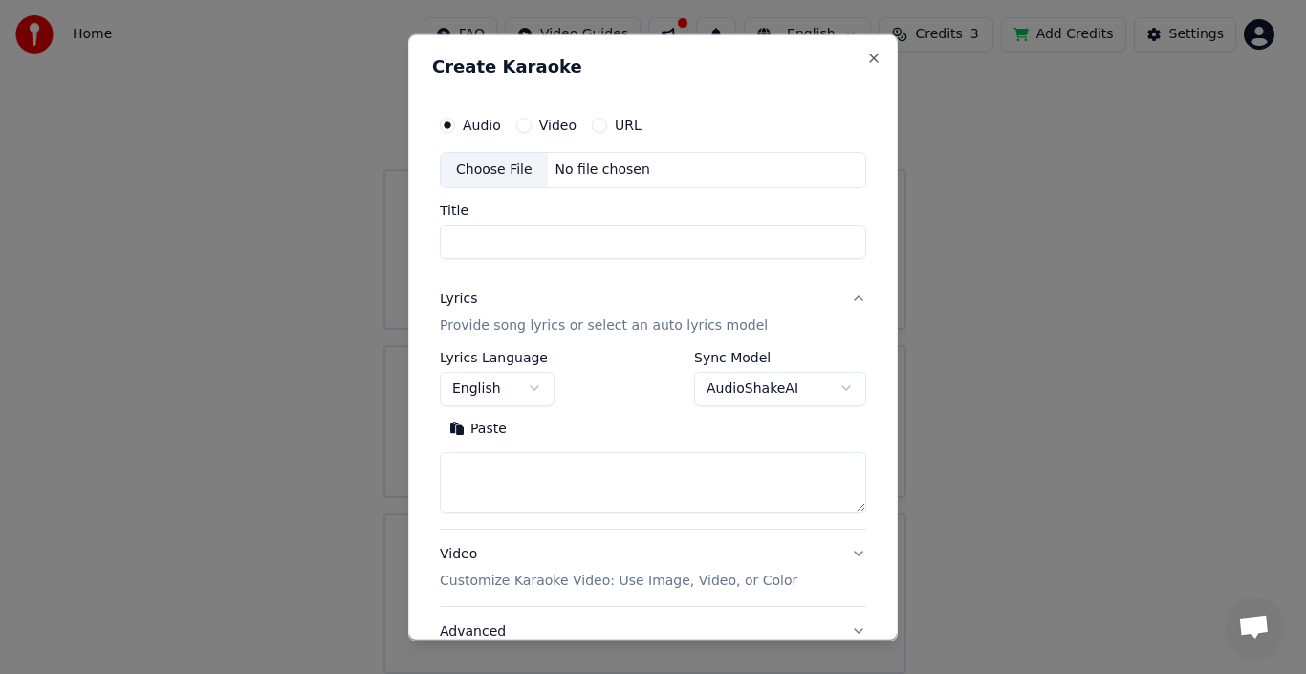
click at [603, 173] on div "No file chosen" at bounding box center [603, 169] width 110 height 19
type input "**********"
click at [452, 298] on div "Lyrics" at bounding box center [458, 298] width 37 height 19
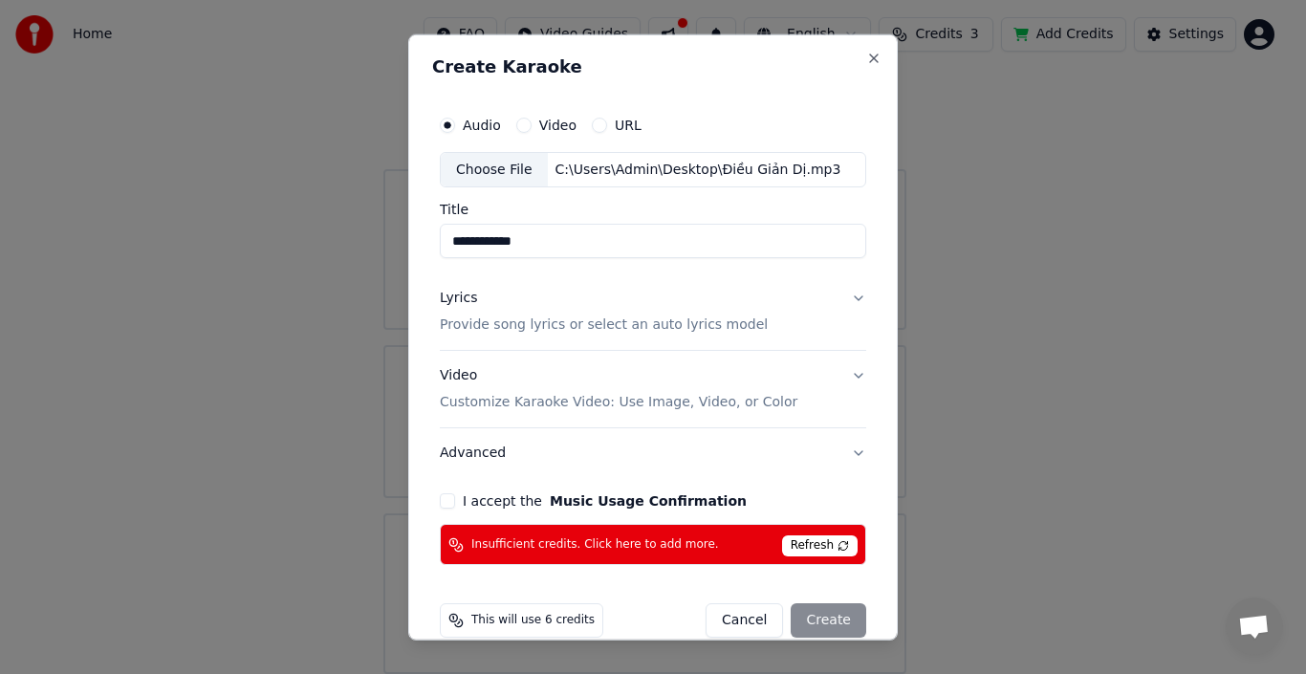
click at [459, 296] on div "Lyrics" at bounding box center [458, 298] width 37 height 19
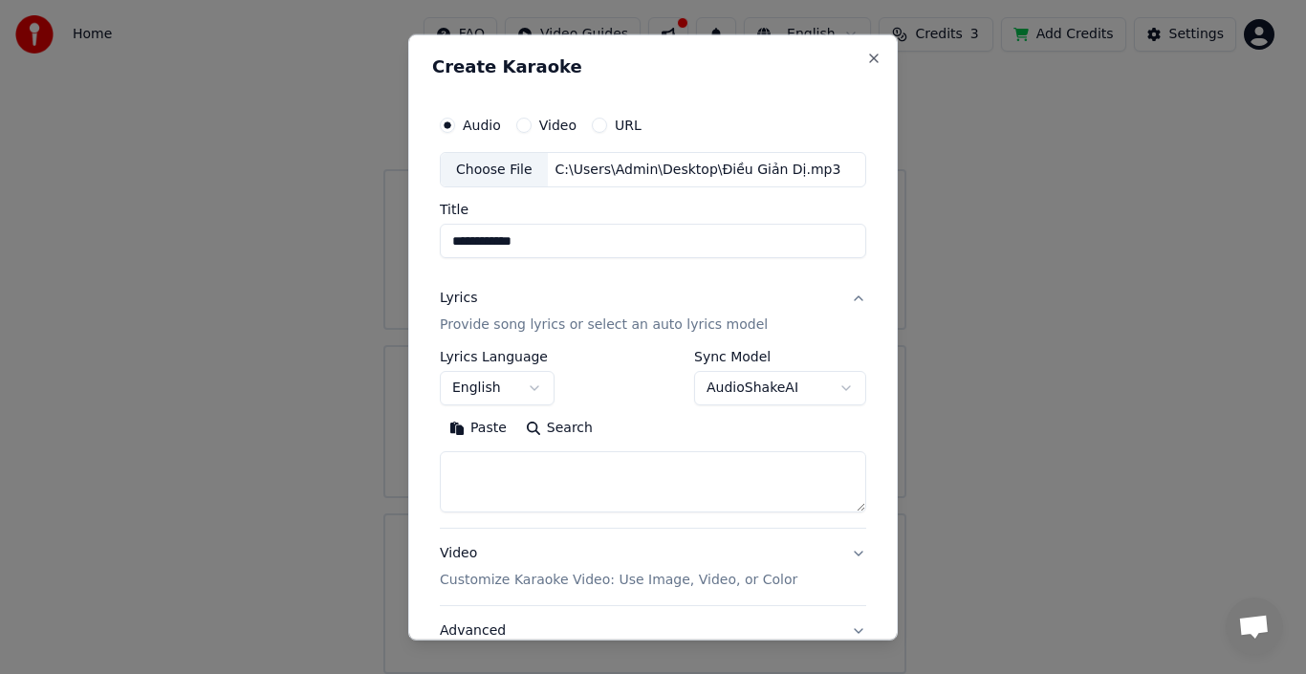
click at [546, 469] on textarea at bounding box center [653, 481] width 427 height 61
paste textarea "**********"
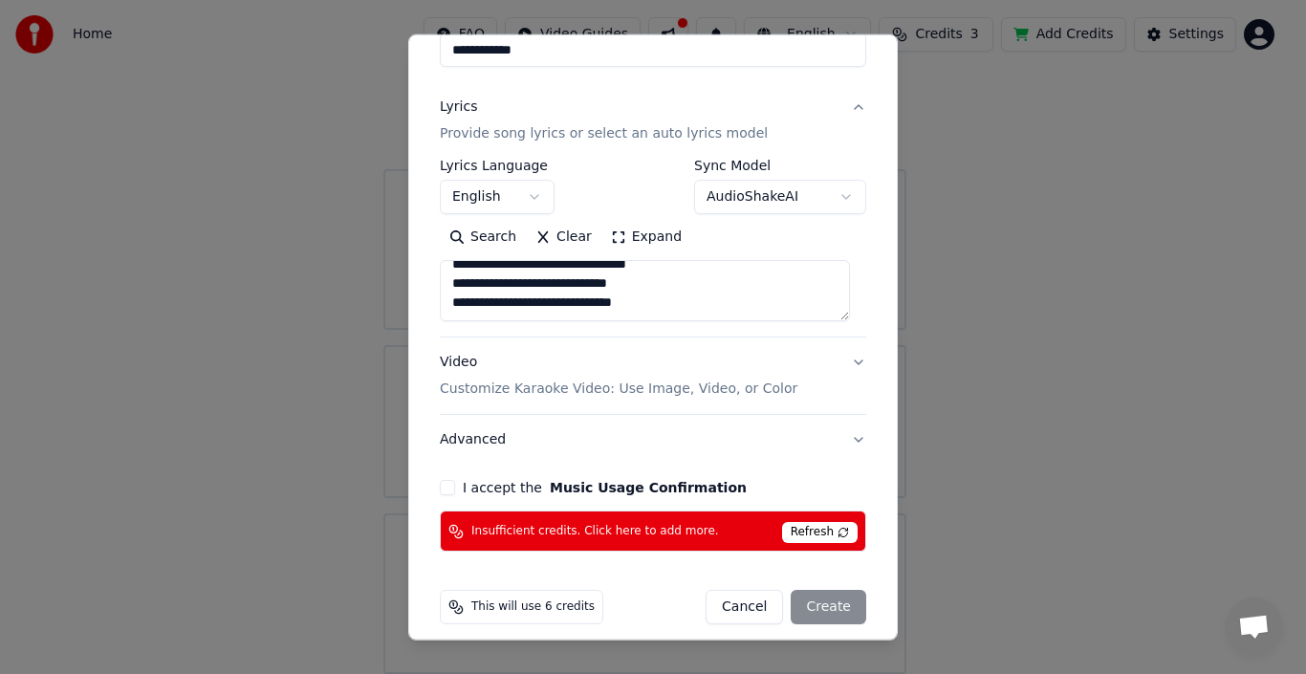
scroll to position [52, 0]
paste textarea "**********"
type textarea "**********"
click at [841, 361] on button "Video Customize Karaoke Video: Use Image, Video, or Color" at bounding box center [653, 376] width 427 height 77
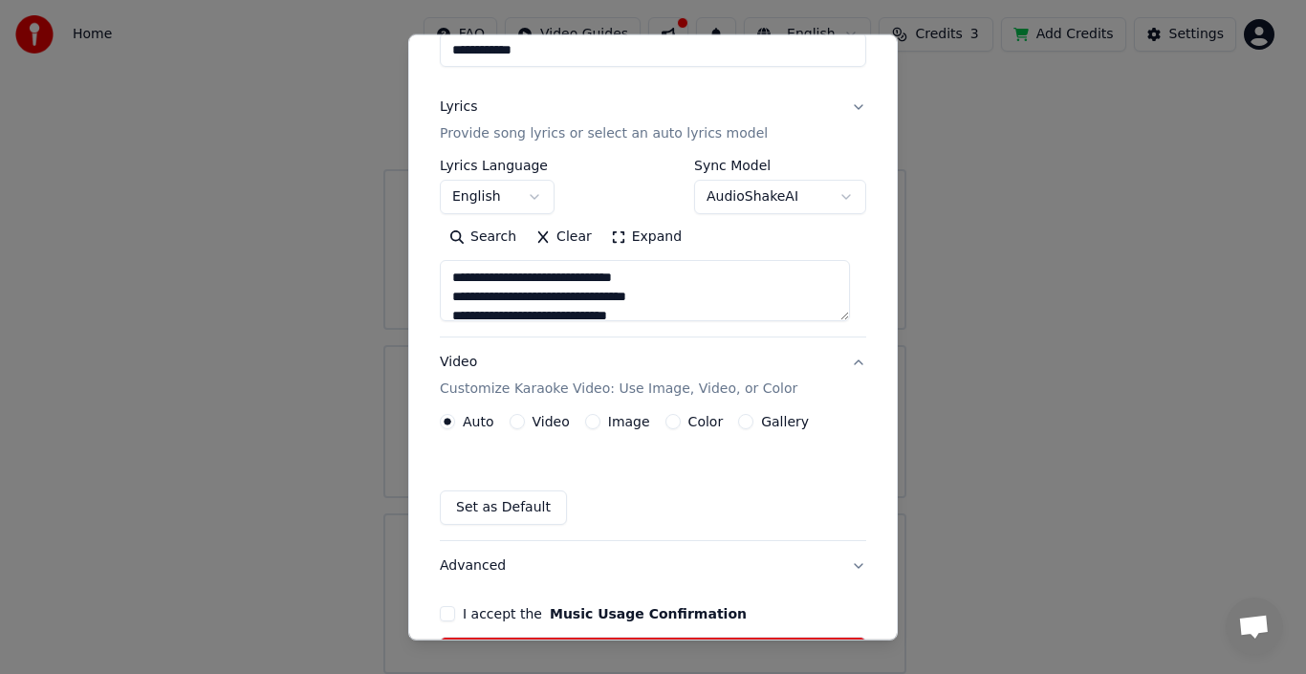
scroll to position [154, 0]
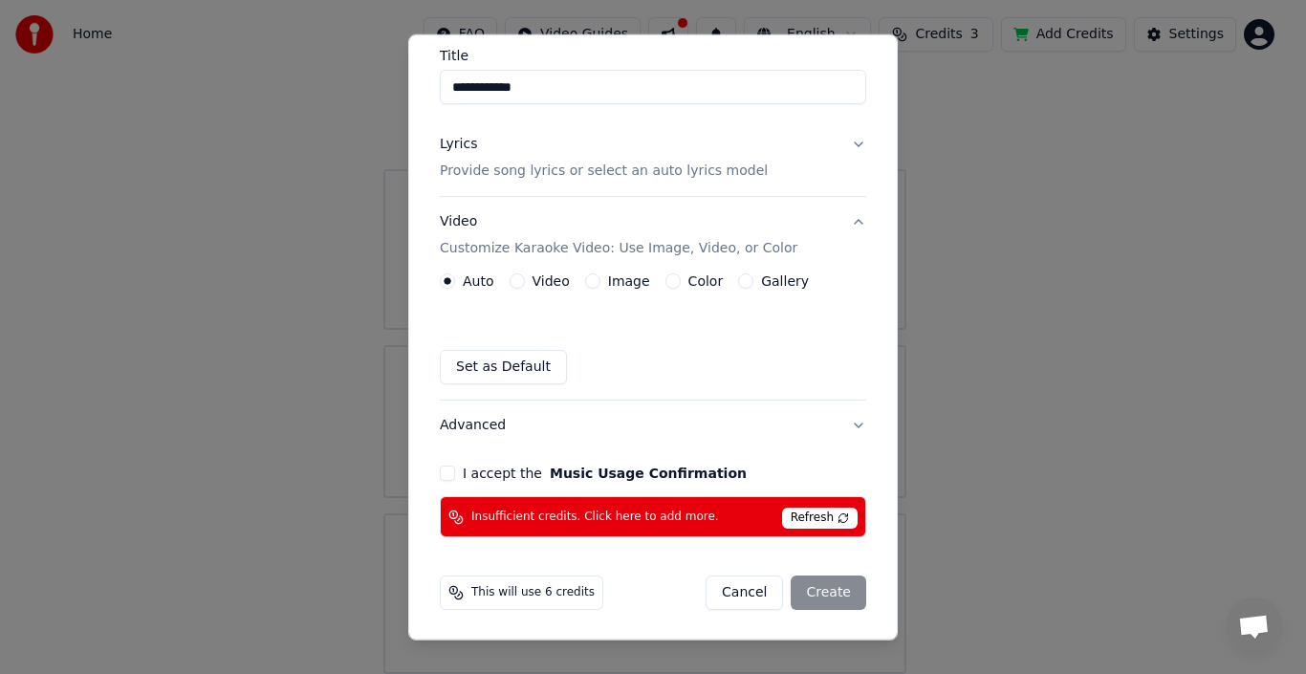
click at [521, 281] on button "Video" at bounding box center [517, 281] width 15 height 15
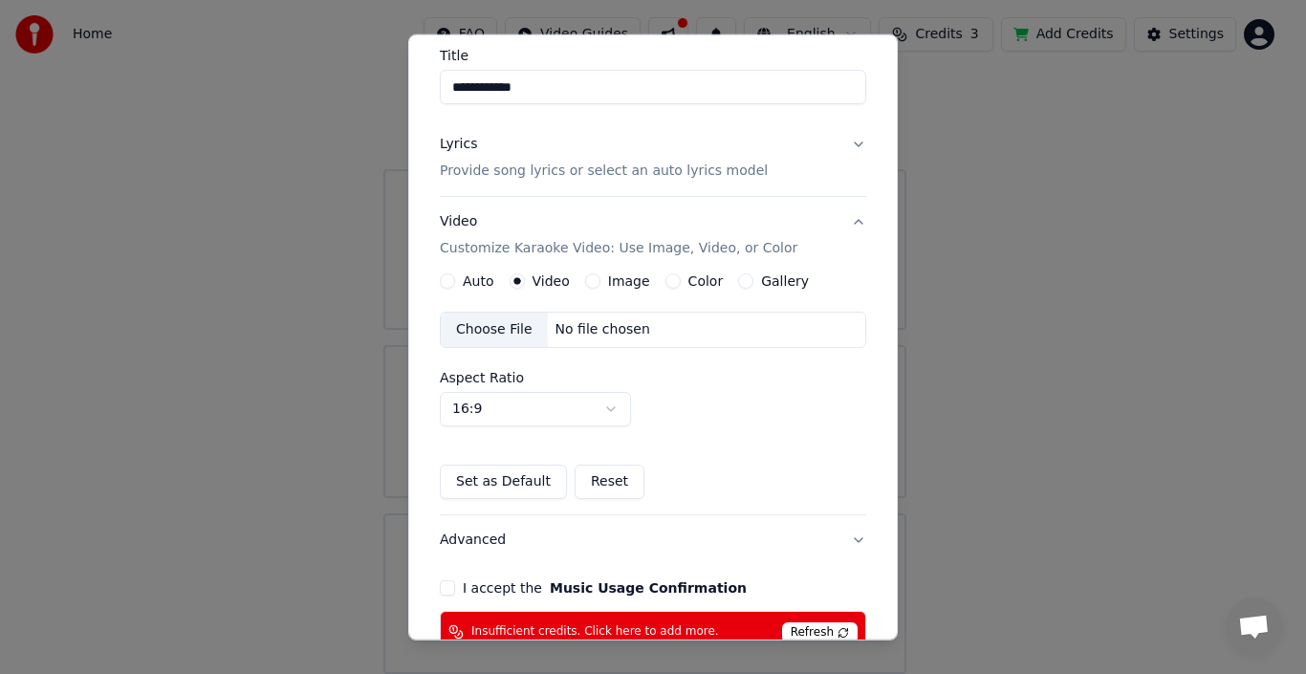
click at [478, 283] on label "Auto" at bounding box center [479, 280] width 32 height 13
click at [455, 283] on button "Auto" at bounding box center [447, 281] width 15 height 15
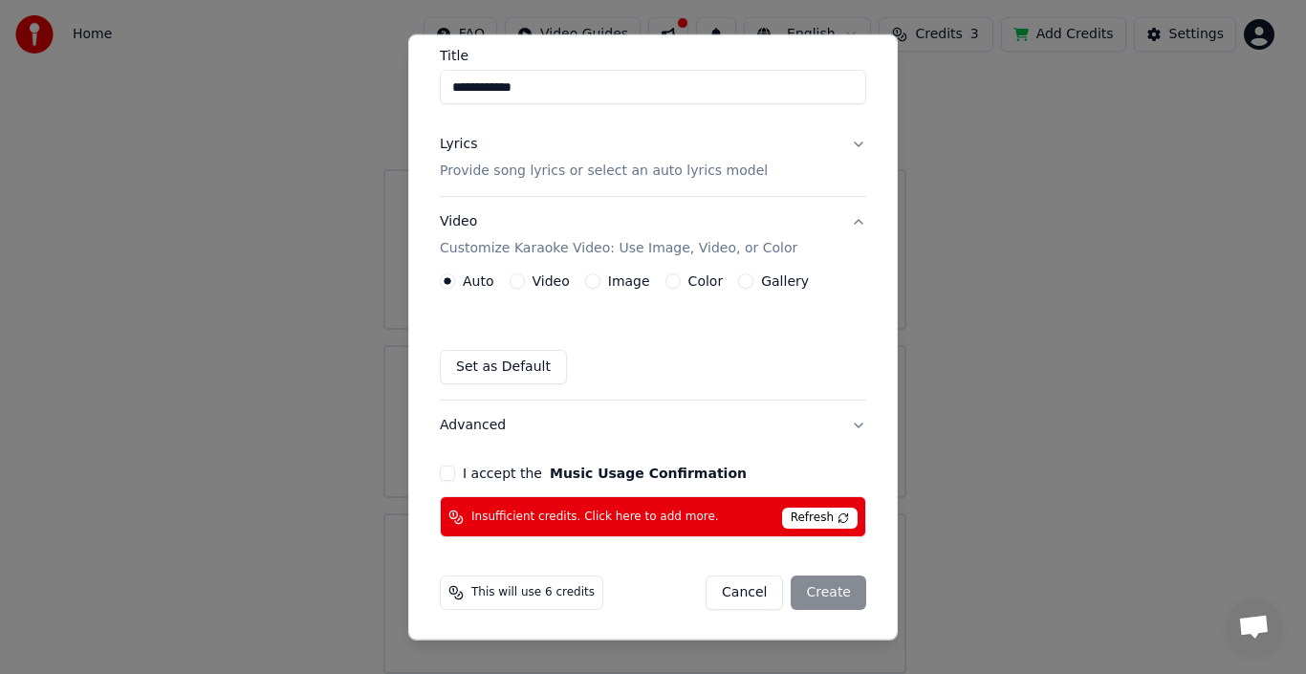
click at [738, 284] on button "Gallery" at bounding box center [745, 281] width 15 height 15
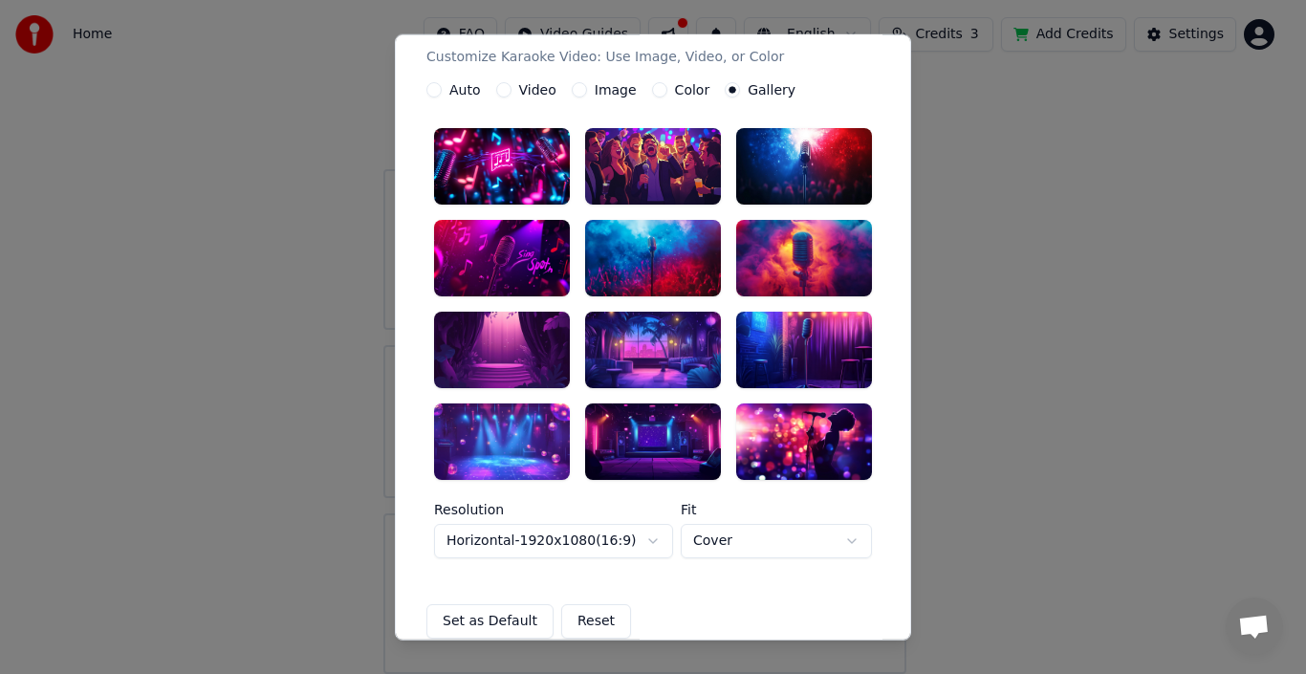
scroll to position [250, 0]
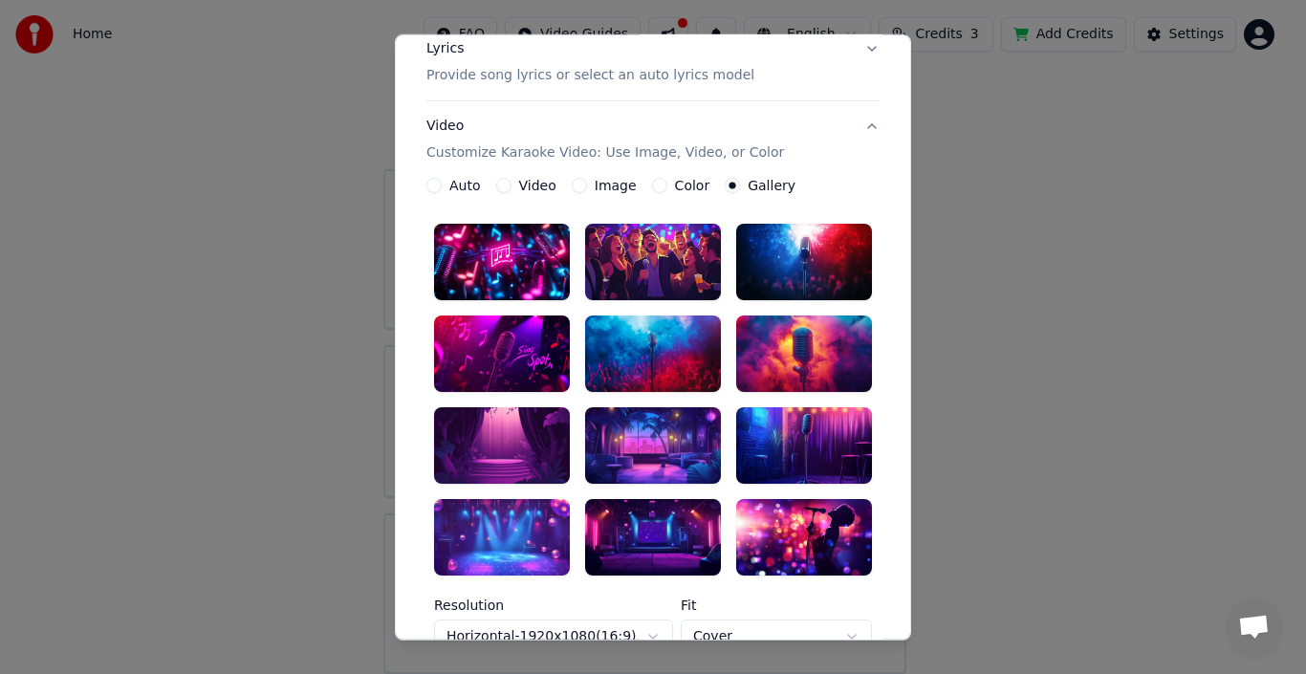
click at [511, 250] on div at bounding box center [502, 262] width 136 height 77
click at [452, 185] on label "Auto" at bounding box center [466, 185] width 32 height 13
click at [442, 185] on button "Auto" at bounding box center [434, 185] width 15 height 15
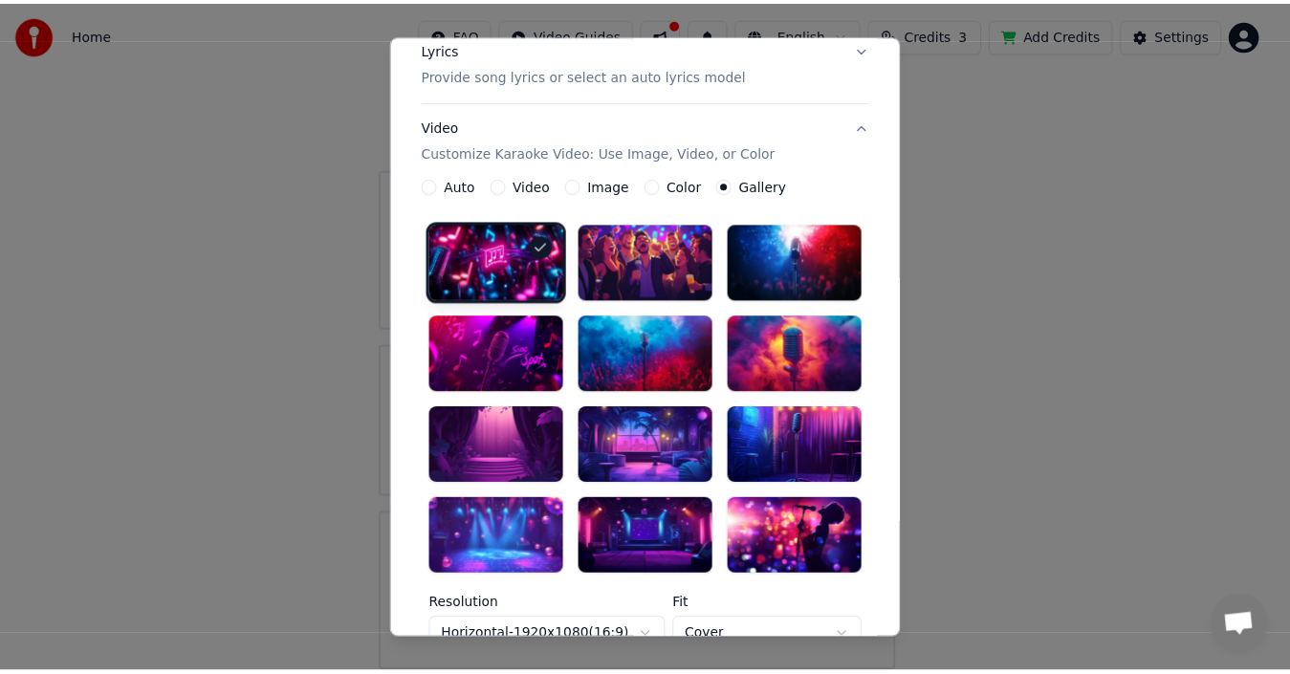
scroll to position [154, 0]
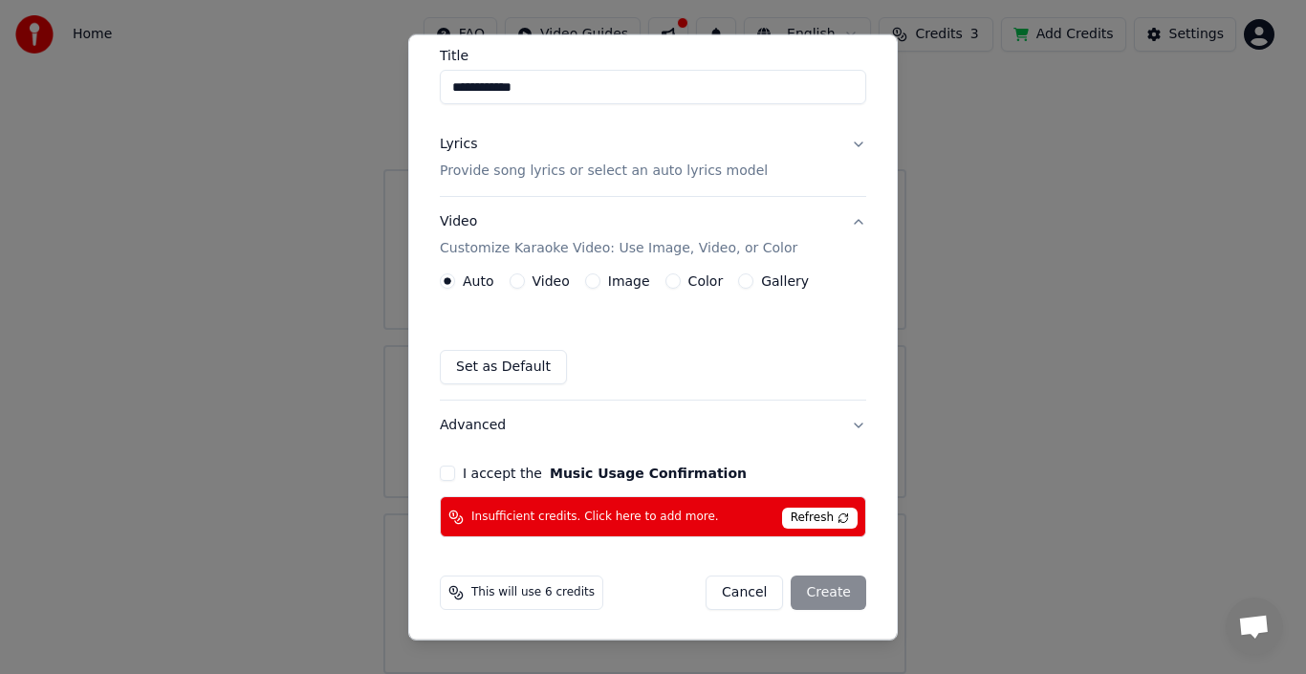
click at [454, 471] on button "I accept the Music Usage Confirmation" at bounding box center [447, 473] width 15 height 15
click at [809, 593] on div "Cancel Create" at bounding box center [786, 593] width 161 height 34
click at [536, 592] on span "This will use 6 credits" at bounding box center [533, 592] width 123 height 15
click at [738, 590] on button "Cancel" at bounding box center [744, 593] width 77 height 34
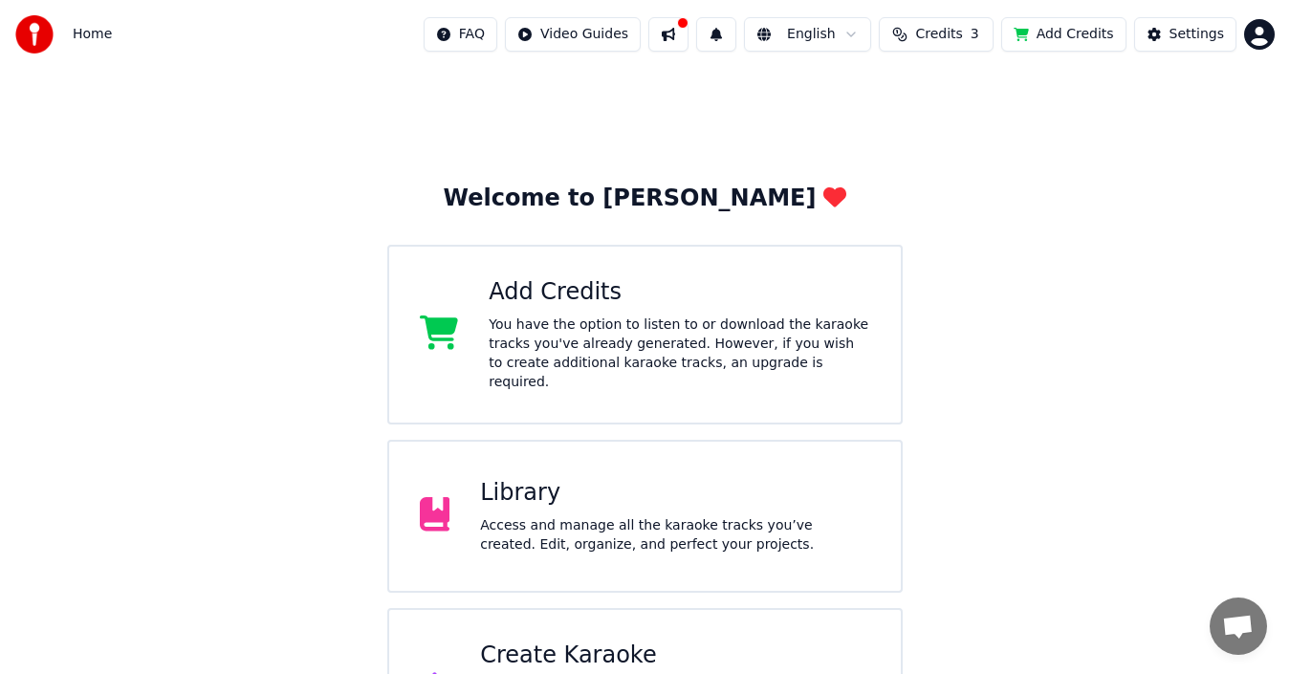
scroll to position [76, 0]
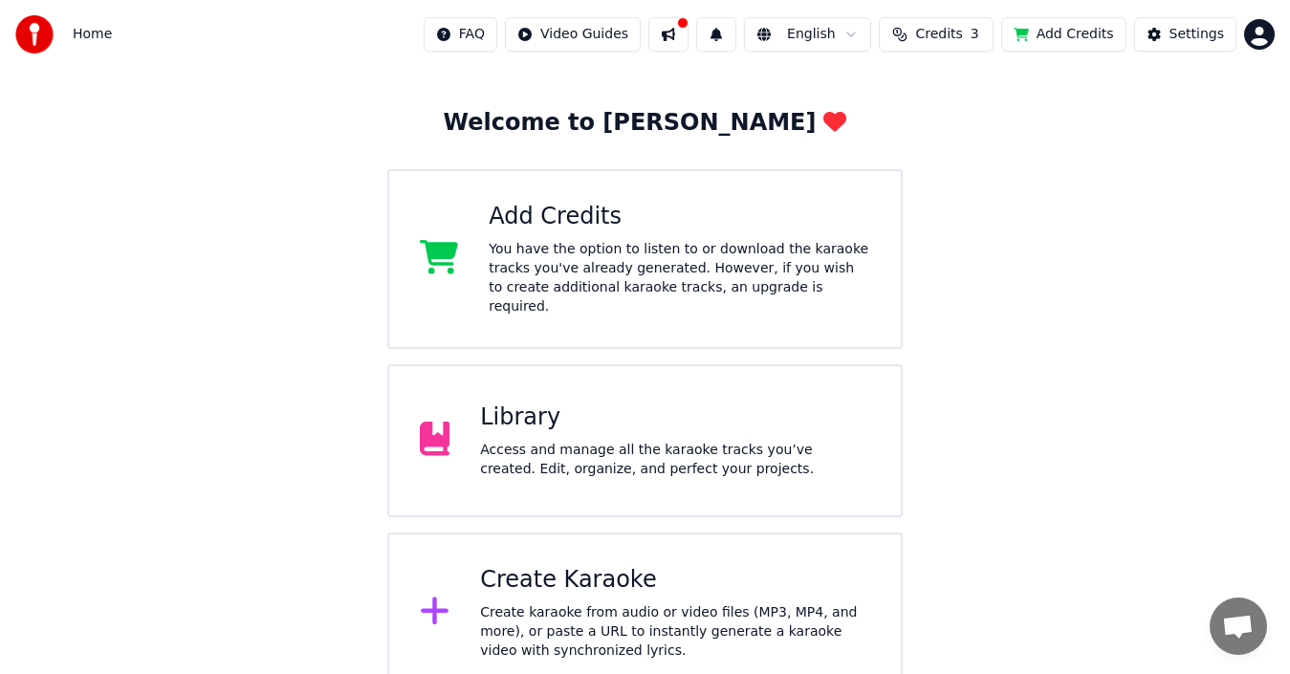
click at [560, 261] on div "You have the option to listen to or download the karaoke tracks you've already …" at bounding box center [680, 278] width 382 height 77
